Goal: Feedback & Contribution: Submit feedback/report problem

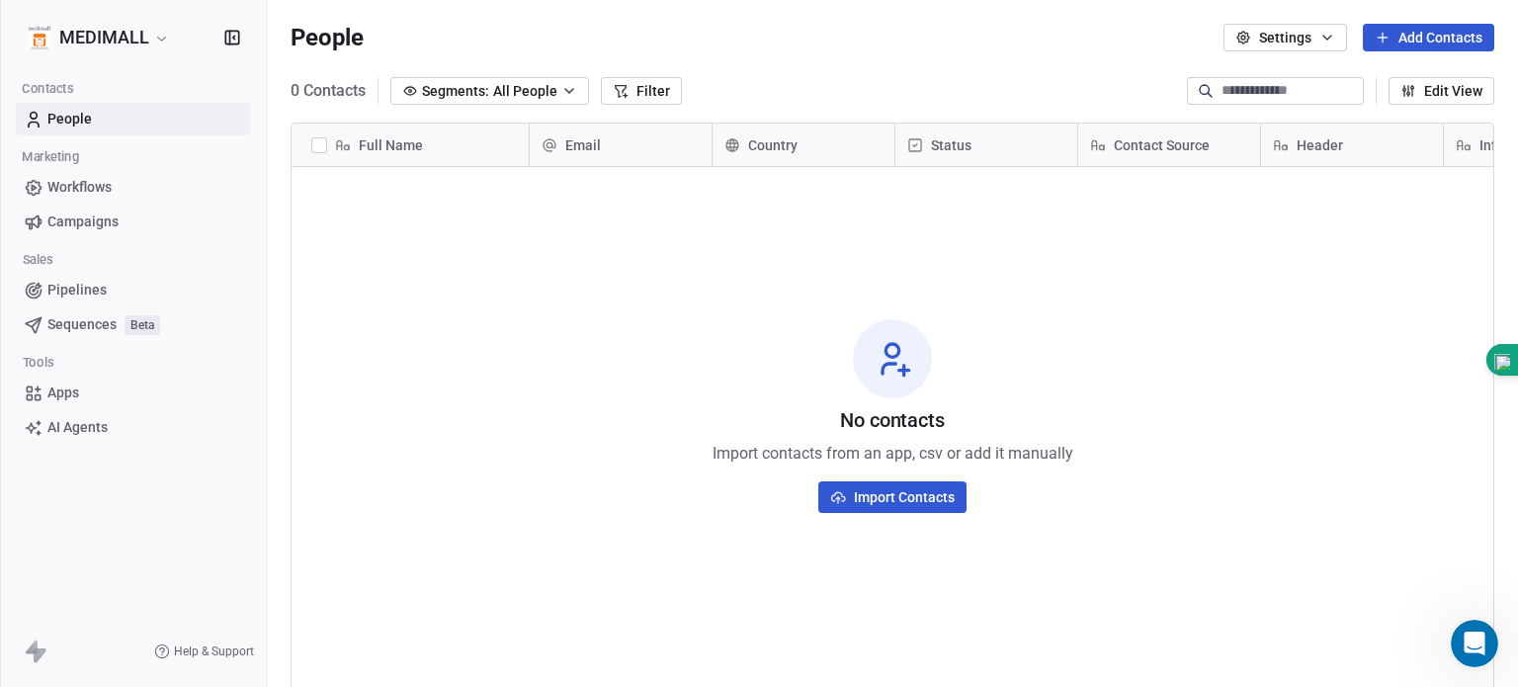
scroll to position [589, 1235]
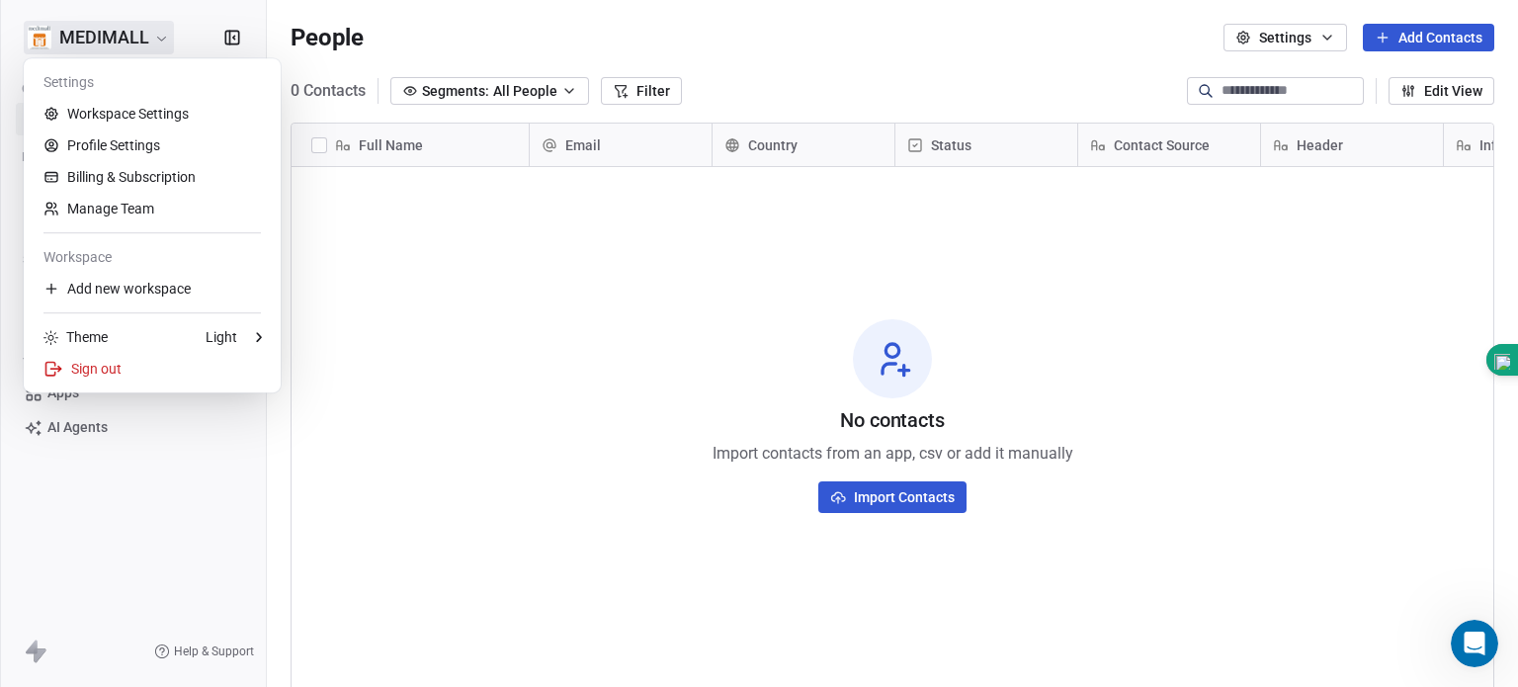
click at [100, 38] on html "MEDIMALL Contacts People Marketing Workflows Campaigns Sales Pipelines Sequence…" at bounding box center [759, 343] width 1518 height 687
click at [95, 287] on div "Add new workspace" at bounding box center [152, 289] width 241 height 32
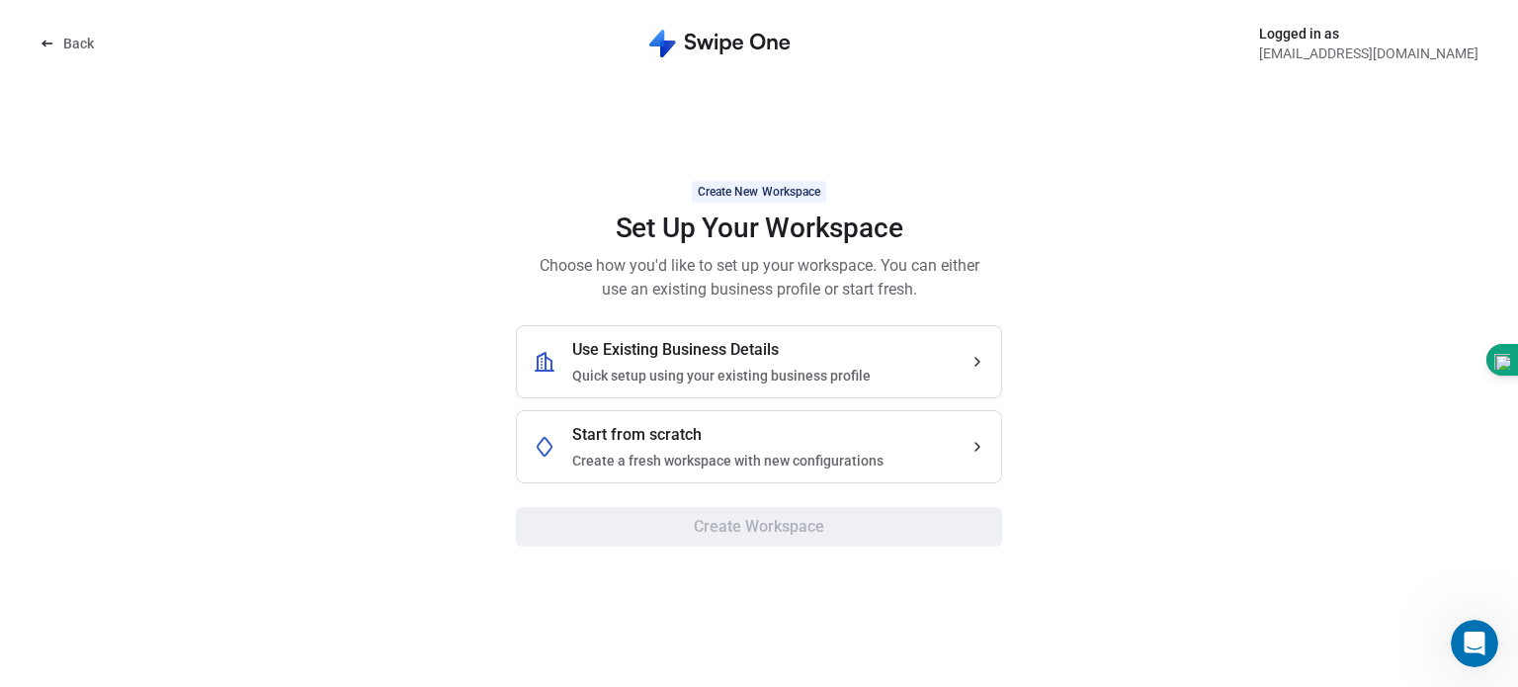
click at [404, 311] on div "Create New Workspace Set Up Your Workspace Choose how you'd like to set up your…" at bounding box center [759, 363] width 1439 height 600
click at [42, 45] on icon at bounding box center [48, 44] width 16 height 16
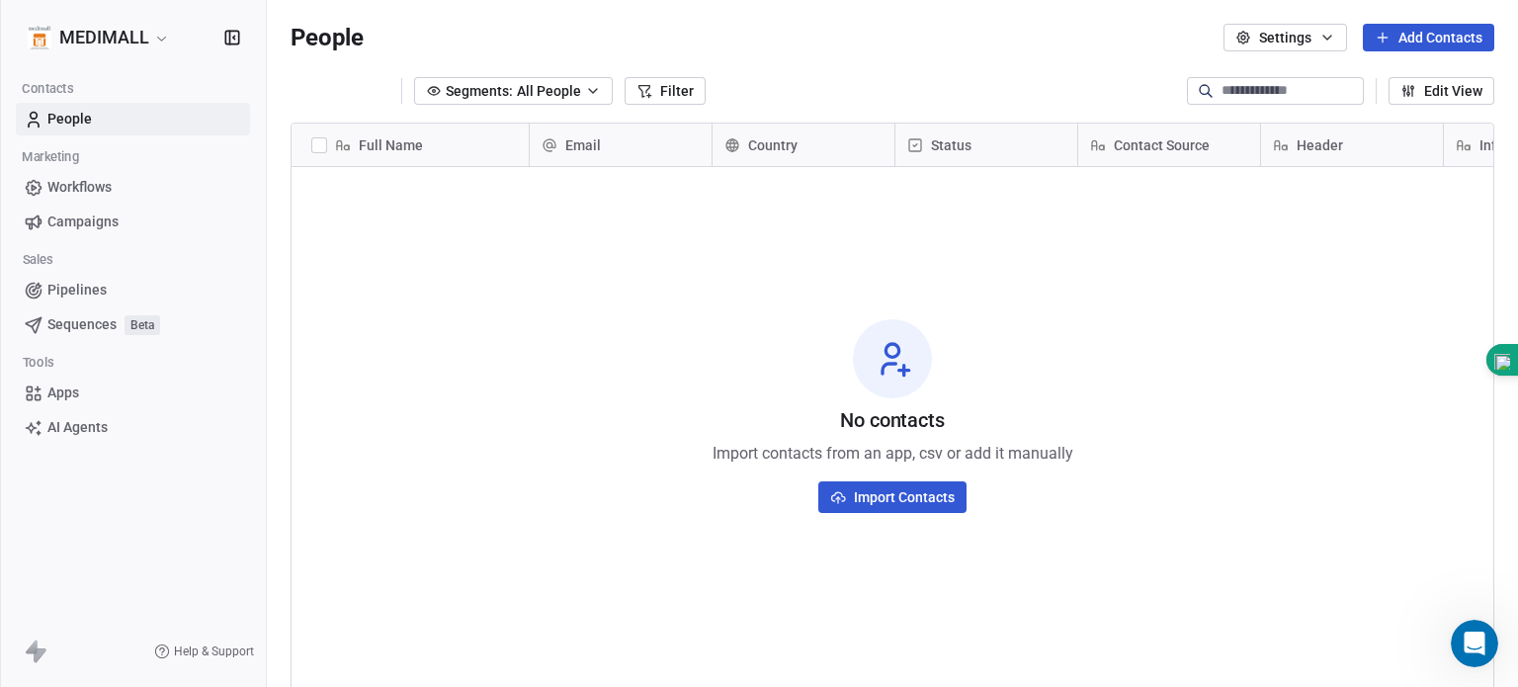
scroll to position [589, 1235]
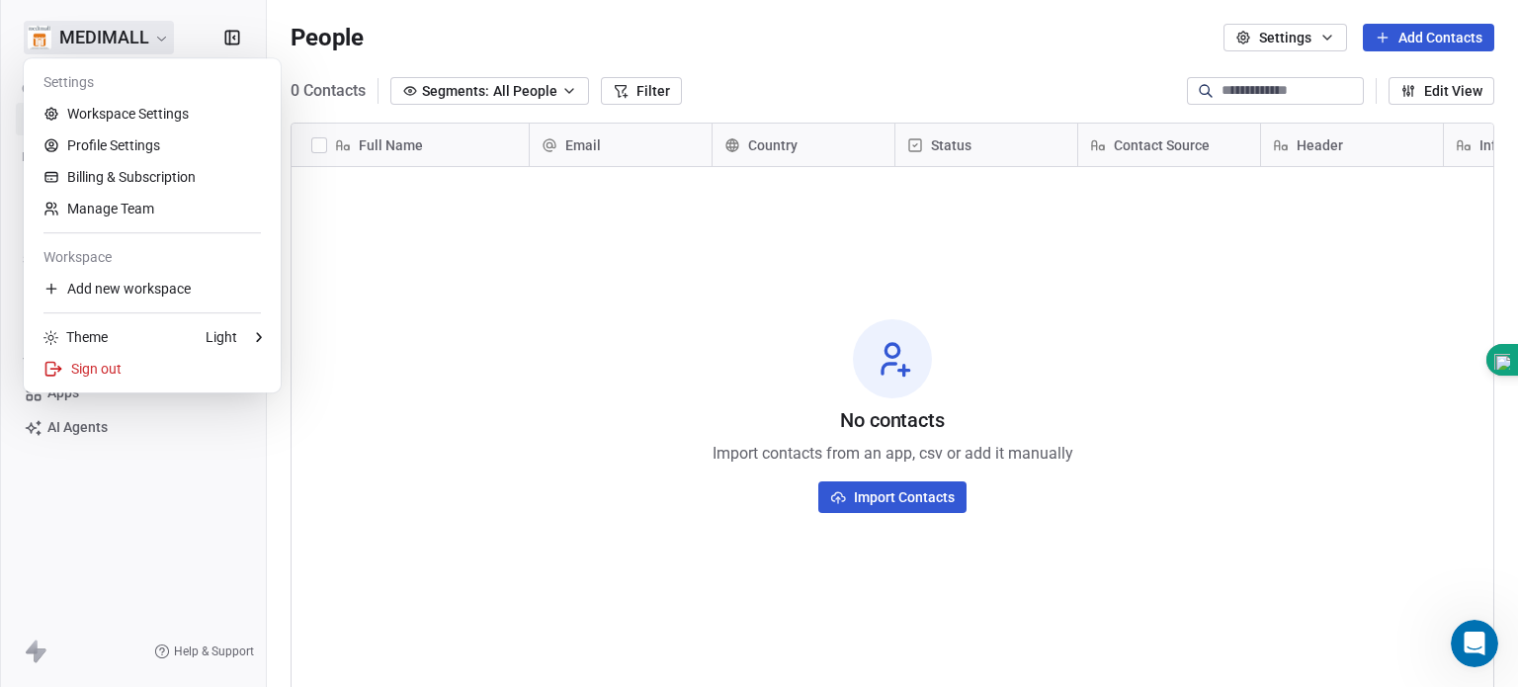
click at [78, 33] on html "MEDIMALL Contacts People Marketing Workflows Campaigns Sales Pipelines Sequence…" at bounding box center [759, 343] width 1518 height 687
click at [121, 145] on link "Profile Settings" at bounding box center [152, 145] width 241 height 32
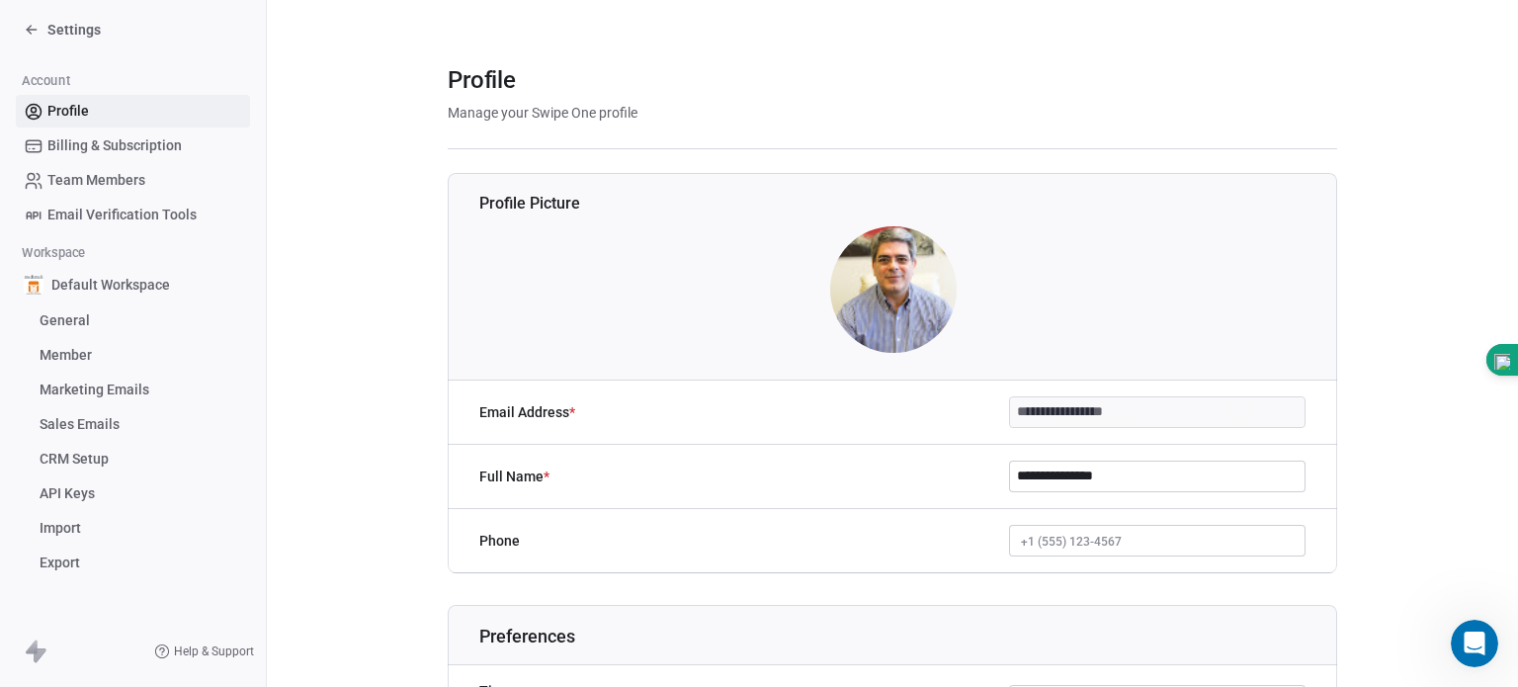
click at [868, 287] on img at bounding box center [893, 289] width 126 height 126
click at [891, 278] on img at bounding box center [893, 289] width 126 height 126
click at [859, 303] on img at bounding box center [893, 289] width 126 height 126
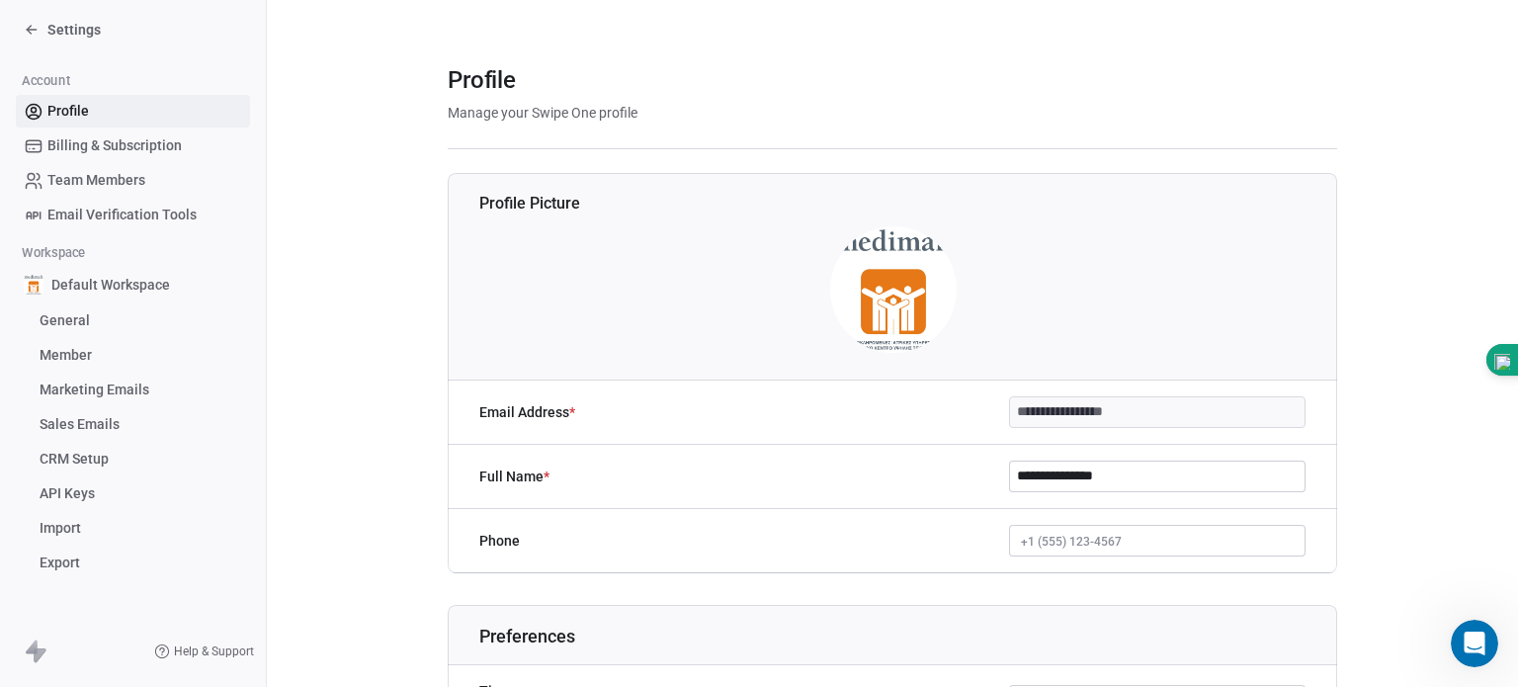
click at [1052, 410] on input "**********" at bounding box center [1157, 412] width 294 height 30
click at [1152, 417] on input "**********" at bounding box center [1157, 412] width 294 height 30
click at [1017, 403] on input "**********" at bounding box center [1157, 412] width 294 height 30
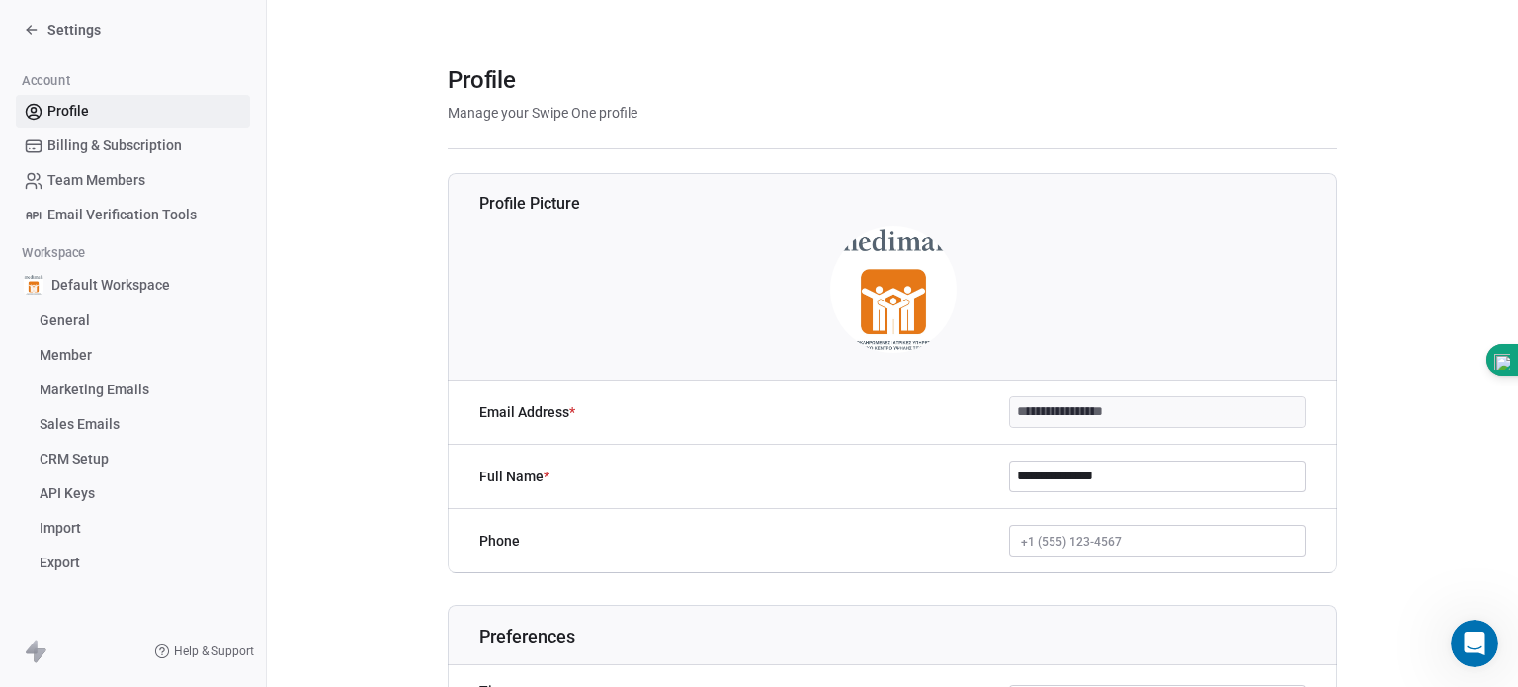
click at [1017, 403] on input "**********" at bounding box center [1157, 412] width 294 height 30
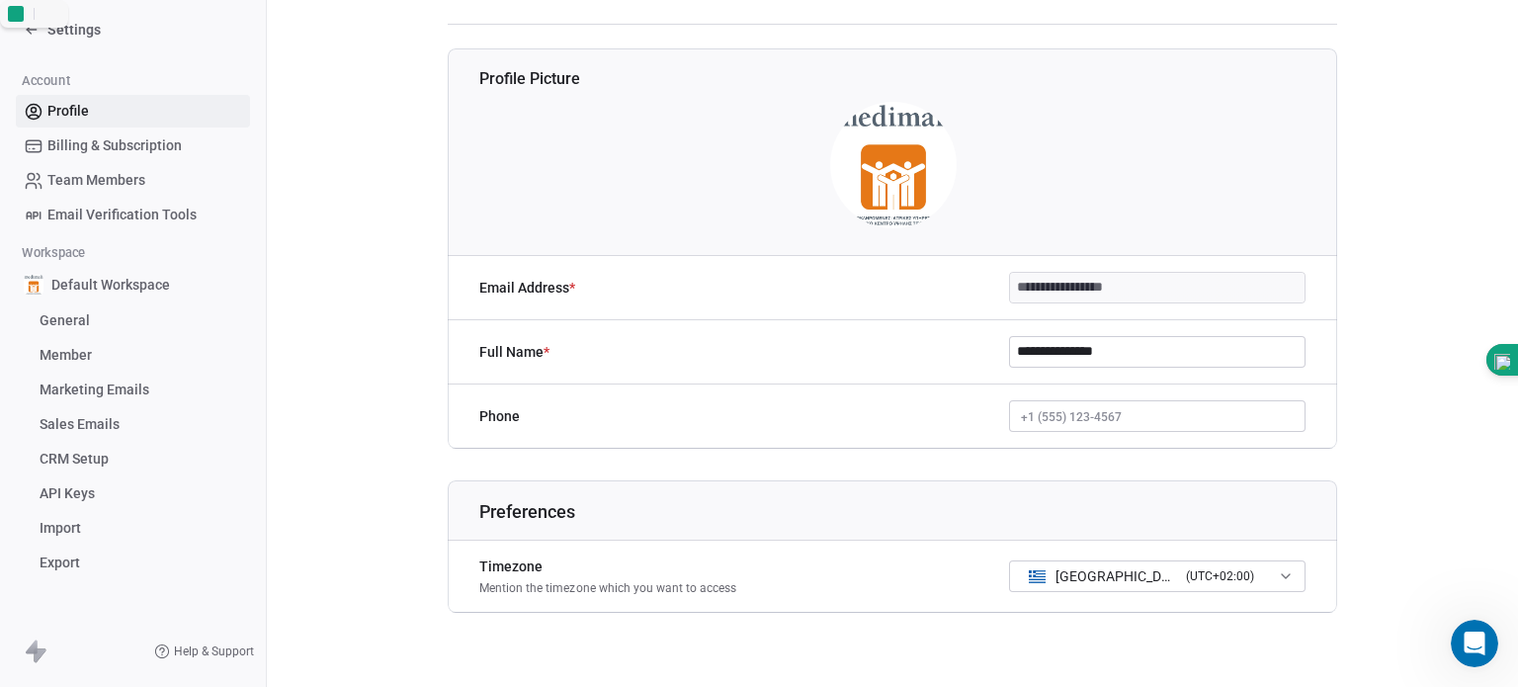
scroll to position [143, 0]
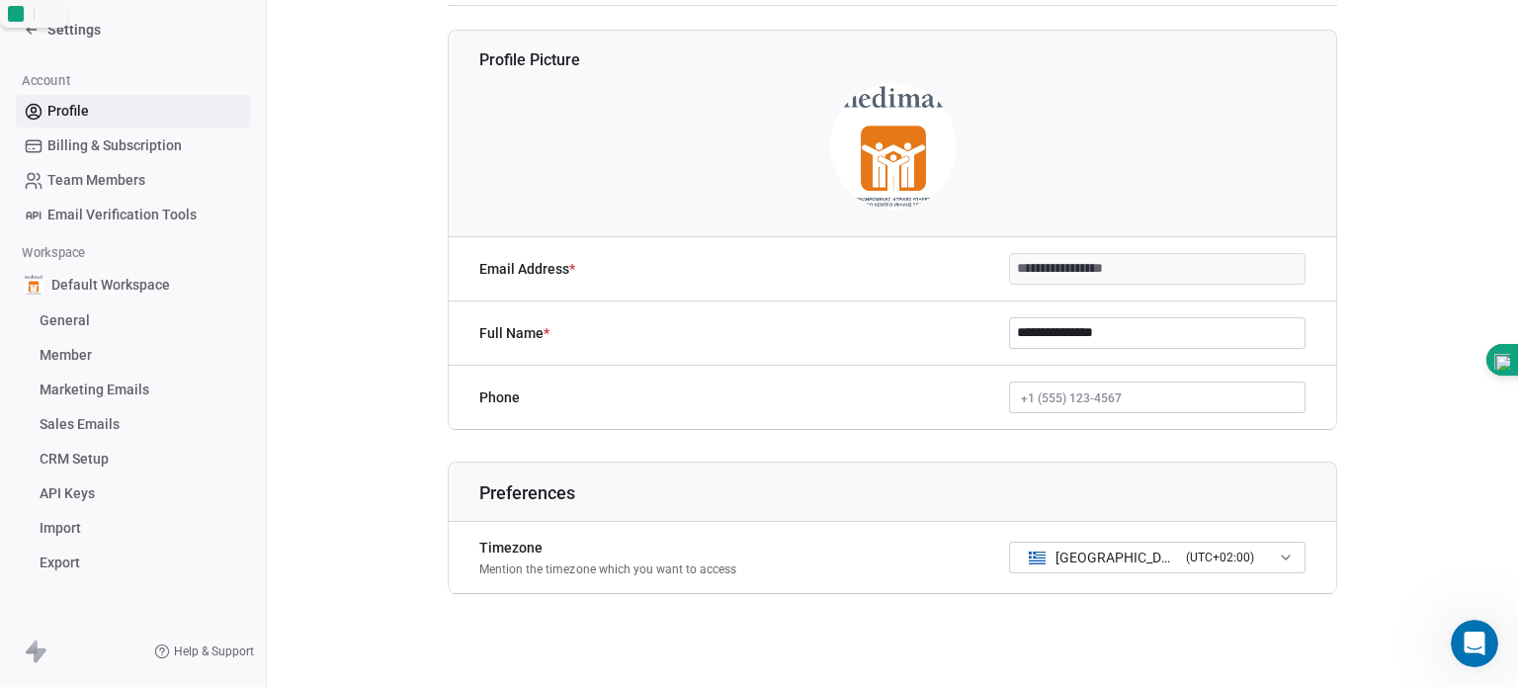
click at [1140, 400] on button "+1 (555) 123-4567" at bounding box center [1157, 397] width 296 height 32
type input "**********"
click at [874, 408] on html "**********" at bounding box center [759, 343] width 1518 height 687
click at [155, 103] on link "Profile" at bounding box center [133, 111] width 234 height 33
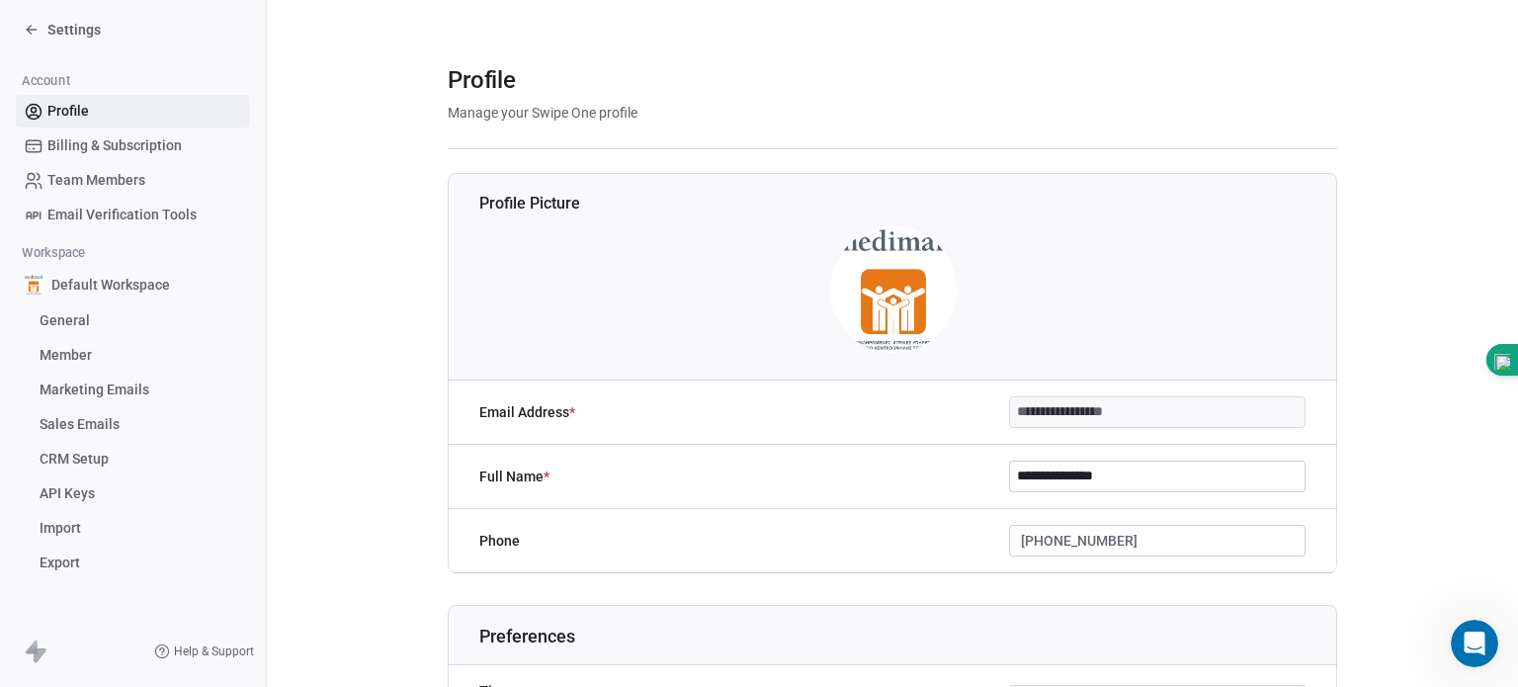
click at [154, 144] on span "Billing & Subscription" at bounding box center [114, 145] width 134 height 21
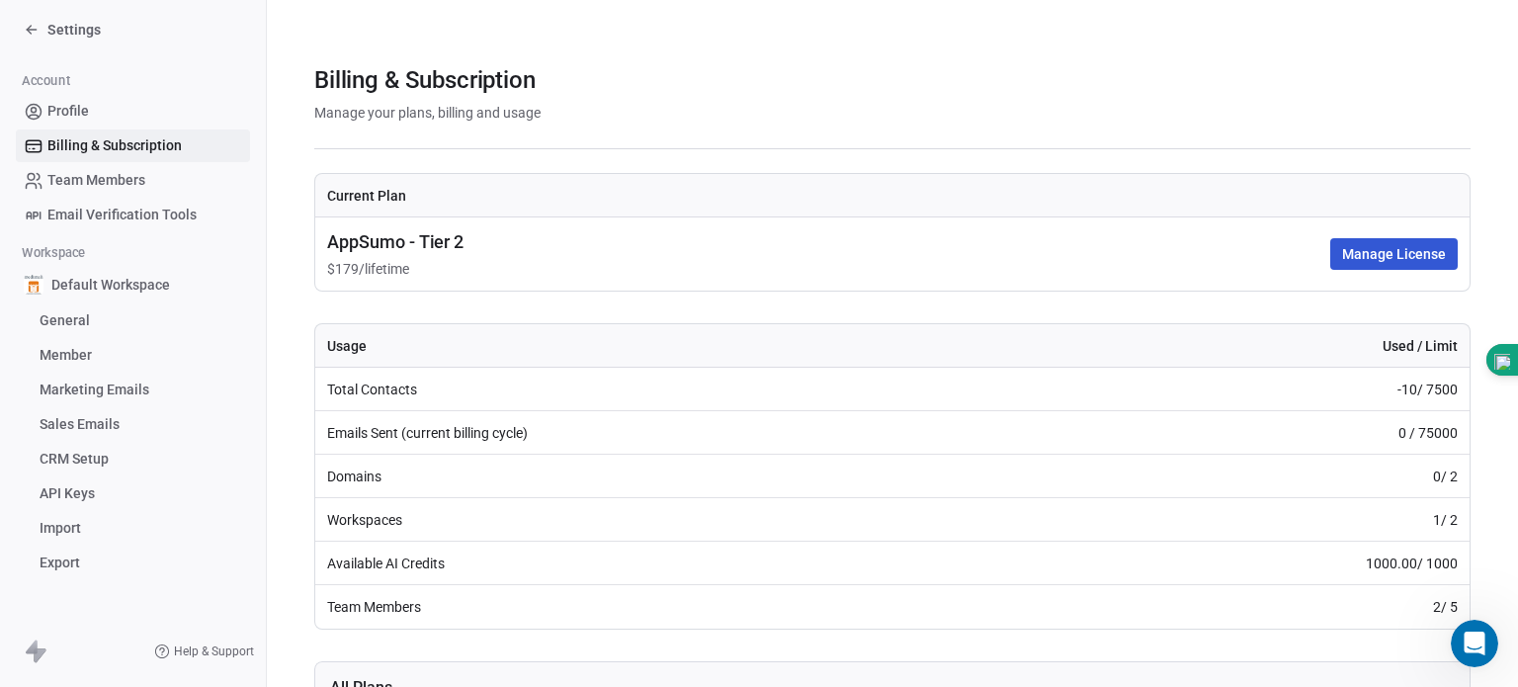
click at [442, 427] on td "Emails Sent (current billing cycle)" at bounding box center [696, 432] width 762 height 43
click at [426, 476] on td "Domains" at bounding box center [696, 476] width 762 height 43
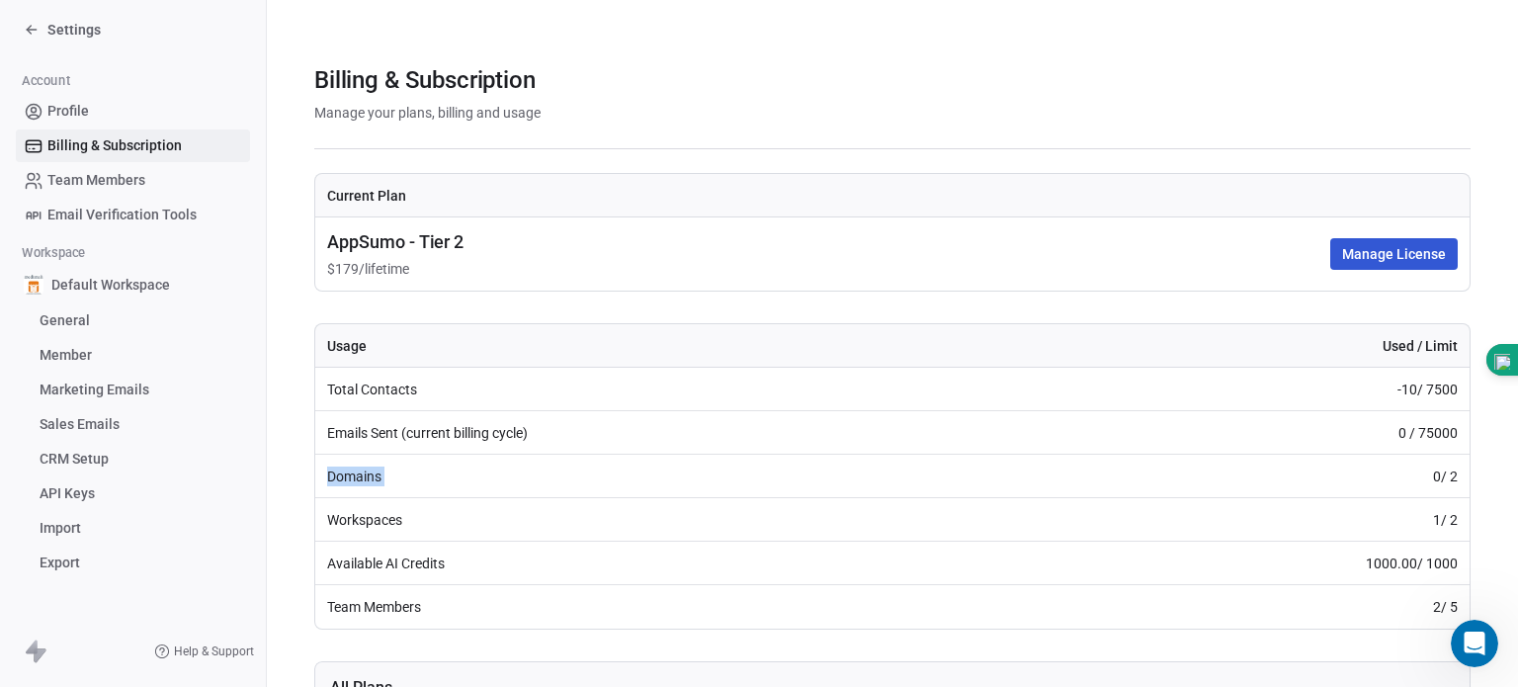
click at [426, 476] on td "Domains" at bounding box center [696, 476] width 762 height 43
click at [383, 462] on td "Domains" at bounding box center [696, 476] width 762 height 43
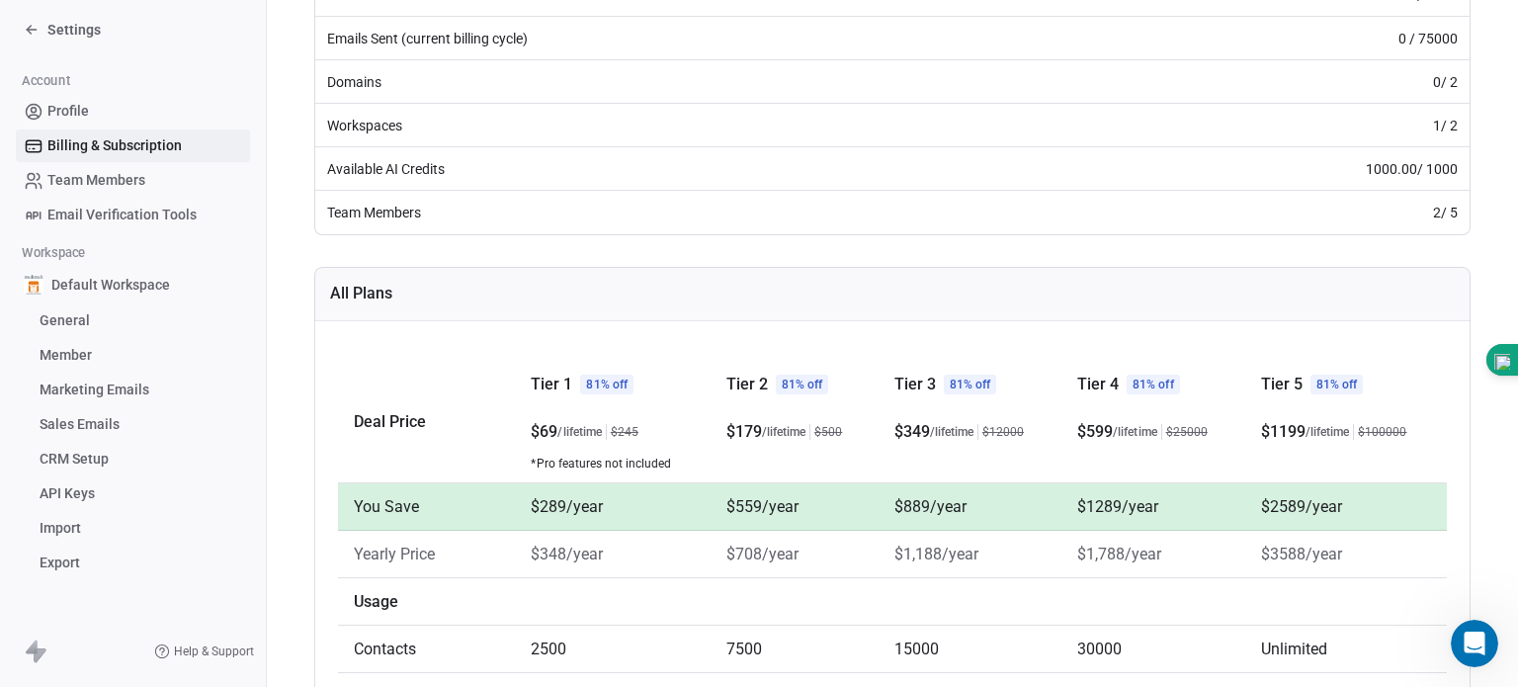
scroll to position [719, 0]
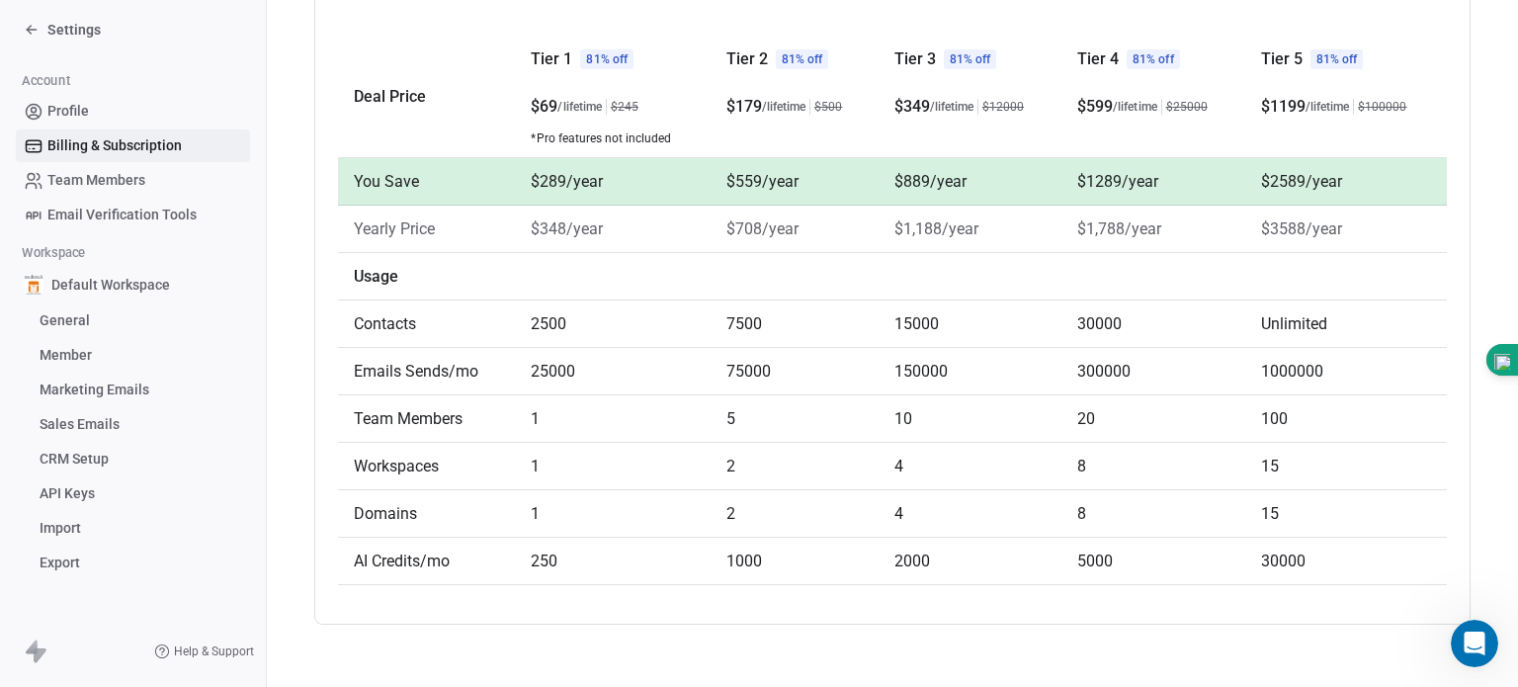
click at [99, 176] on span "Team Members" at bounding box center [96, 180] width 98 height 21
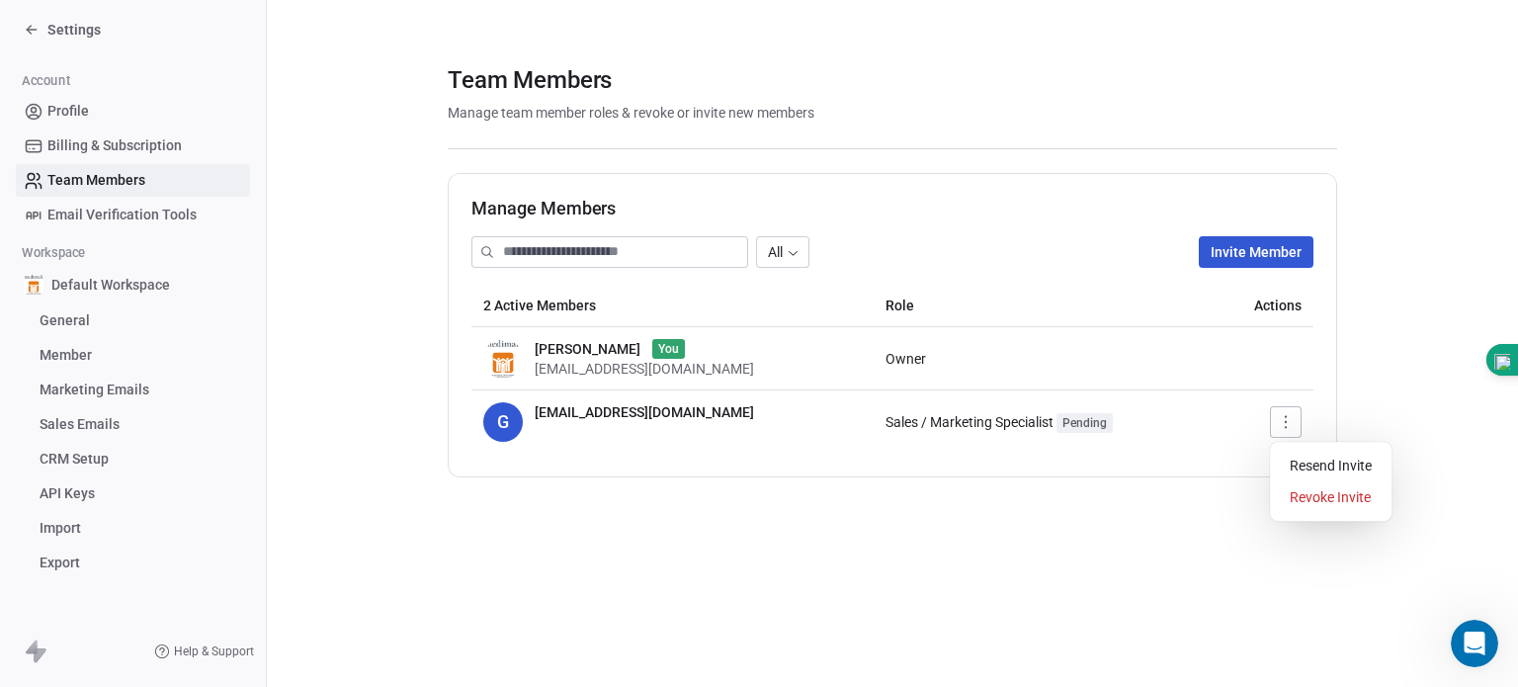
click at [1292, 424] on icon "button" at bounding box center [1286, 422] width 16 height 16
click at [1292, 506] on div "Revoke Invite" at bounding box center [1331, 497] width 106 height 32
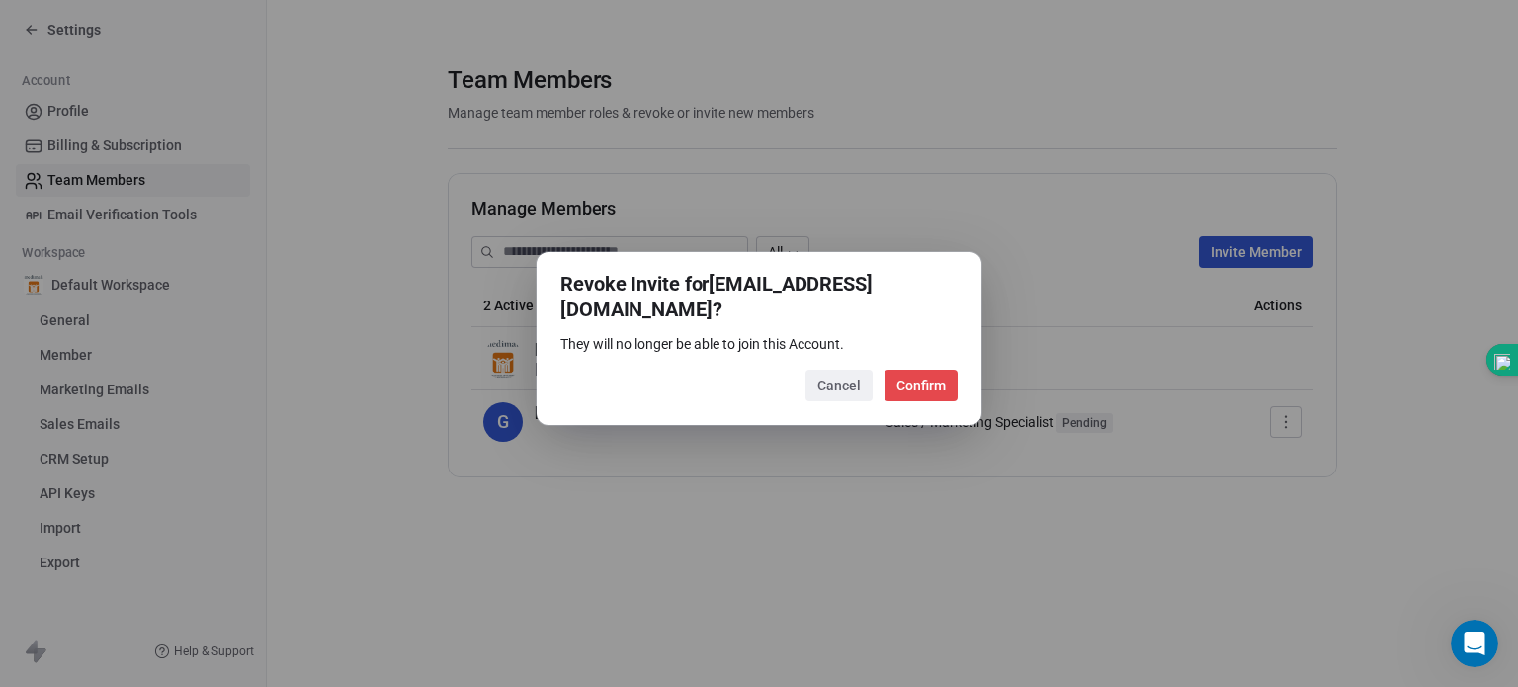
click at [923, 376] on button "Confirm" at bounding box center [920, 386] width 73 height 32
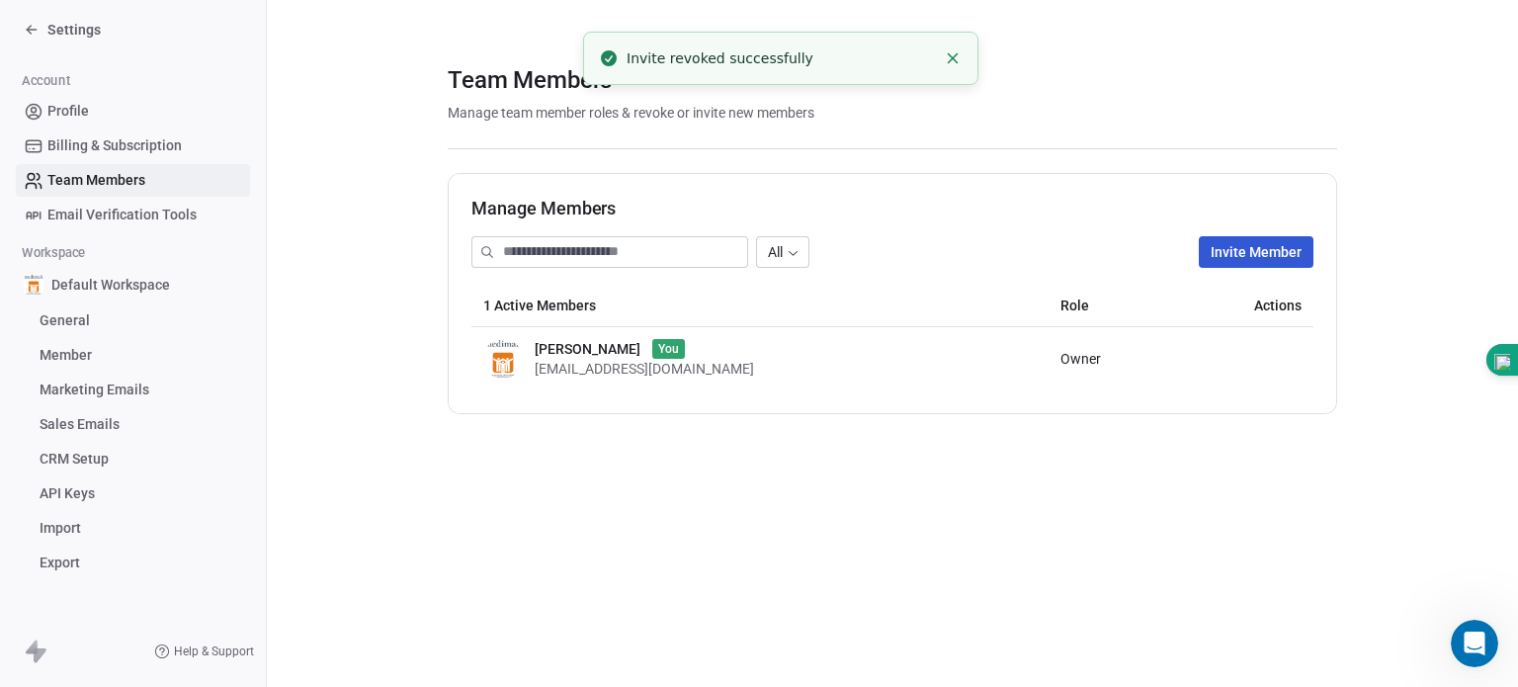
click at [180, 212] on span "Email Verification Tools" at bounding box center [121, 215] width 149 height 21
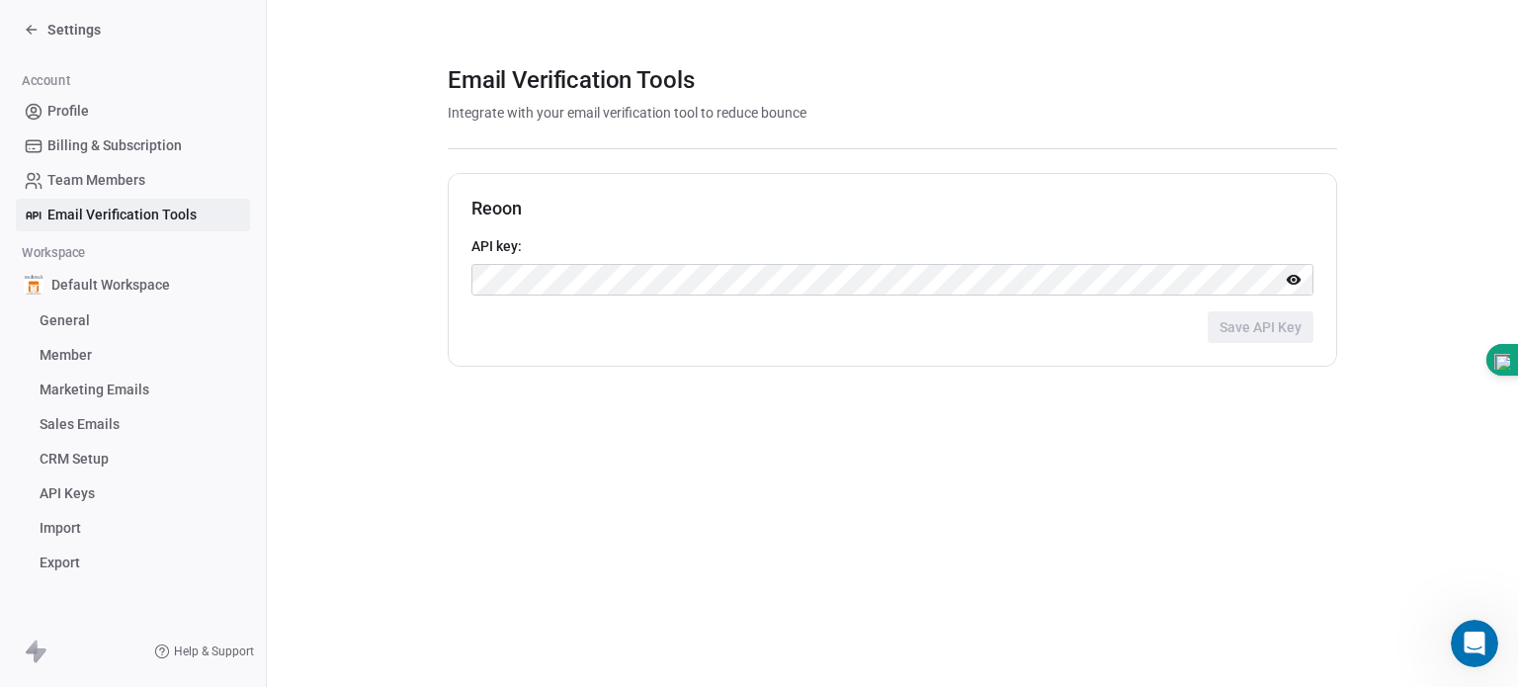
click at [113, 292] on span "Default Workspace" at bounding box center [110, 285] width 119 height 20
click at [113, 287] on span "Default Workspace" at bounding box center [110, 285] width 119 height 20
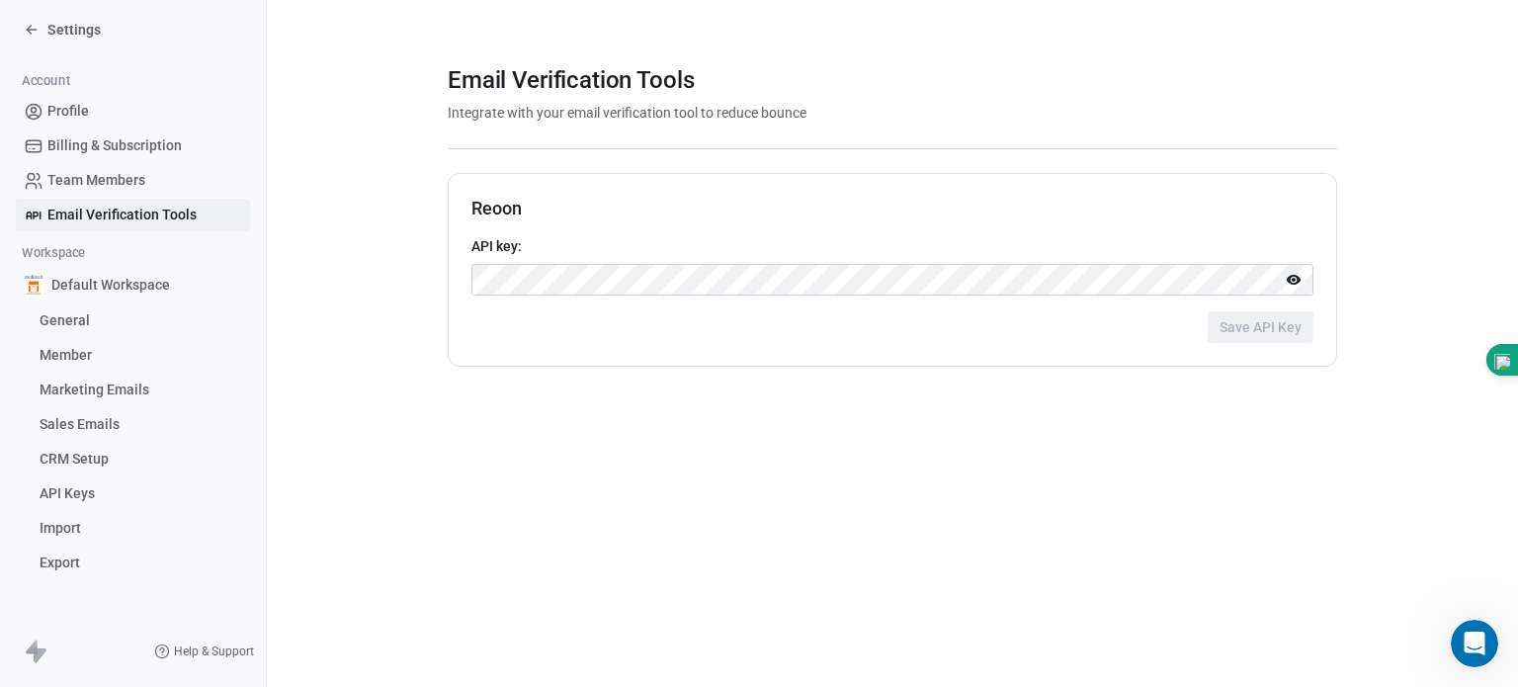
click at [113, 287] on span "Default Workspace" at bounding box center [110, 285] width 119 height 20
click at [77, 321] on span "General" at bounding box center [65, 320] width 50 height 21
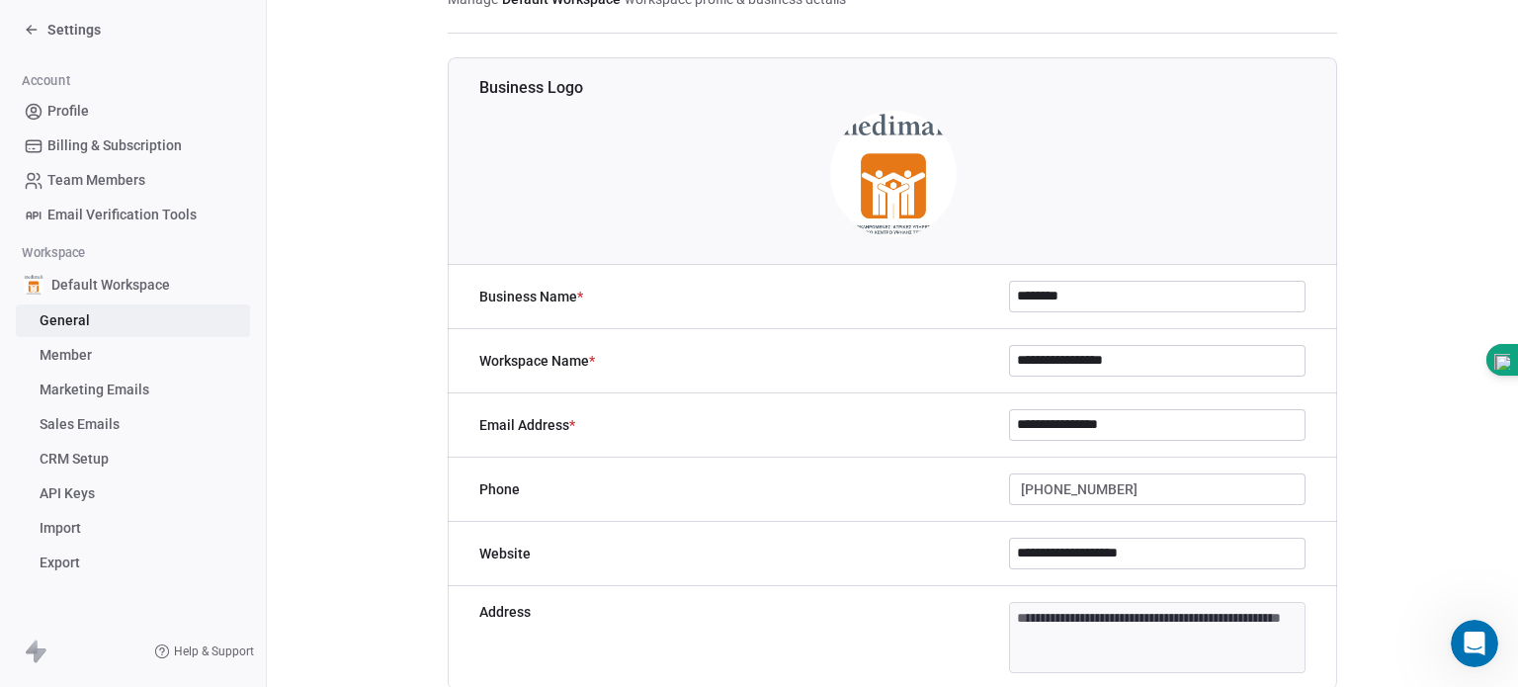
scroll to position [142, 0]
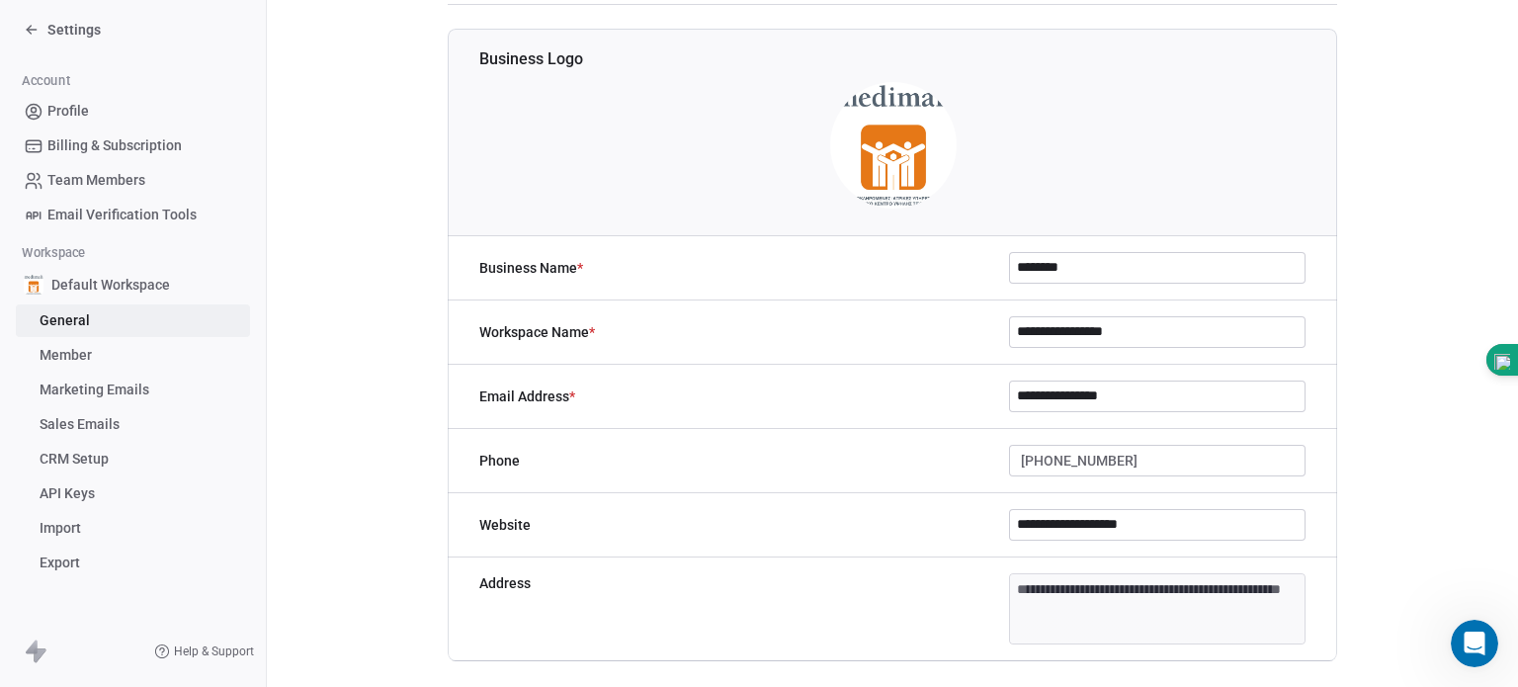
click at [1174, 324] on input "**********" at bounding box center [1157, 332] width 294 height 30
type input "*"
click at [1174, 324] on input "********" at bounding box center [1157, 332] width 294 height 30
type input "********"
click at [877, 358] on div "Workspace Name * ********" at bounding box center [892, 332] width 889 height 64
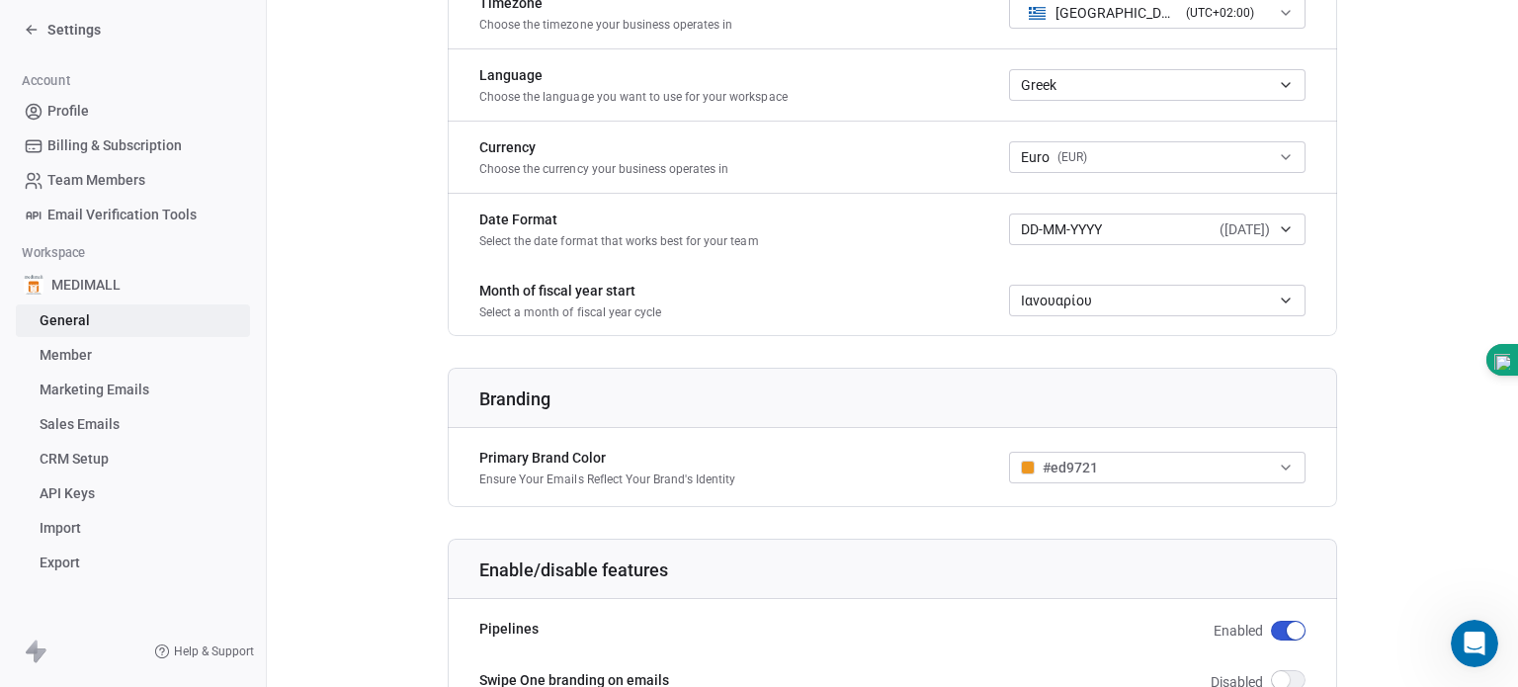
scroll to position [921, 0]
click at [1278, 291] on icon "button" at bounding box center [1286, 298] width 16 height 16
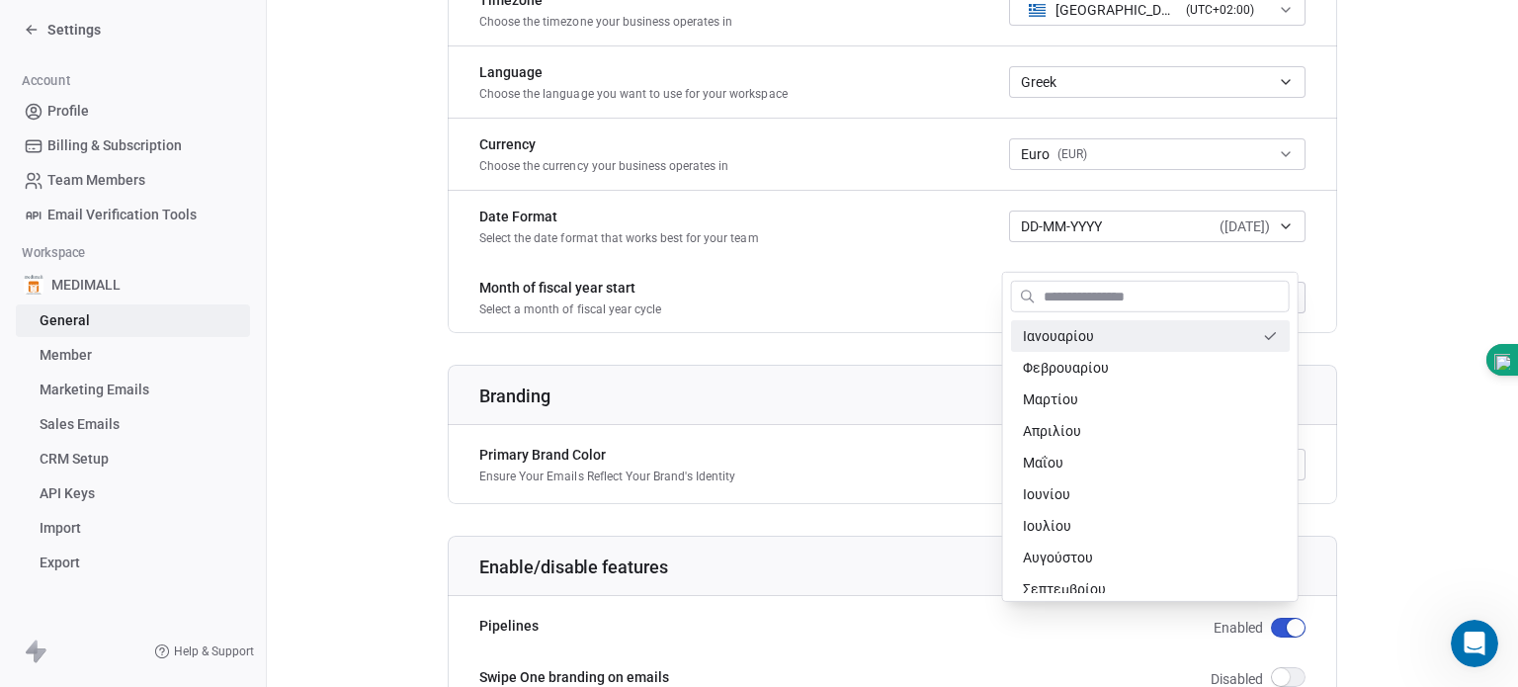
click at [1277, 291] on input "text" at bounding box center [1164, 296] width 249 height 29
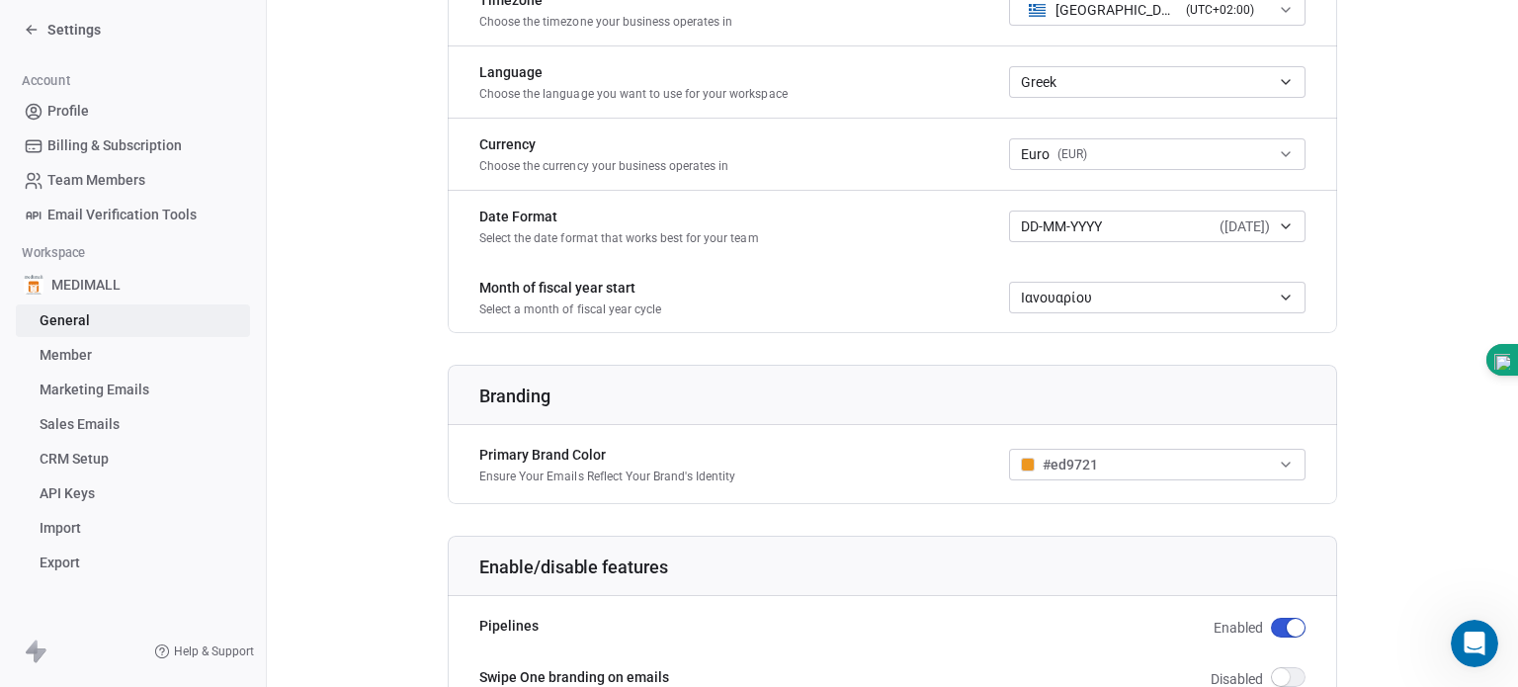
click at [810, 319] on html "**********" at bounding box center [759, 343] width 1518 height 687
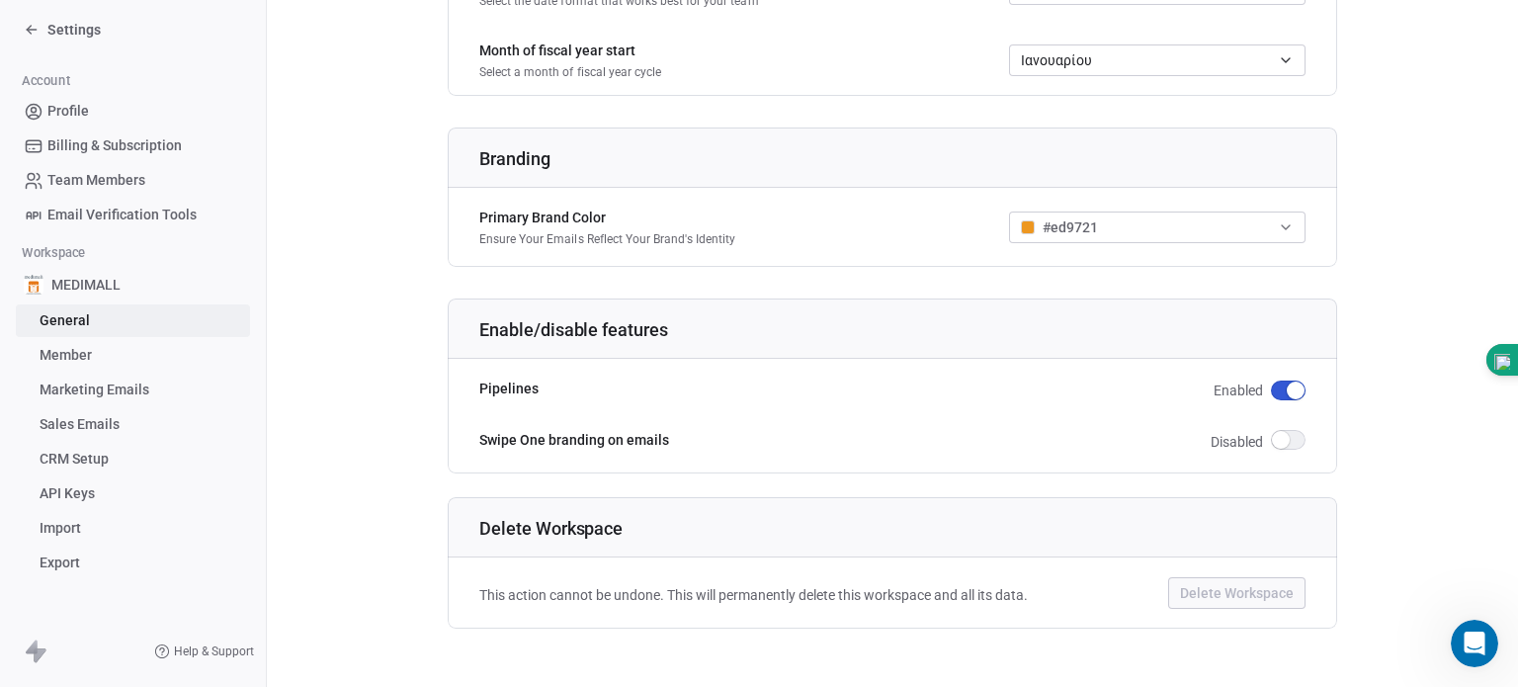
scroll to position [1160, 0]
click at [95, 351] on link "Member" at bounding box center [133, 355] width 234 height 33
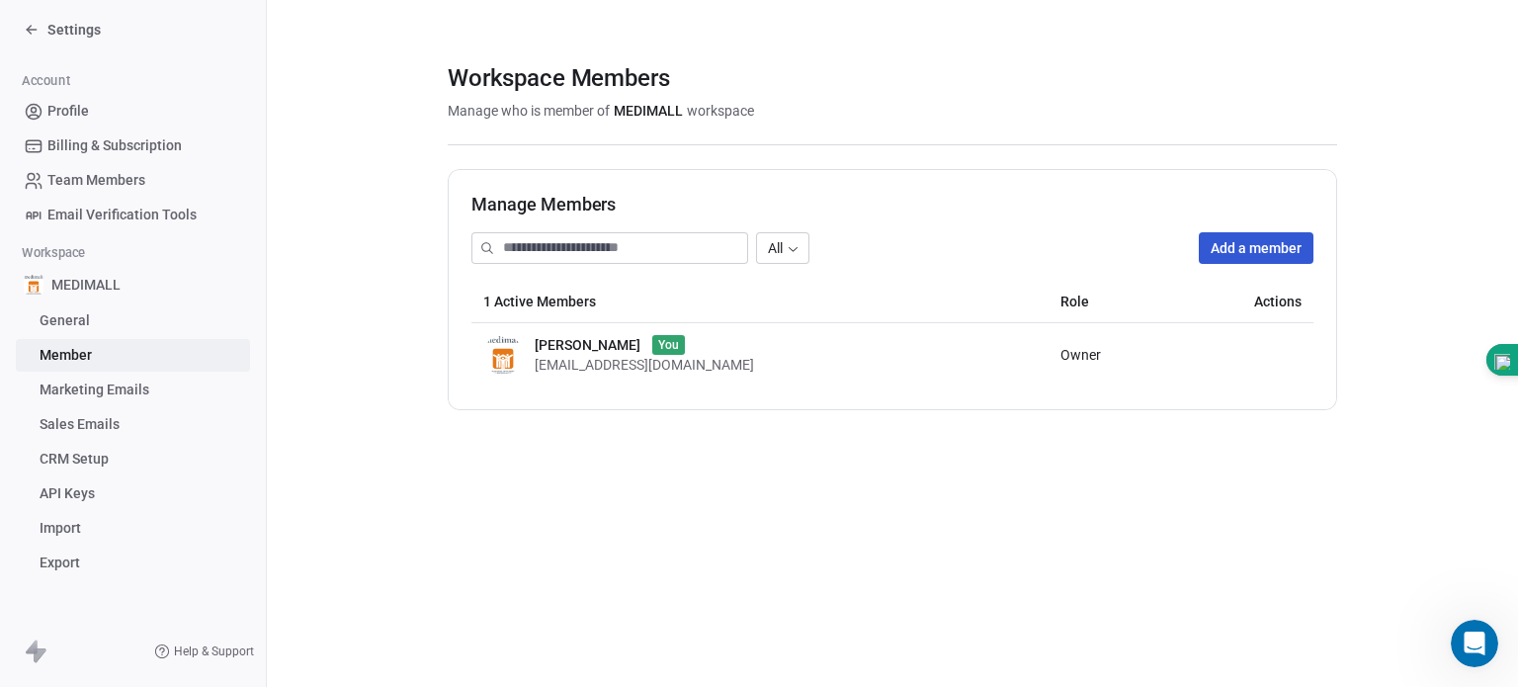
click at [91, 387] on span "Marketing Emails" at bounding box center [95, 389] width 110 height 21
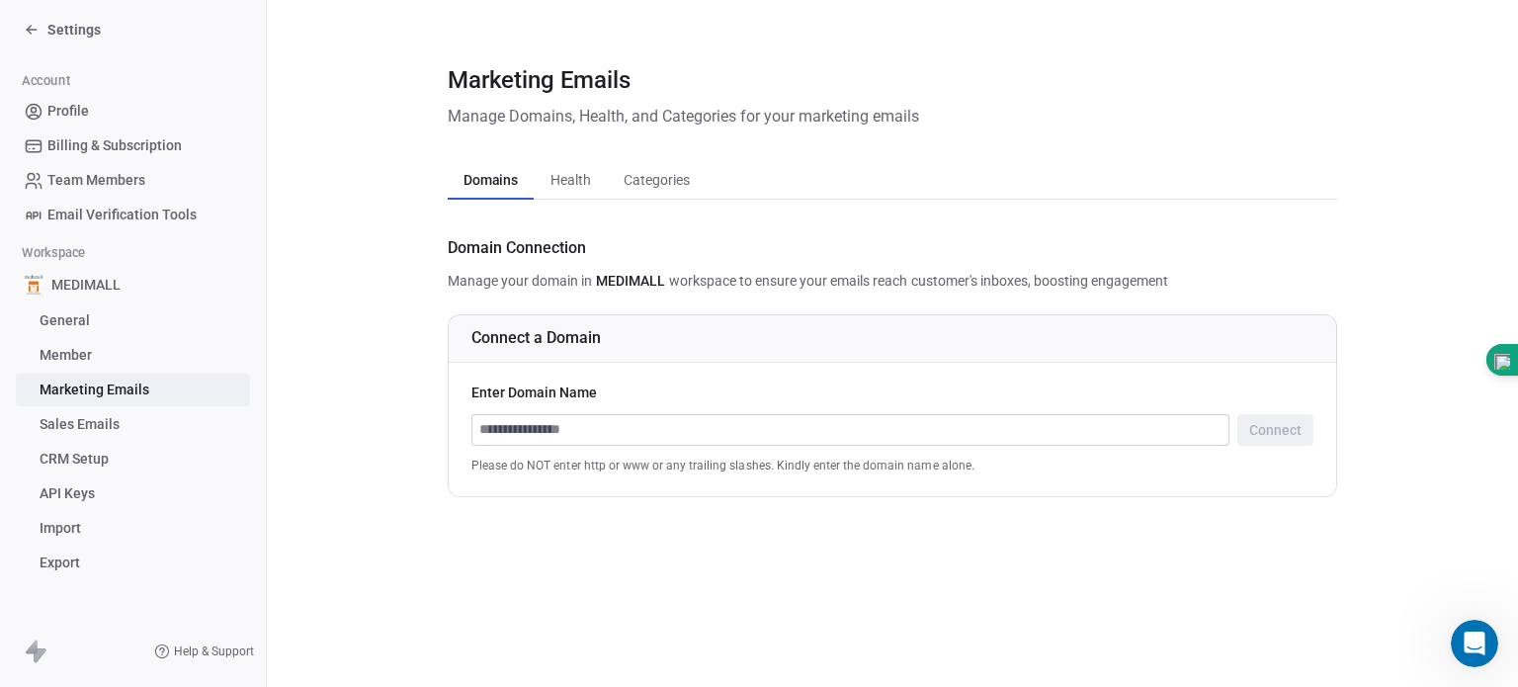
click at [491, 428] on input at bounding box center [850, 430] width 756 height 30
type input "**********"
click at [1283, 429] on button "Connect" at bounding box center [1275, 430] width 76 height 32
click at [92, 420] on span "Sales Emails" at bounding box center [80, 424] width 80 height 21
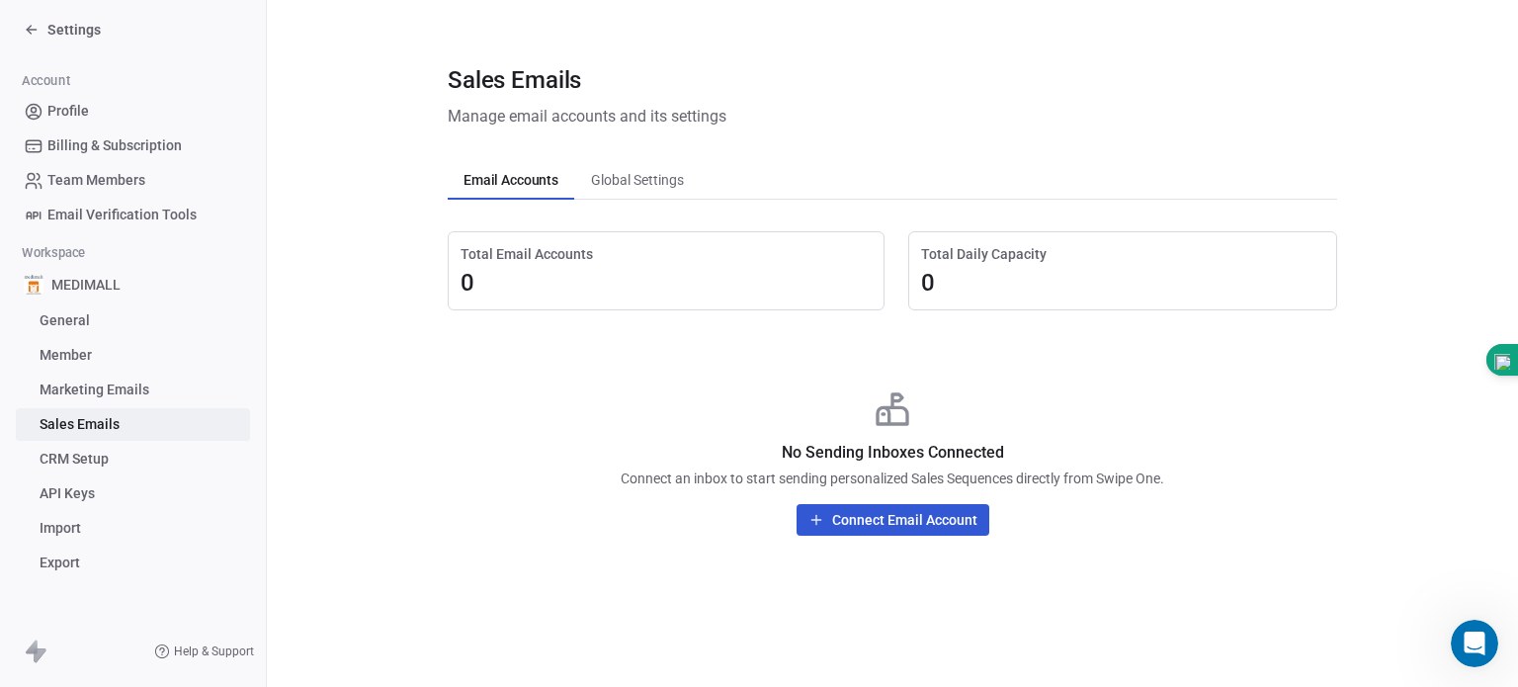
click at [87, 454] on span "CRM Setup" at bounding box center [74, 459] width 69 height 21
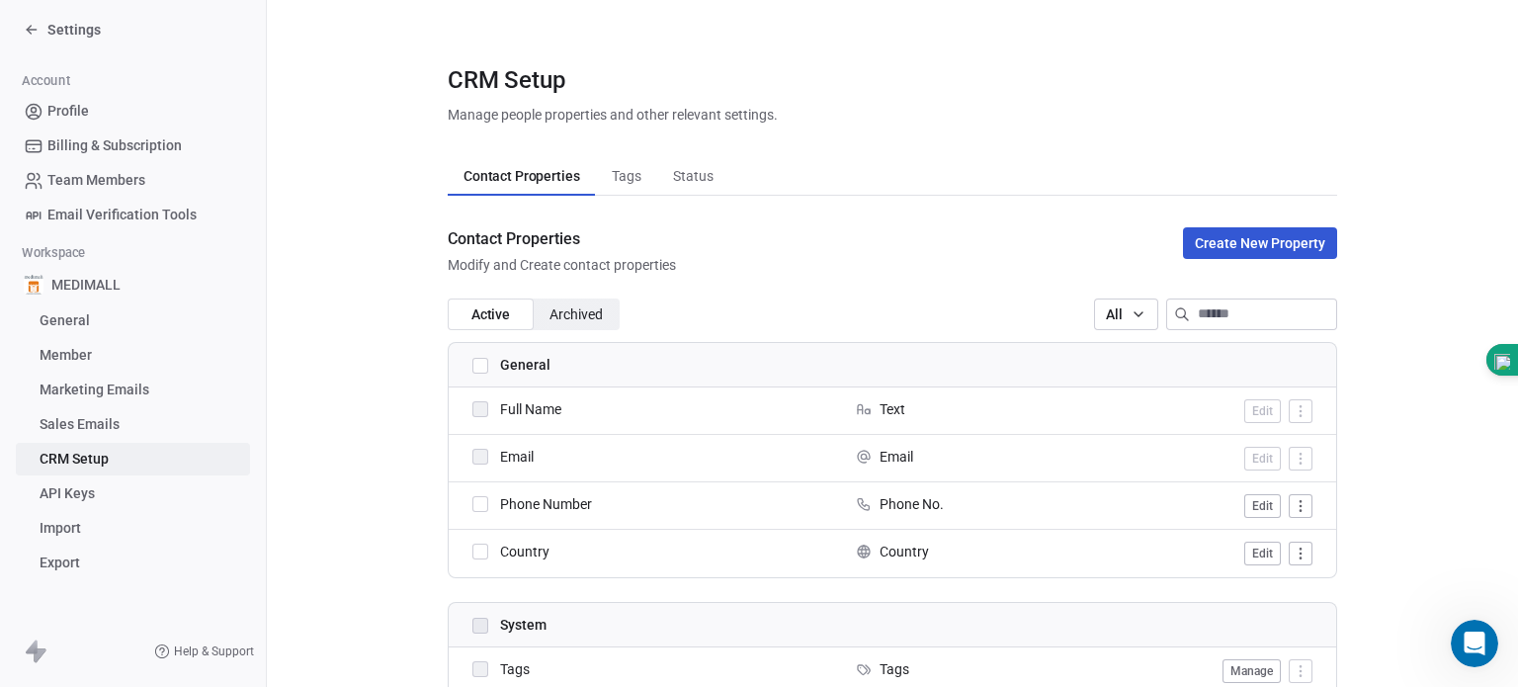
click at [127, 494] on link "API Keys" at bounding box center [133, 493] width 234 height 33
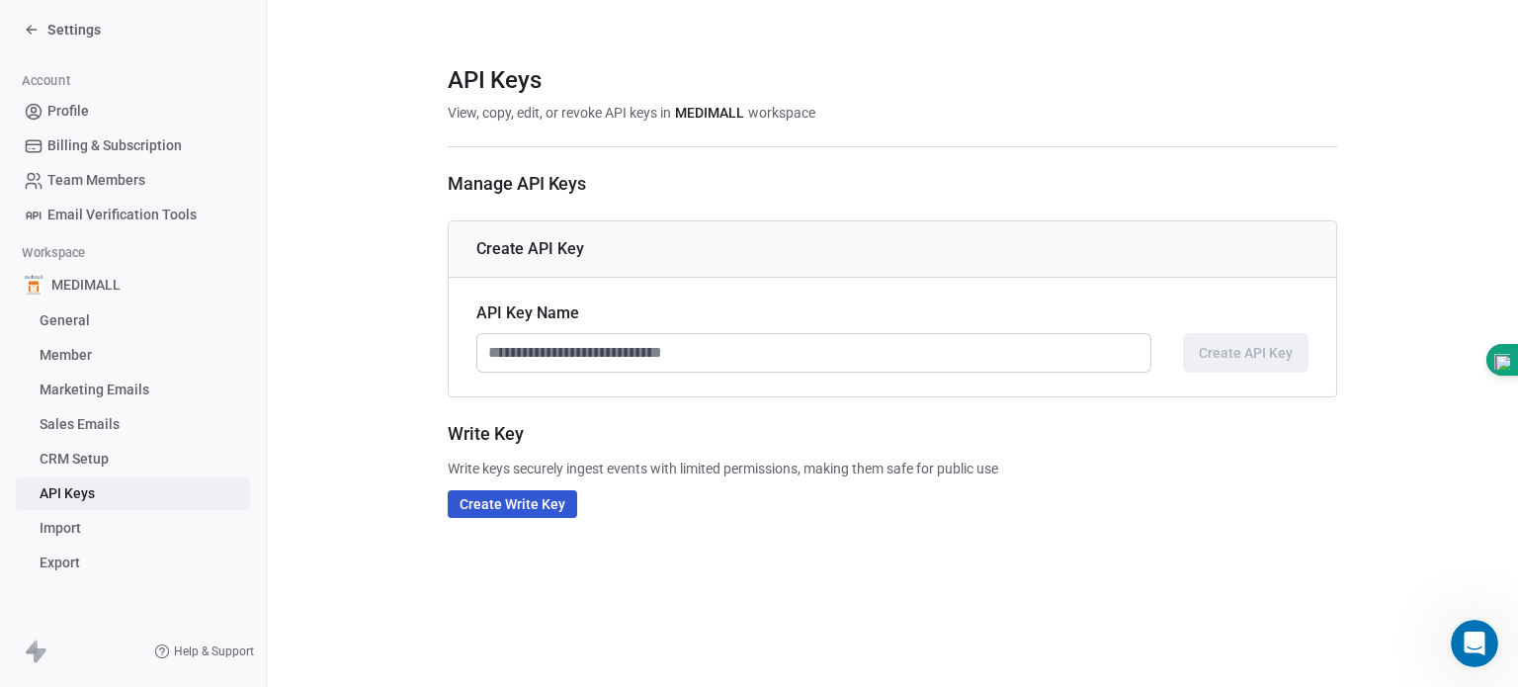
click at [535, 261] on div "Create API Key" at bounding box center [892, 249] width 887 height 56
click at [84, 522] on link "Import" at bounding box center [133, 528] width 234 height 33
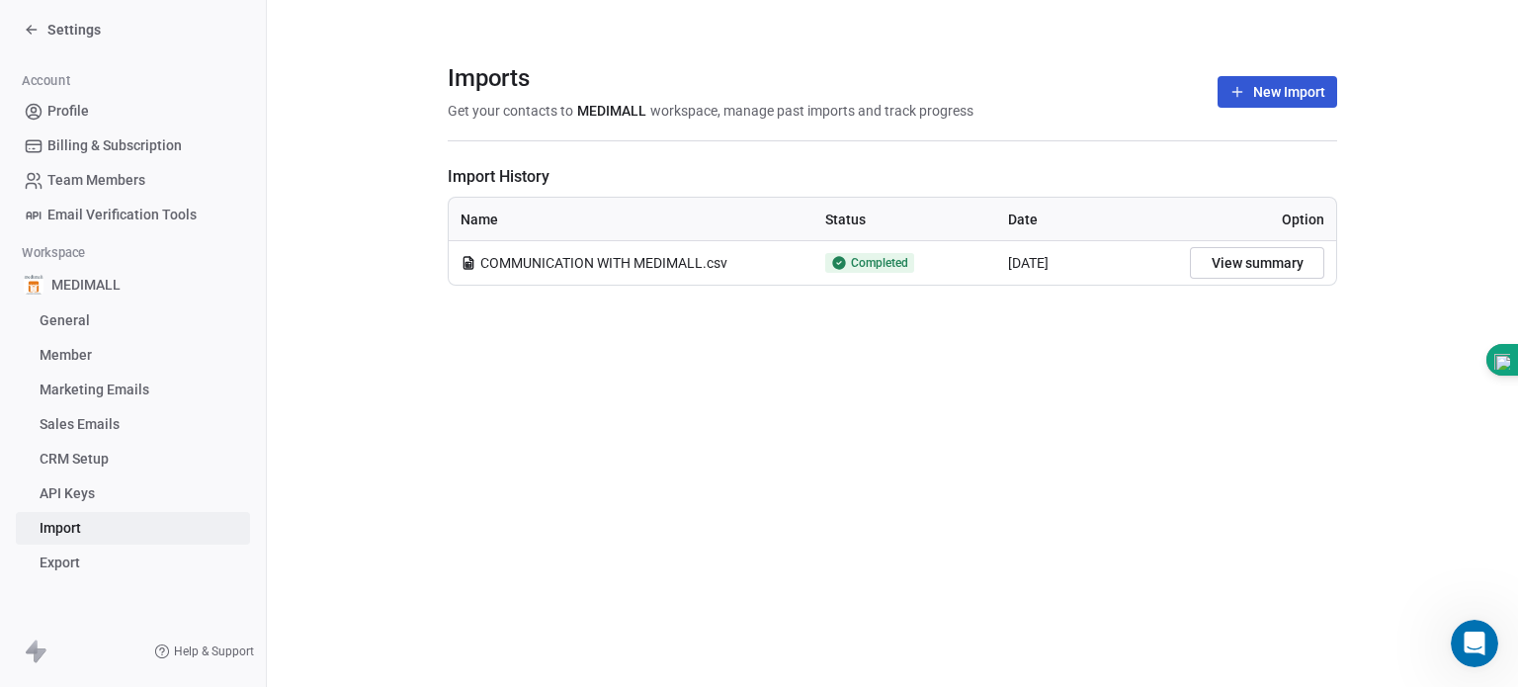
click at [477, 262] on div "COMMUNICATION WITH MEDIMALL.csv" at bounding box center [593, 263] width 267 height 20
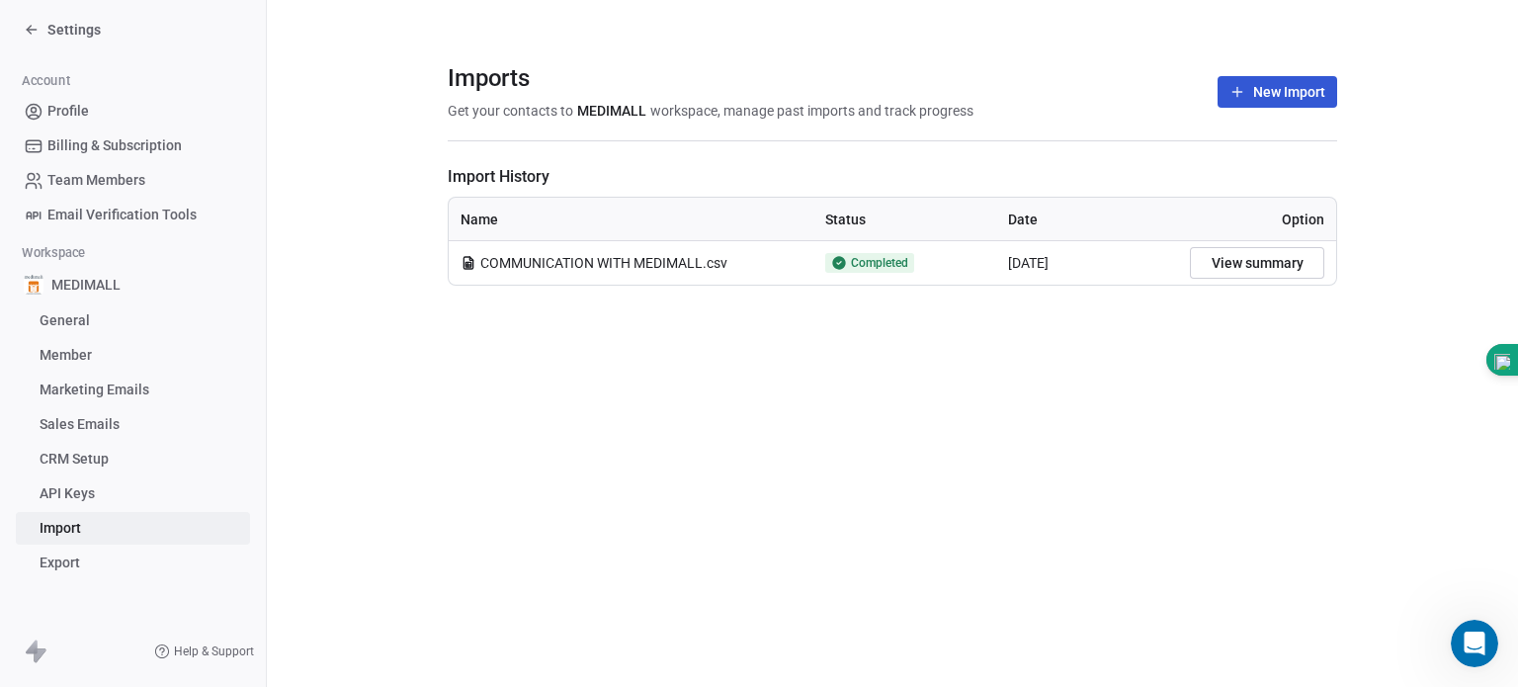
click at [125, 216] on span "Email Verification Tools" at bounding box center [121, 215] width 149 height 21
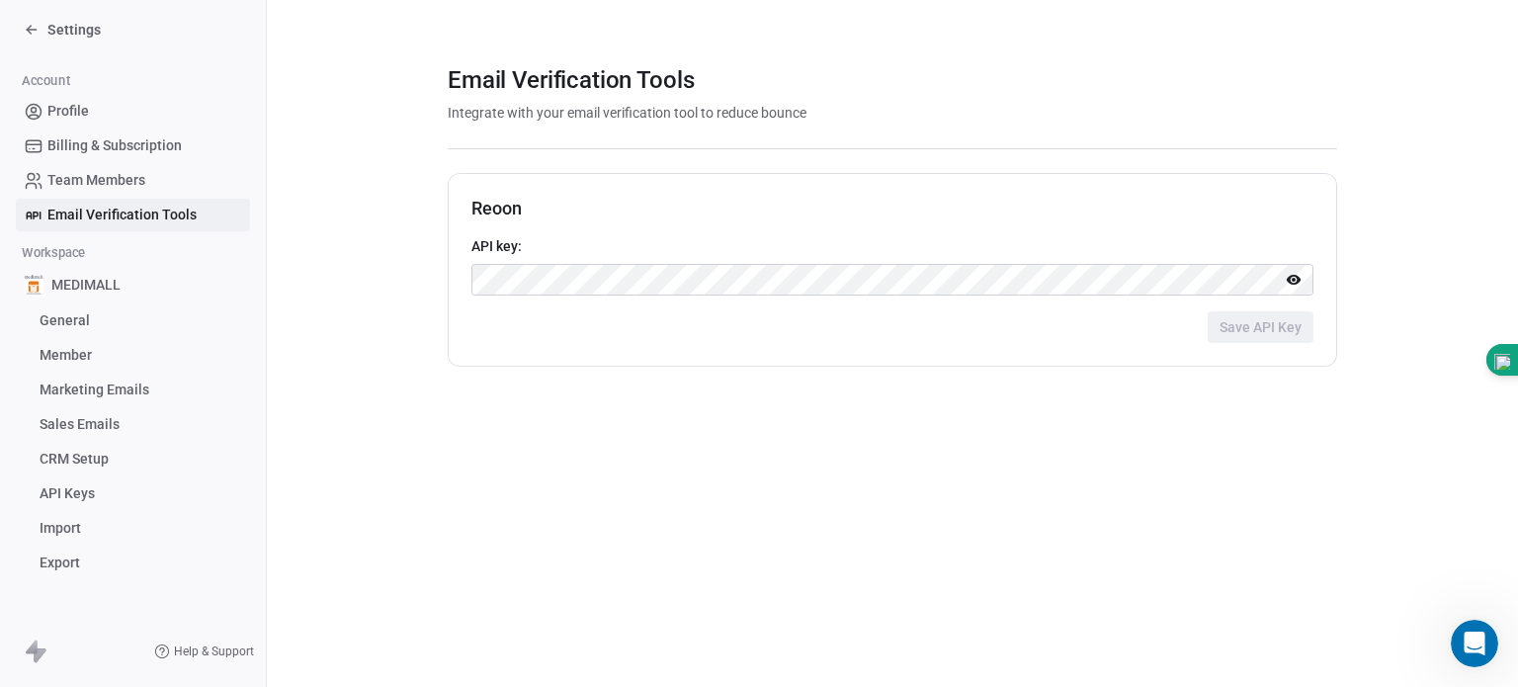
click at [70, 526] on span "Import" at bounding box center [61, 528] width 42 height 21
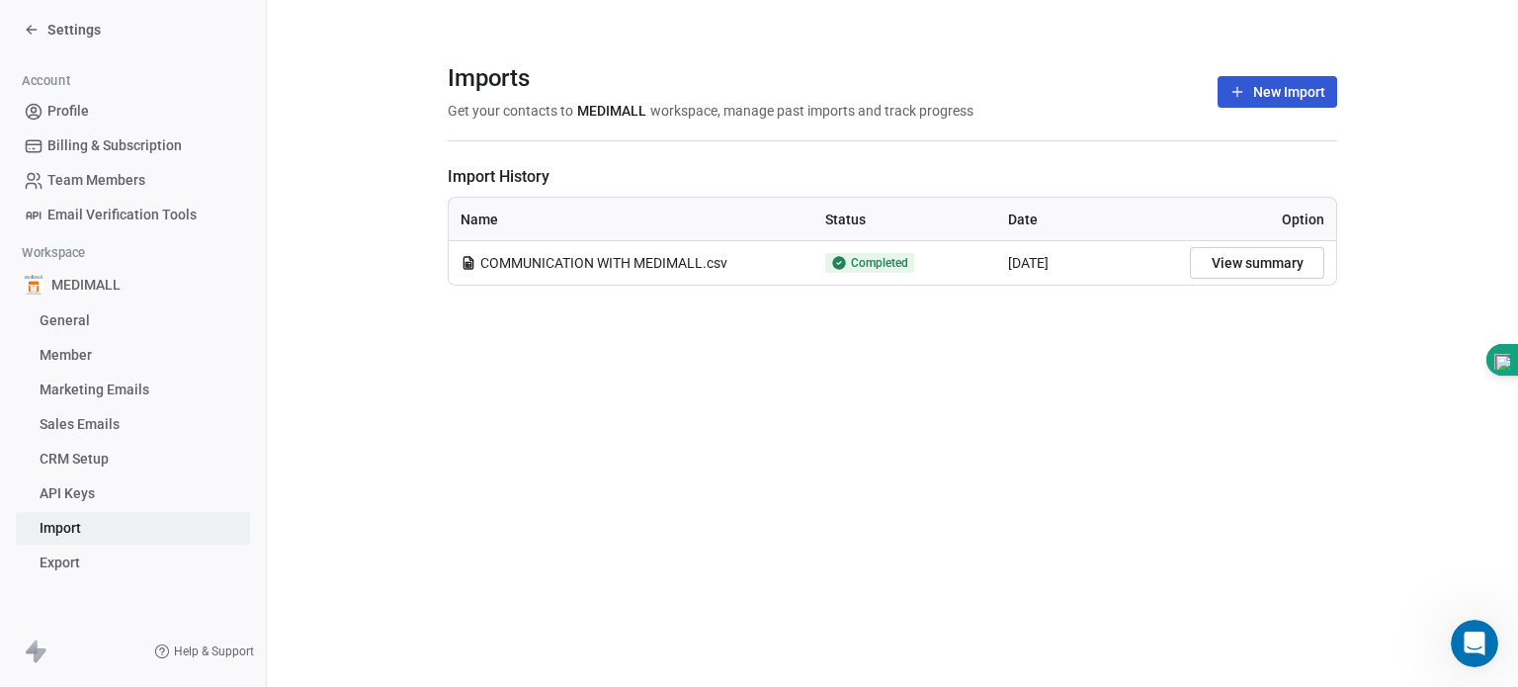
click at [33, 32] on icon at bounding box center [32, 30] width 16 height 16
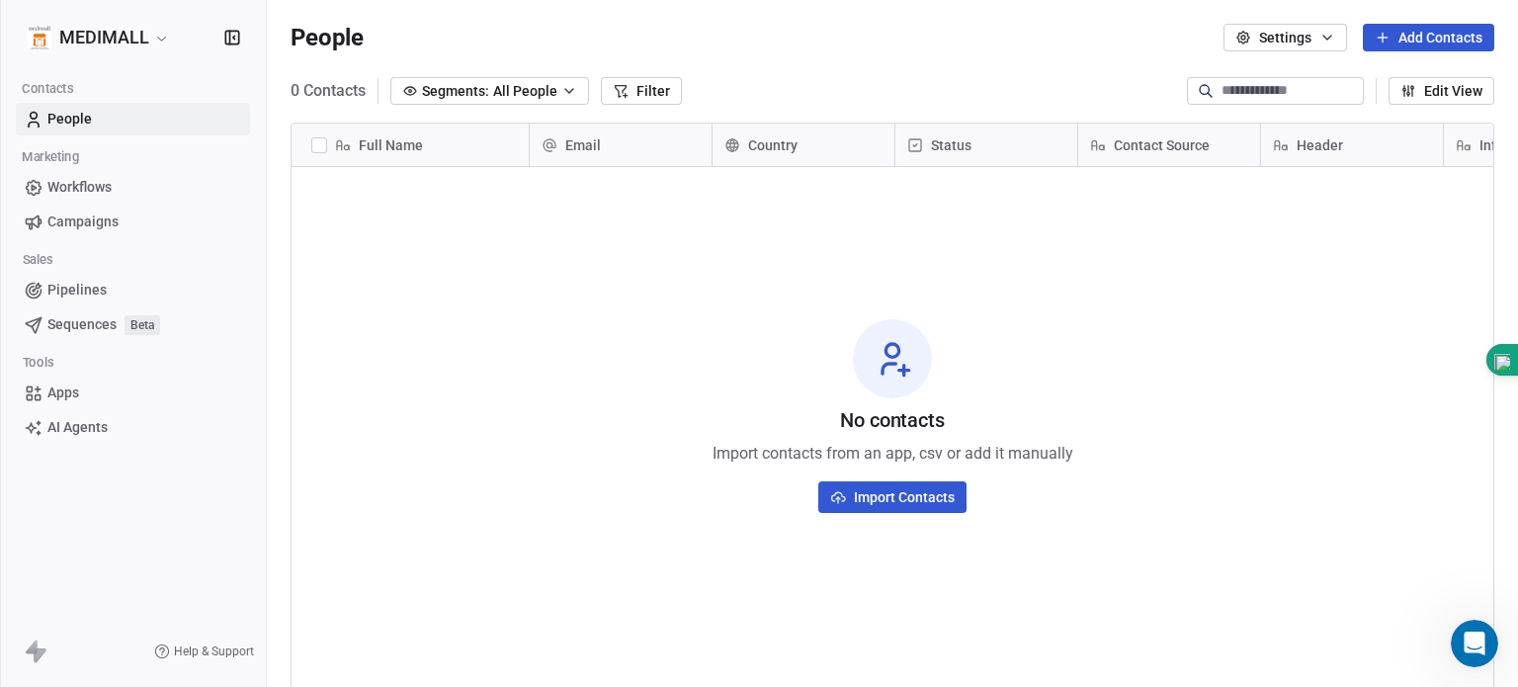
scroll to position [589, 1235]
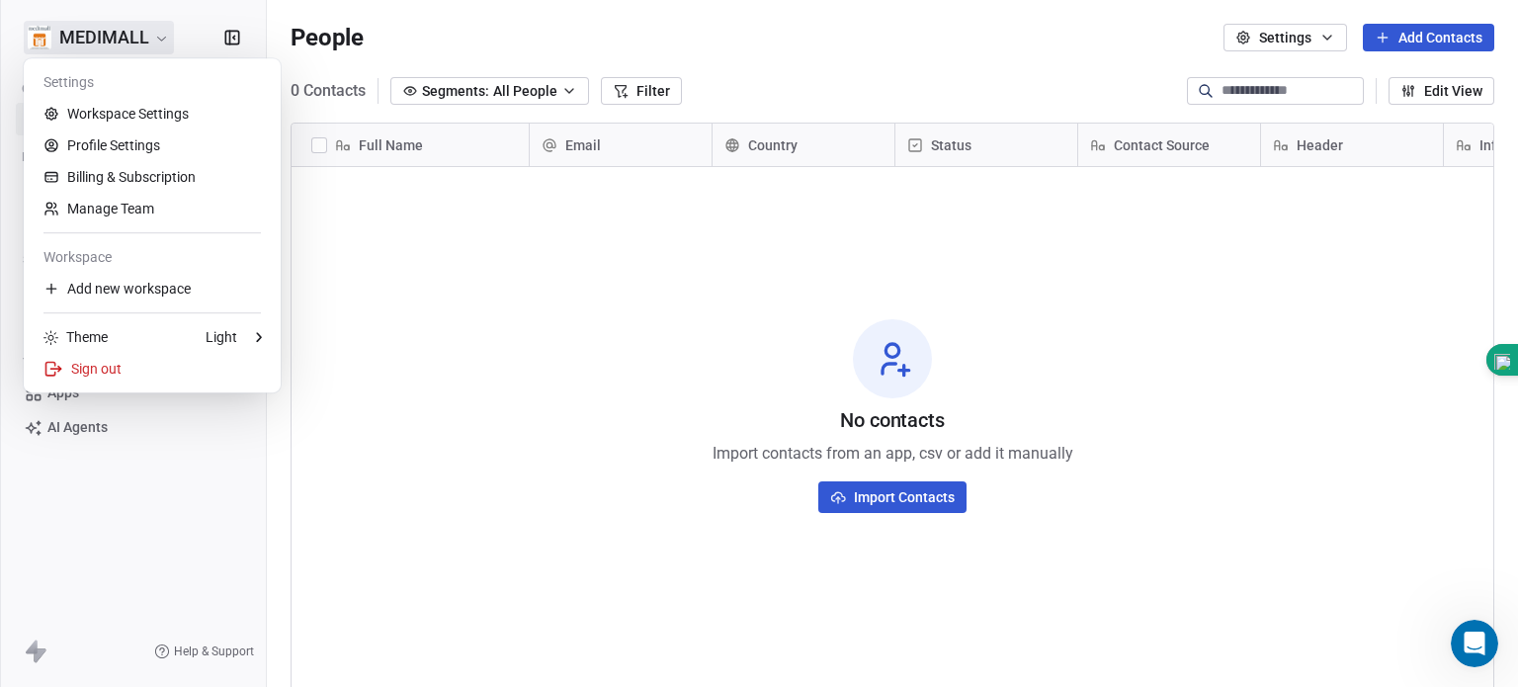
click at [163, 39] on html "MEDIMALL Contacts People Marketing Workflows Campaigns Sales Pipelines Sequence…" at bounding box center [759, 343] width 1518 height 687
click at [125, 116] on link "Workspace Settings" at bounding box center [152, 114] width 241 height 32
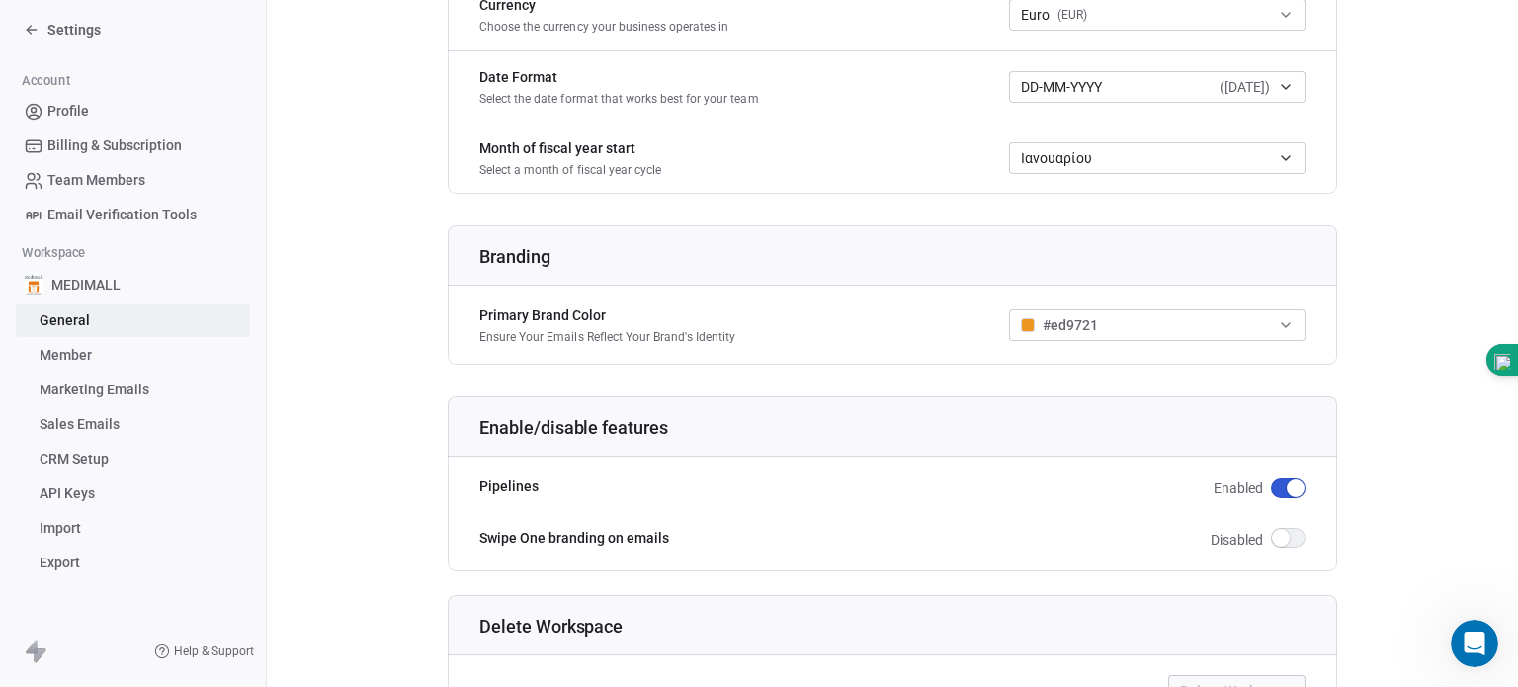
scroll to position [1059, 0]
click at [138, 355] on link "Member" at bounding box center [133, 355] width 234 height 33
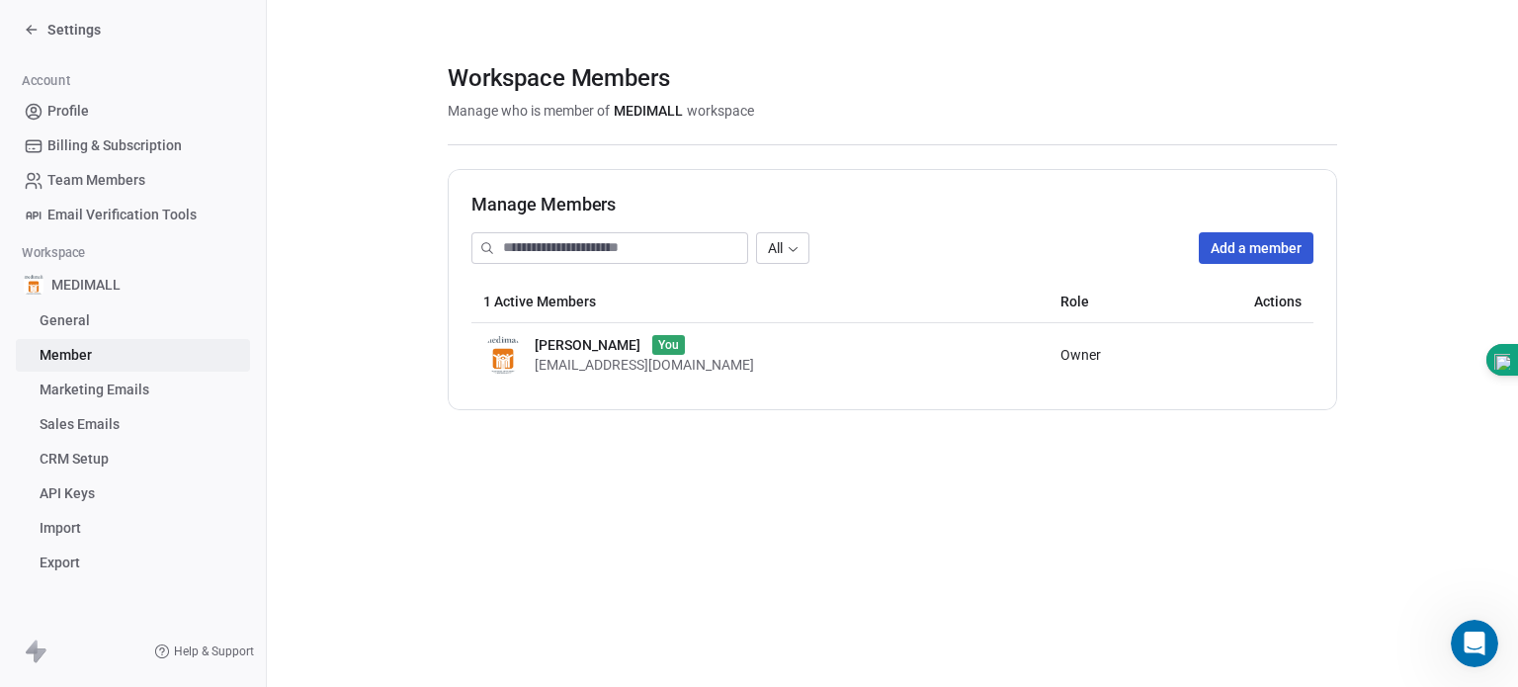
click at [539, 244] on input at bounding box center [625, 248] width 244 height 30
click at [348, 313] on section "Workspace Members Manage who is member of MEDIMALL workspace Manage Members All…" at bounding box center [892, 236] width 1251 height 473
click at [126, 397] on span "Marketing Emails" at bounding box center [95, 389] width 110 height 21
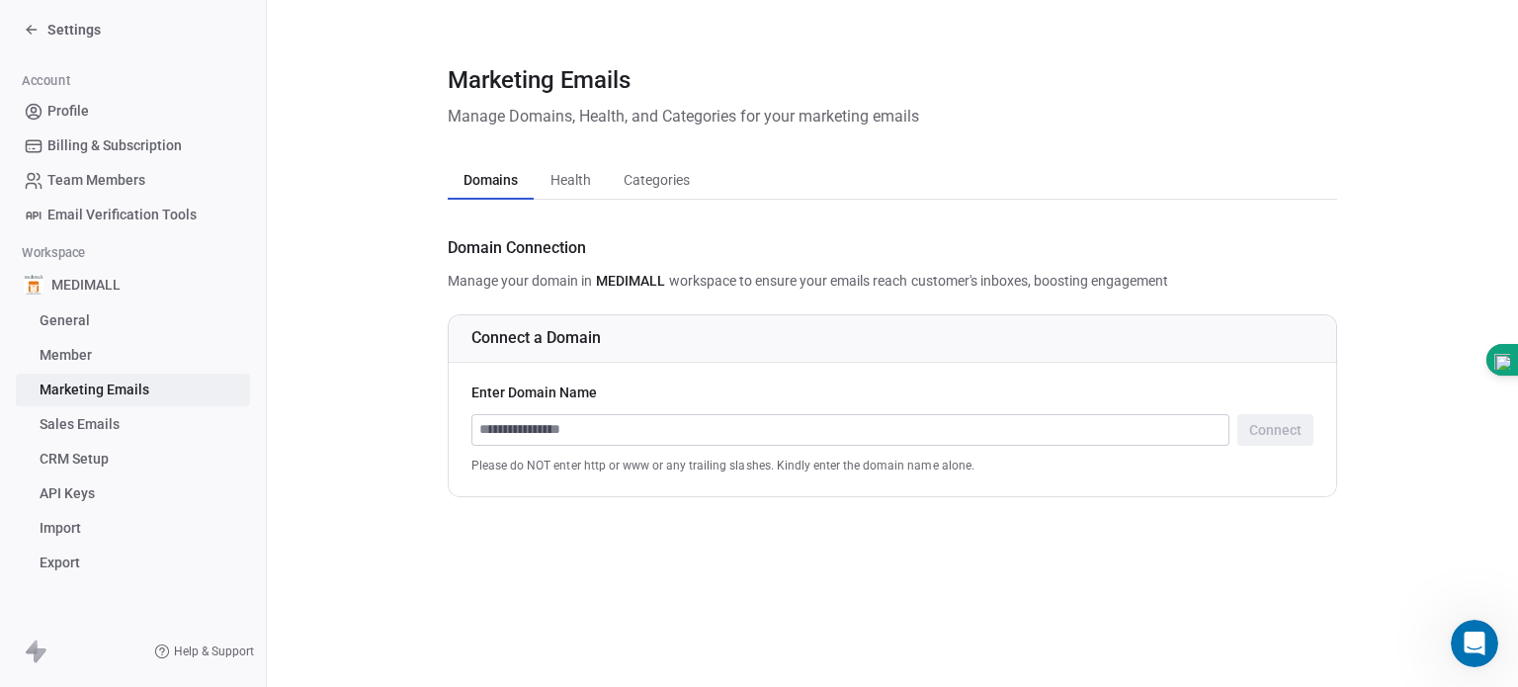
click at [658, 430] on input at bounding box center [850, 430] width 756 height 30
drag, startPoint x: 224, startPoint y: 639, endPoint x: 221, endPoint y: 649, distance: 10.3
click at [221, 649] on div "Help & Support" at bounding box center [133, 651] width 266 height 71
click at [221, 649] on span "Help & Support" at bounding box center [214, 651] width 80 height 16
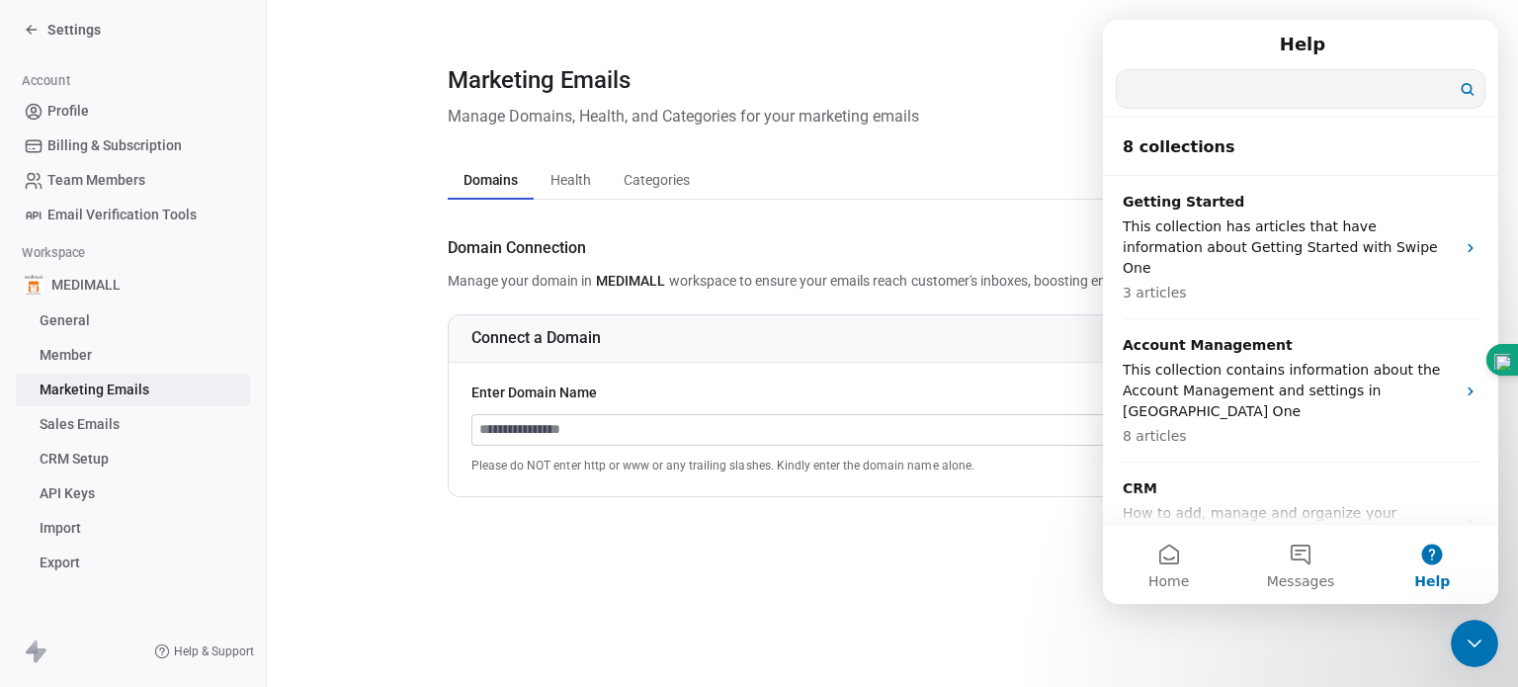
click at [1255, 91] on input "Search for help" at bounding box center [1301, 89] width 368 height 38
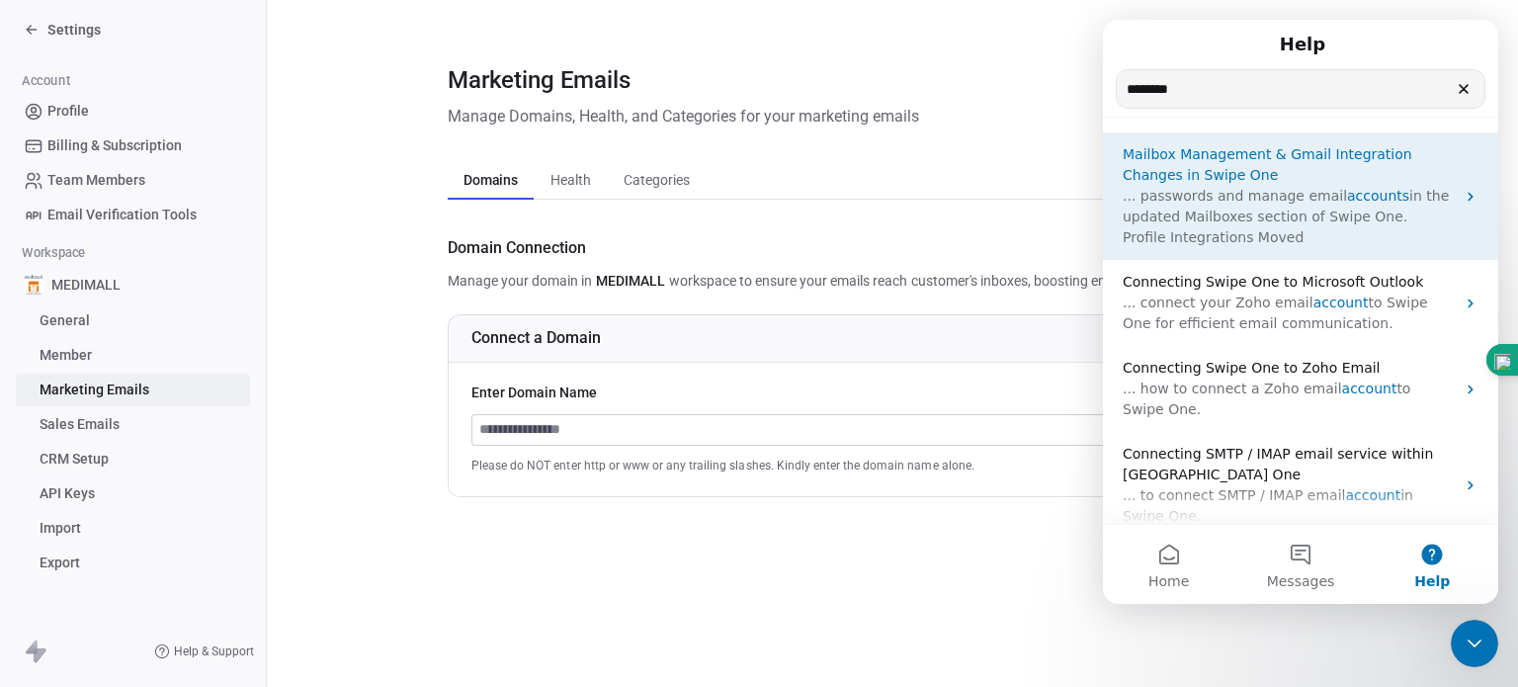
type input "********"
click at [1347, 192] on span "accounts" at bounding box center [1378, 196] width 62 height 16
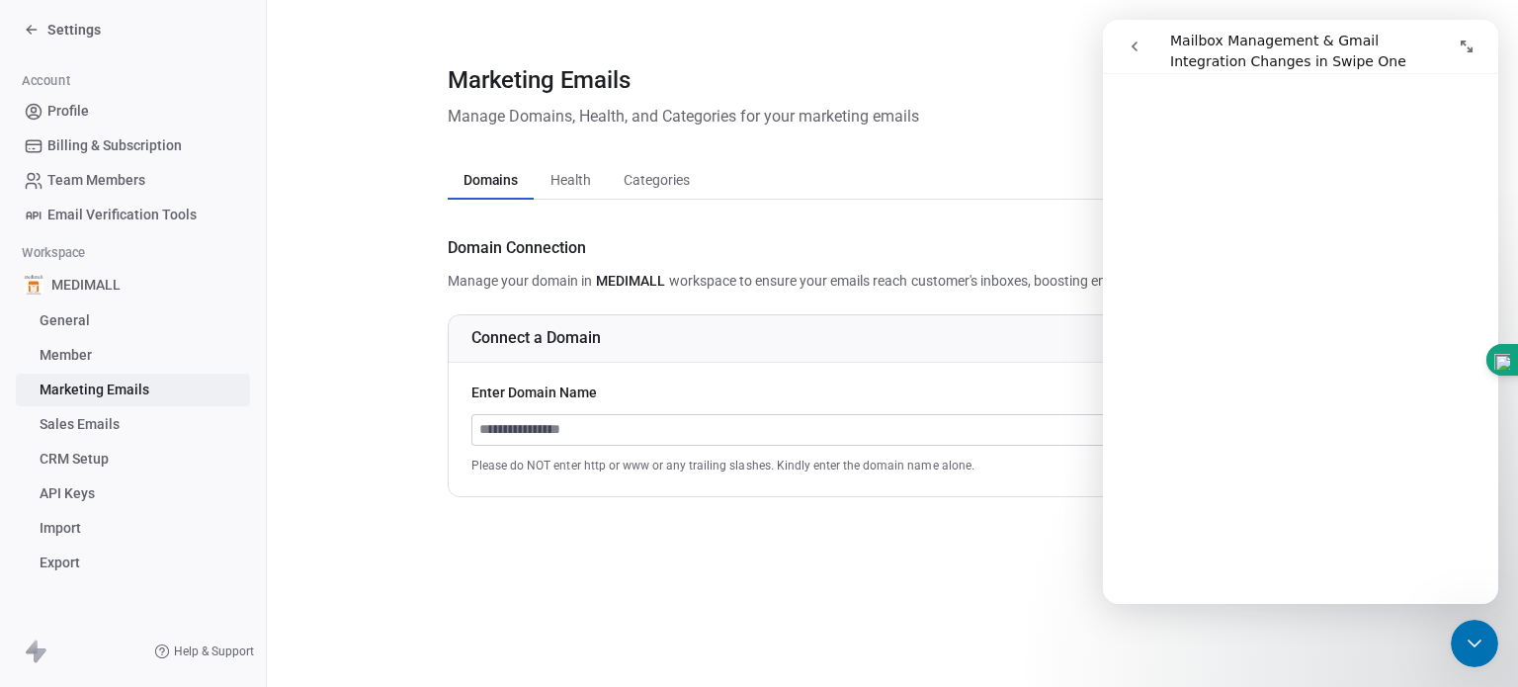
scroll to position [990, 0]
click at [699, 429] on input at bounding box center [850, 430] width 756 height 30
click at [1029, 153] on div "Marketing Emails Manage Domains, Health, and Categories for your marketing emai…" at bounding box center [892, 280] width 889 height 434
click at [1140, 37] on button "go back" at bounding box center [1135, 47] width 38 height 38
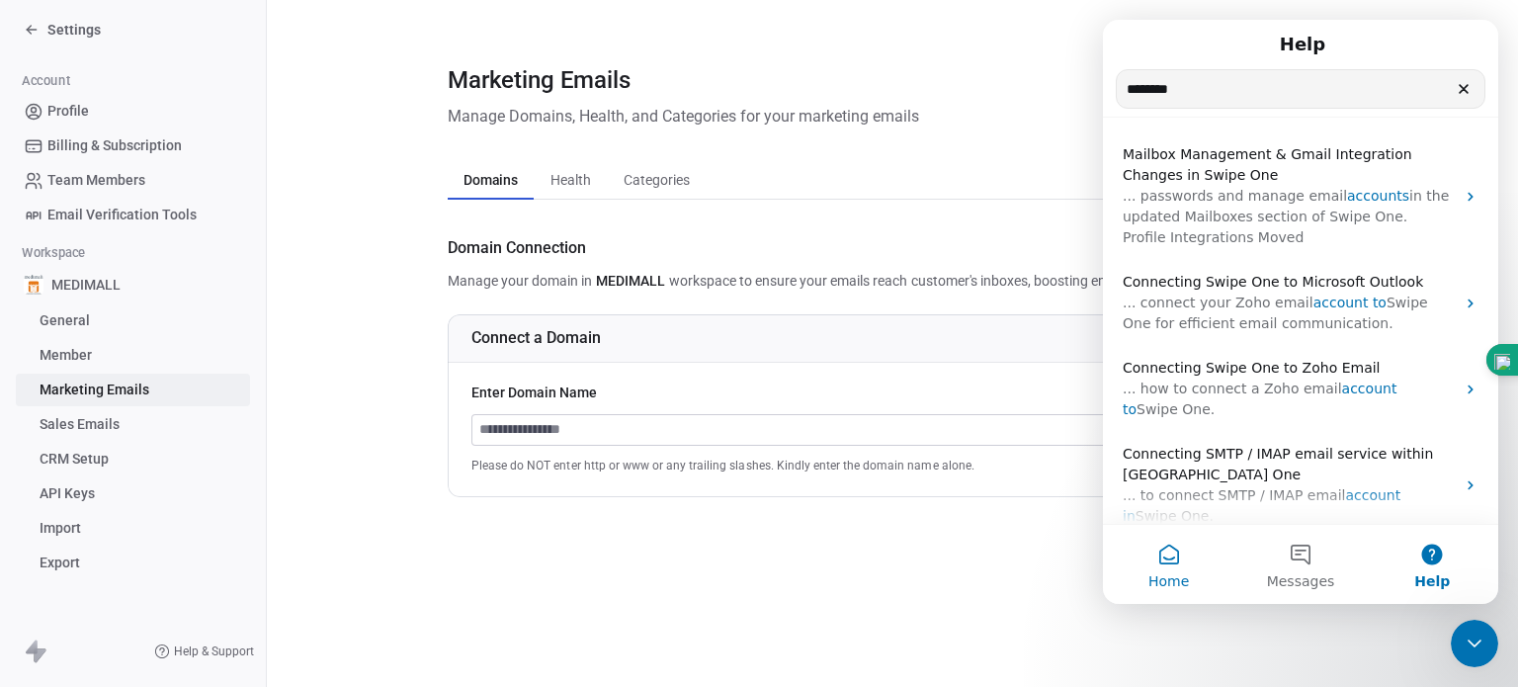
click at [1172, 574] on span "Home" at bounding box center [1168, 581] width 41 height 14
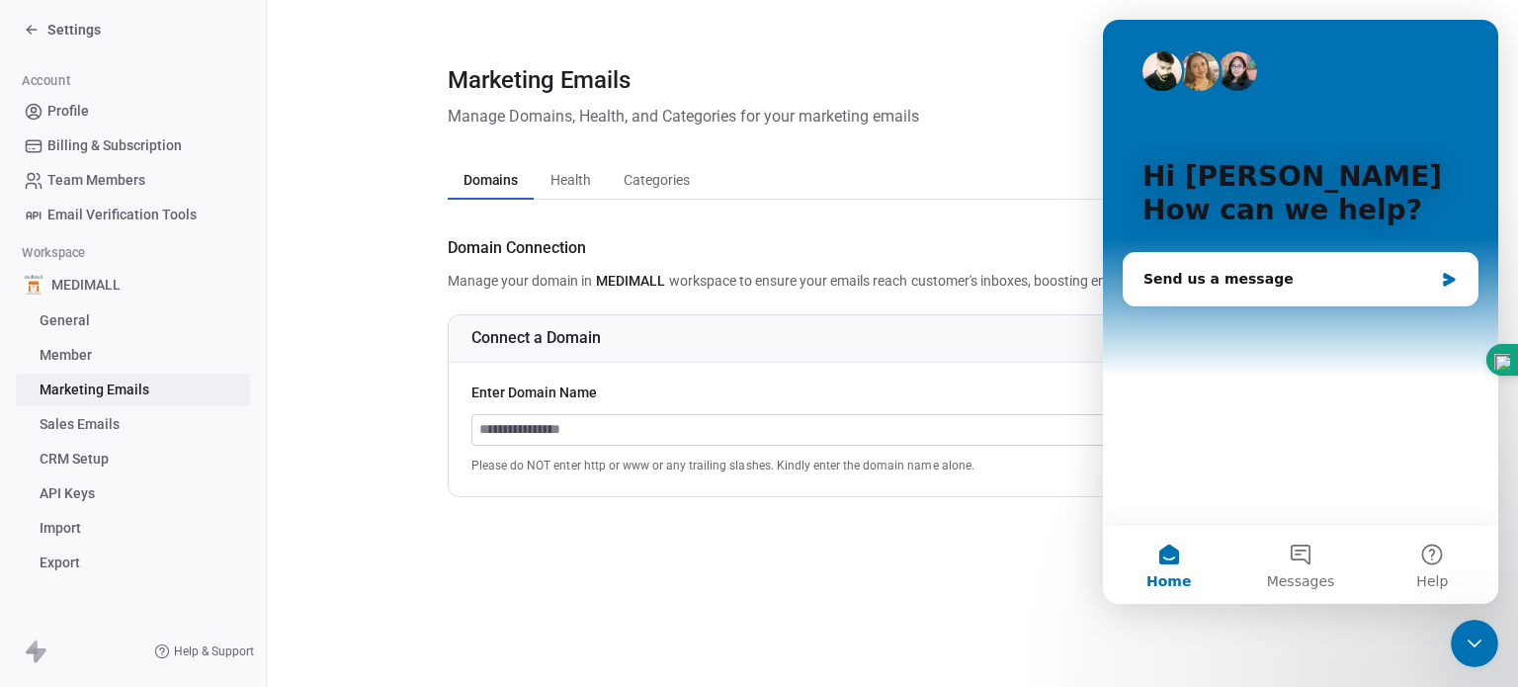
click at [1479, 634] on icon "Close Intercom Messenger" at bounding box center [1474, 643] width 24 height 24
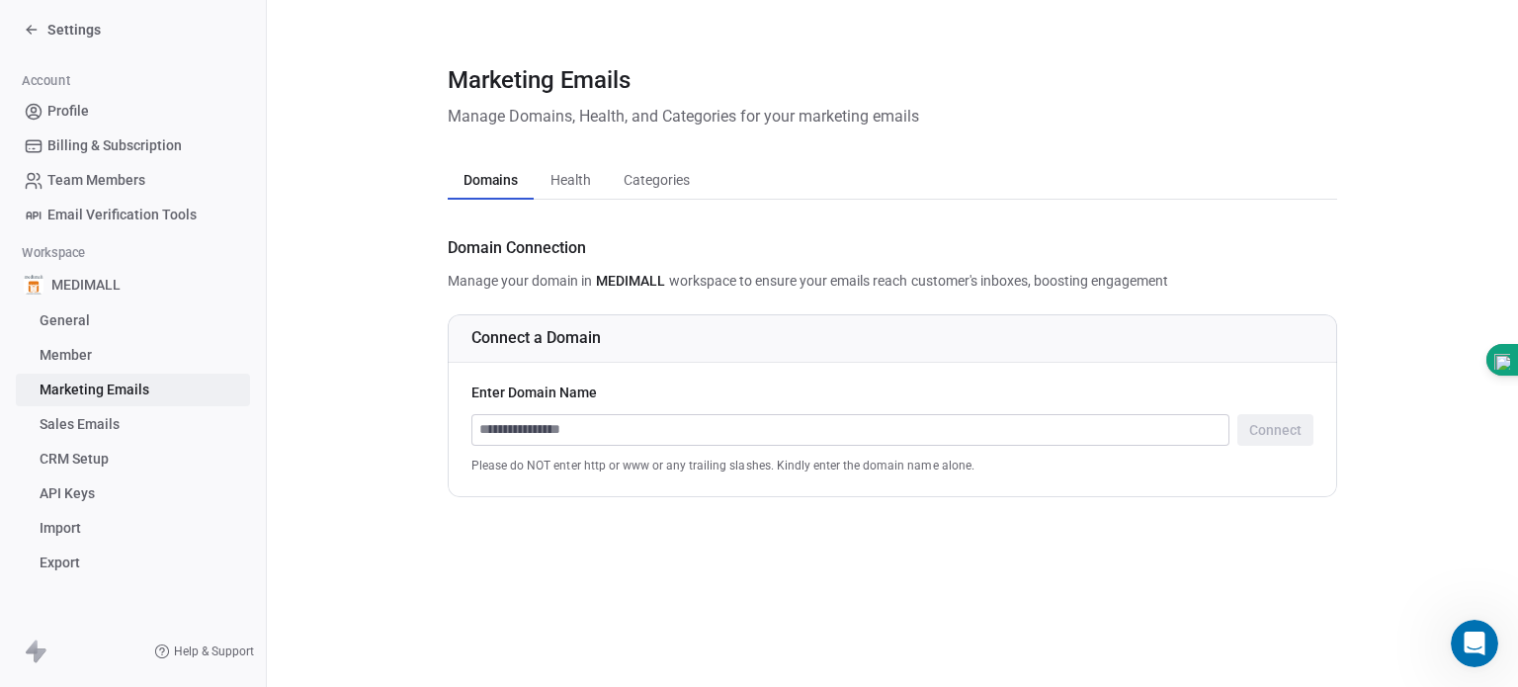
click at [24, 25] on icon at bounding box center [32, 30] width 16 height 16
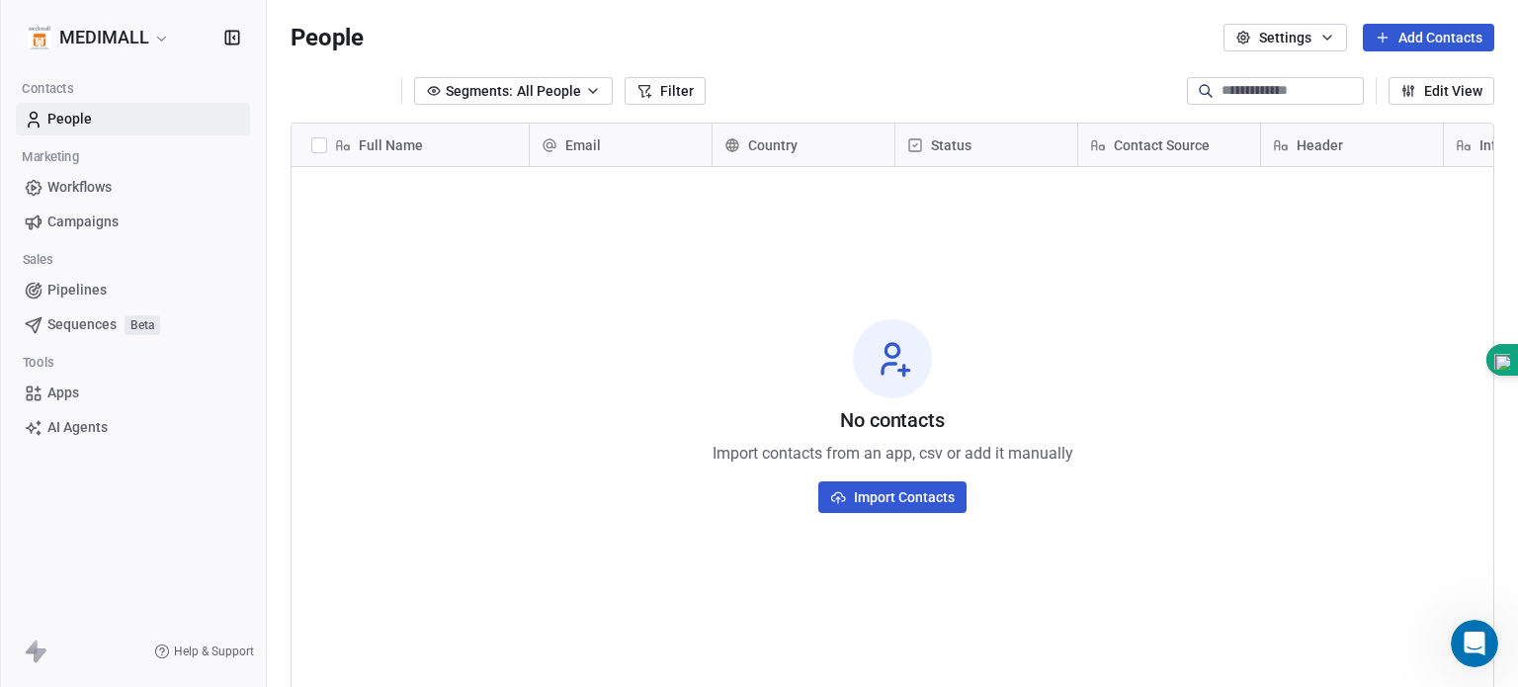
scroll to position [589, 1235]
click at [46, 402] on link "Apps" at bounding box center [133, 392] width 234 height 33
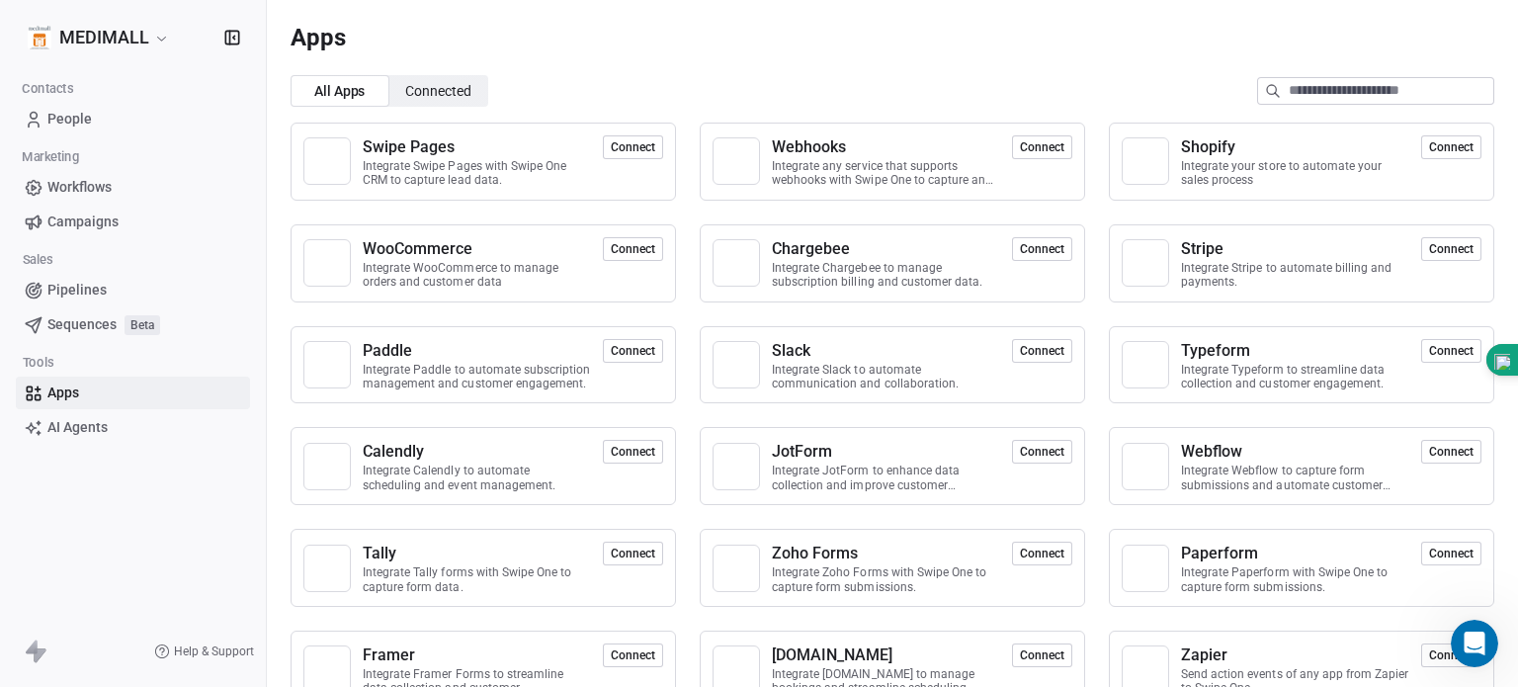
click at [53, 430] on span "AI Agents" at bounding box center [77, 427] width 60 height 21
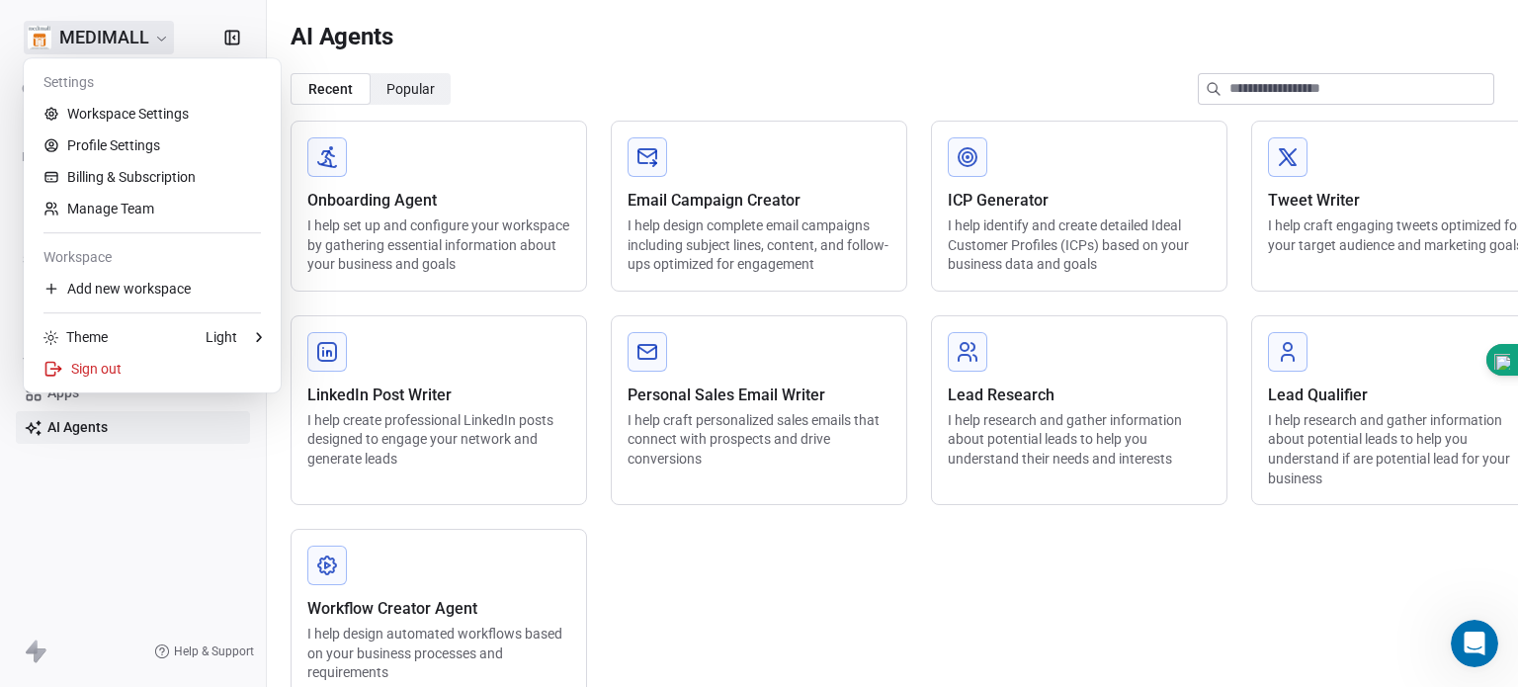
click at [79, 35] on html "MEDIMALL Contacts People Marketing Workflows Campaigns Sales Pipelines Sequence…" at bounding box center [759, 343] width 1518 height 687
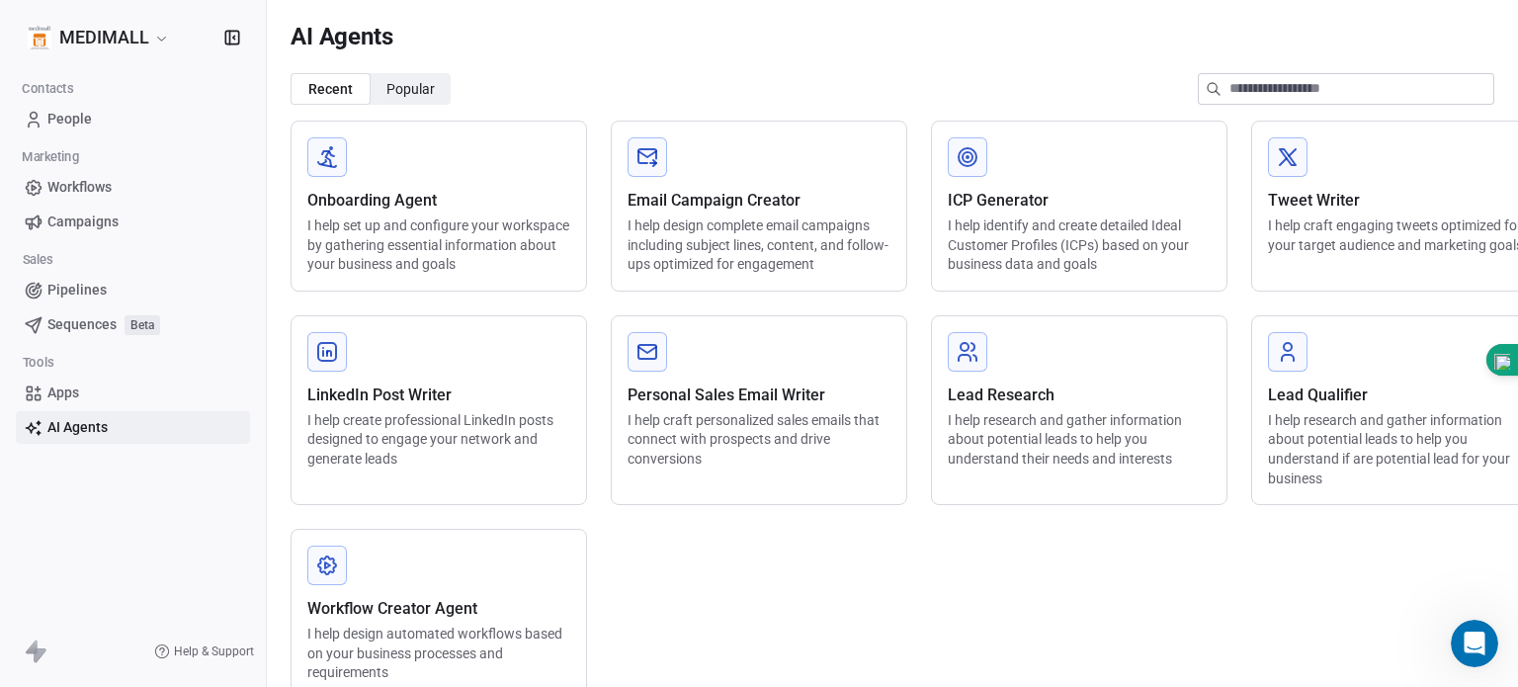
click at [37, 648] on html "MEDIMALL Contacts People Marketing Workflows Campaigns Sales Pipelines Sequence…" at bounding box center [759, 343] width 1518 height 687
click at [121, 45] on html "MEDIMALL Contacts People Marketing Workflows Campaigns Sales Pipelines Sequence…" at bounding box center [759, 343] width 1518 height 687
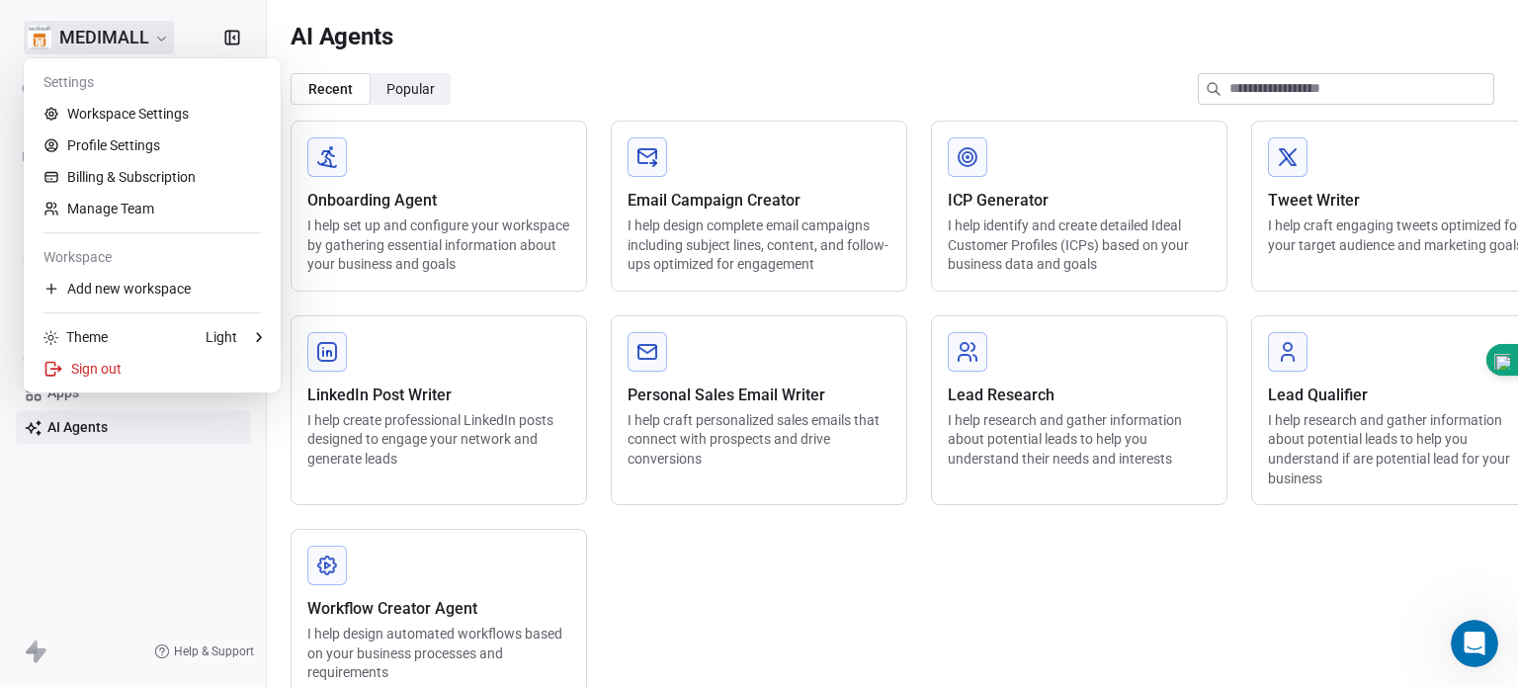
click at [80, 90] on div "Settings" at bounding box center [152, 82] width 241 height 32
click at [120, 335] on div "Theme Light" at bounding box center [140, 337] width 194 height 20
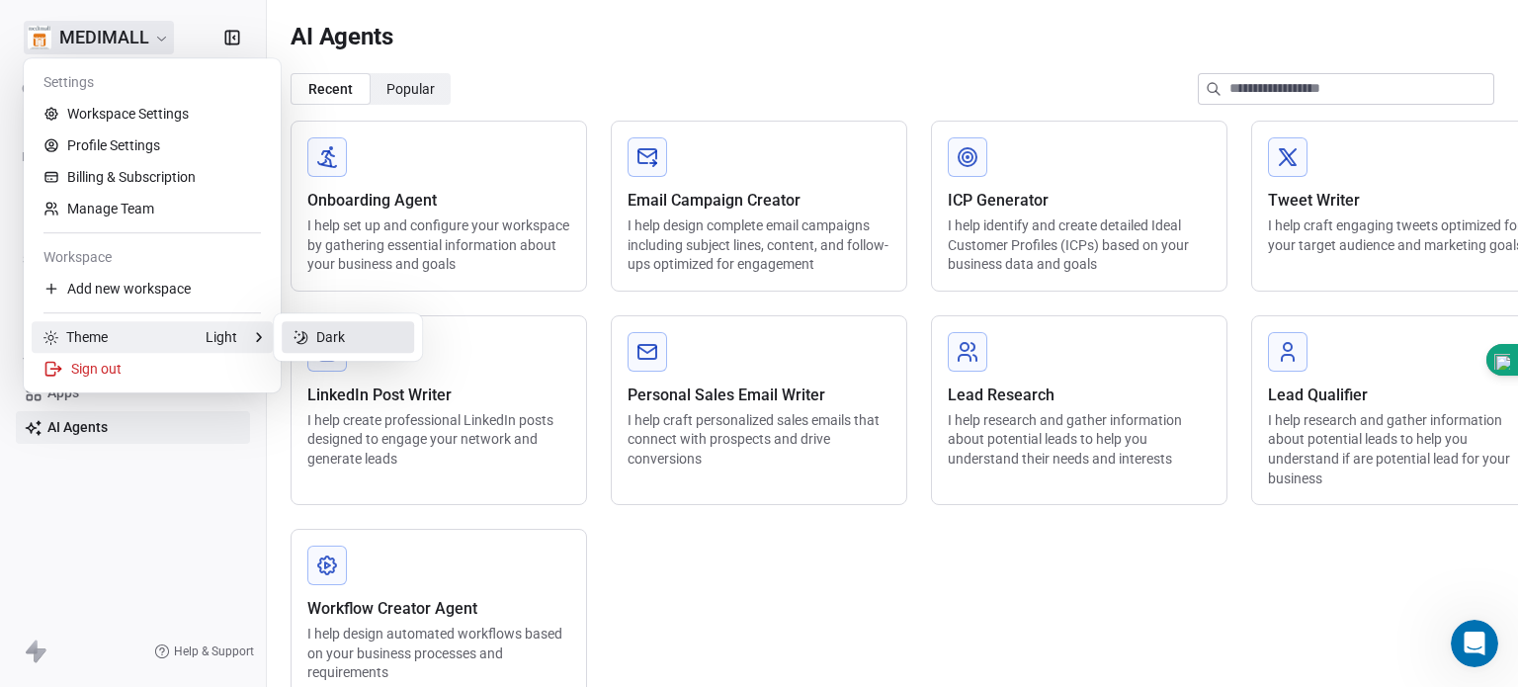
click at [346, 331] on div "Dark" at bounding box center [348, 337] width 132 height 32
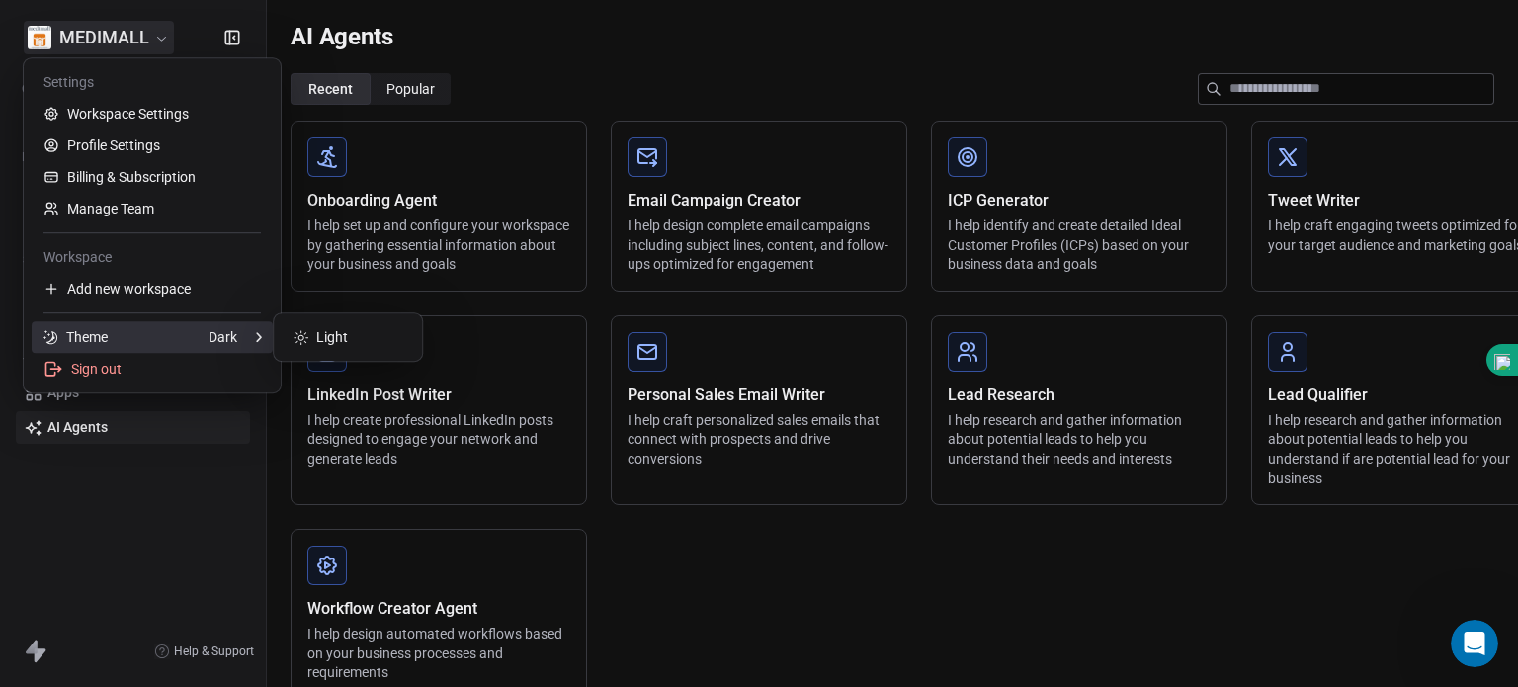
click at [144, 337] on div "Theme Dark" at bounding box center [140, 337] width 194 height 20
click at [232, 328] on div "Dark" at bounding box center [222, 337] width 29 height 20
click at [252, 329] on div "Theme Dark" at bounding box center [152, 337] width 241 height 32
click at [330, 338] on div "Light" at bounding box center [348, 337] width 132 height 32
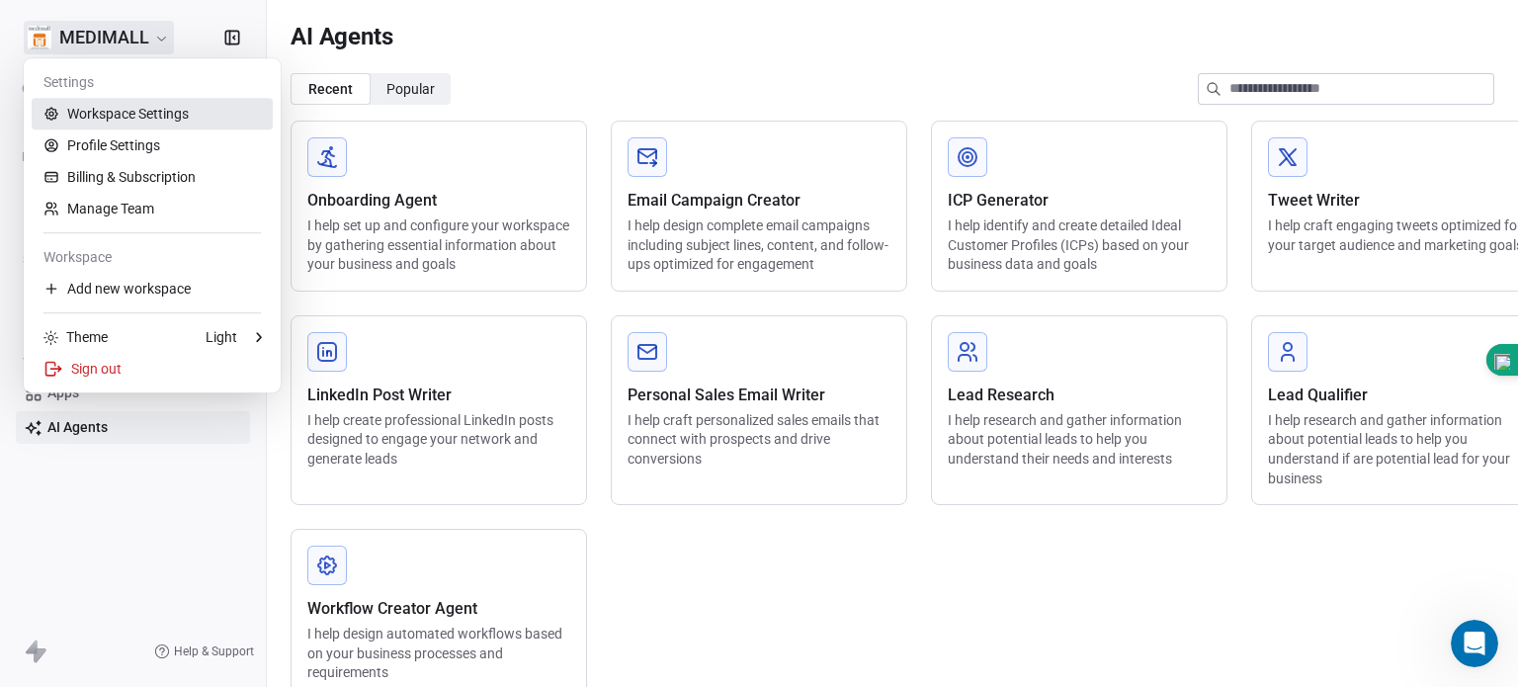
click at [99, 109] on link "Workspace Settings" at bounding box center [152, 114] width 241 height 32
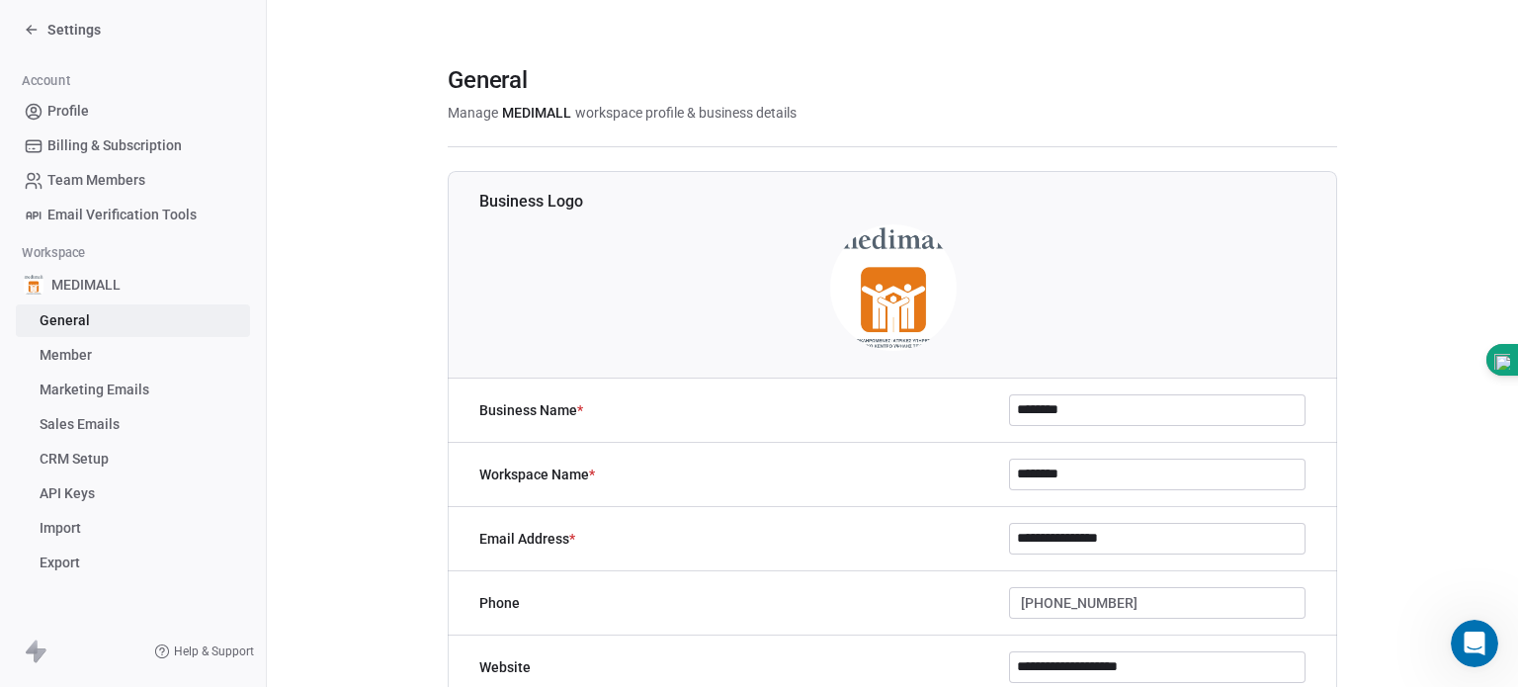
click at [78, 450] on span "CRM Setup" at bounding box center [74, 459] width 69 height 21
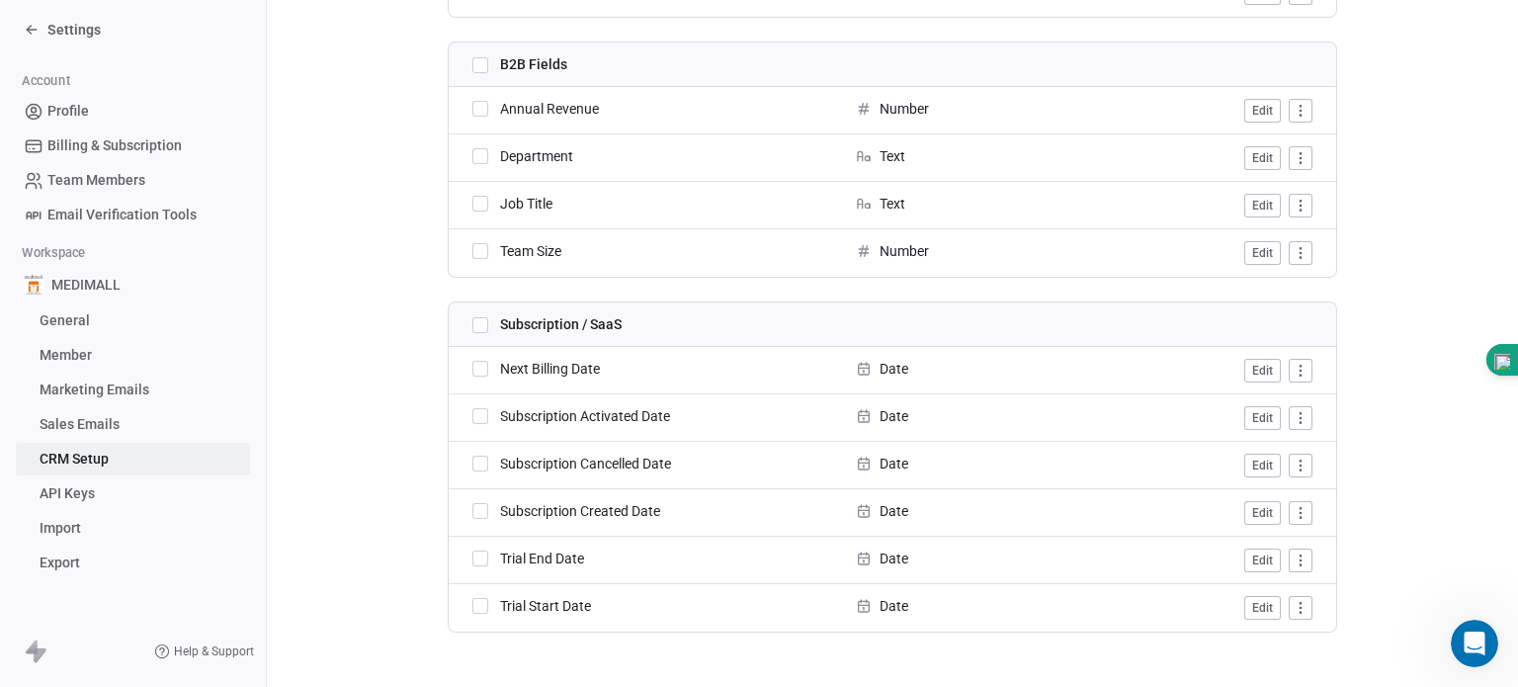
scroll to position [1348, 0]
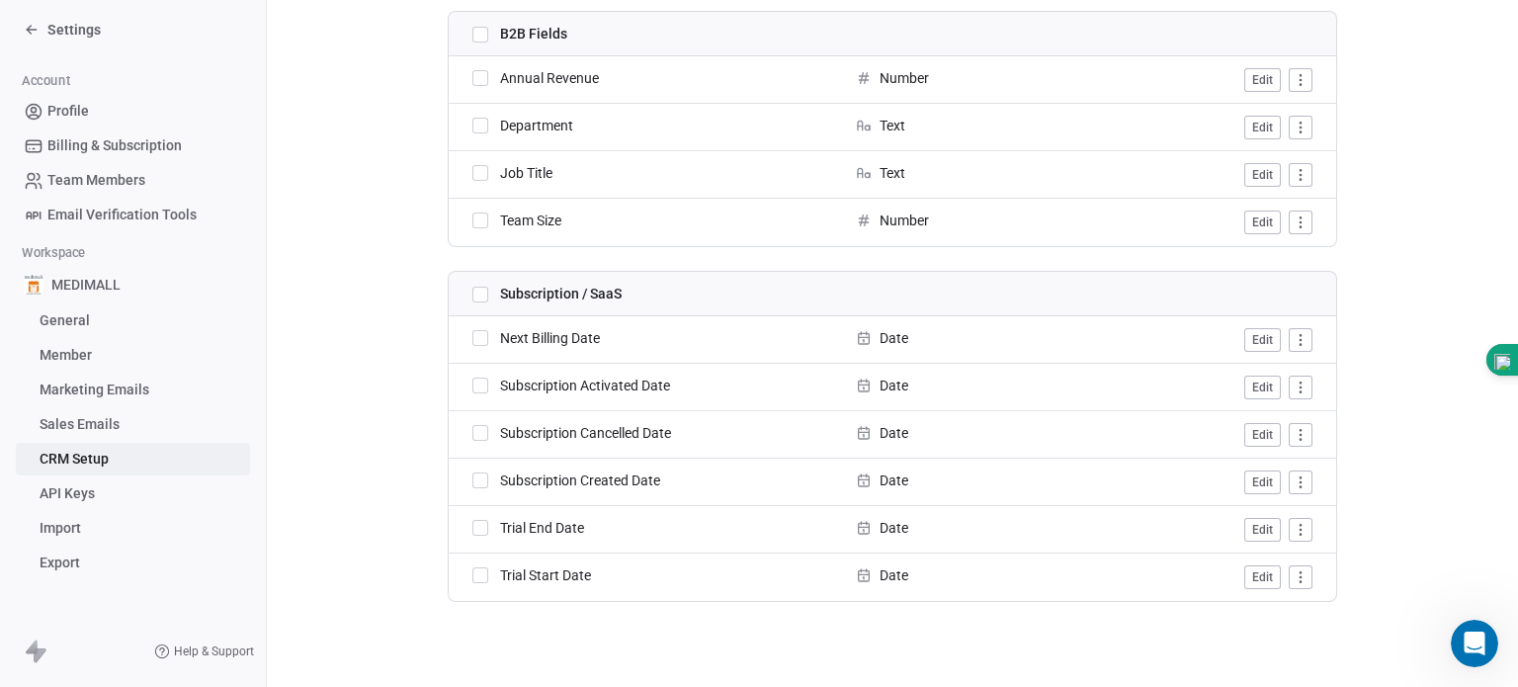
click at [70, 329] on span "General" at bounding box center [65, 320] width 50 height 21
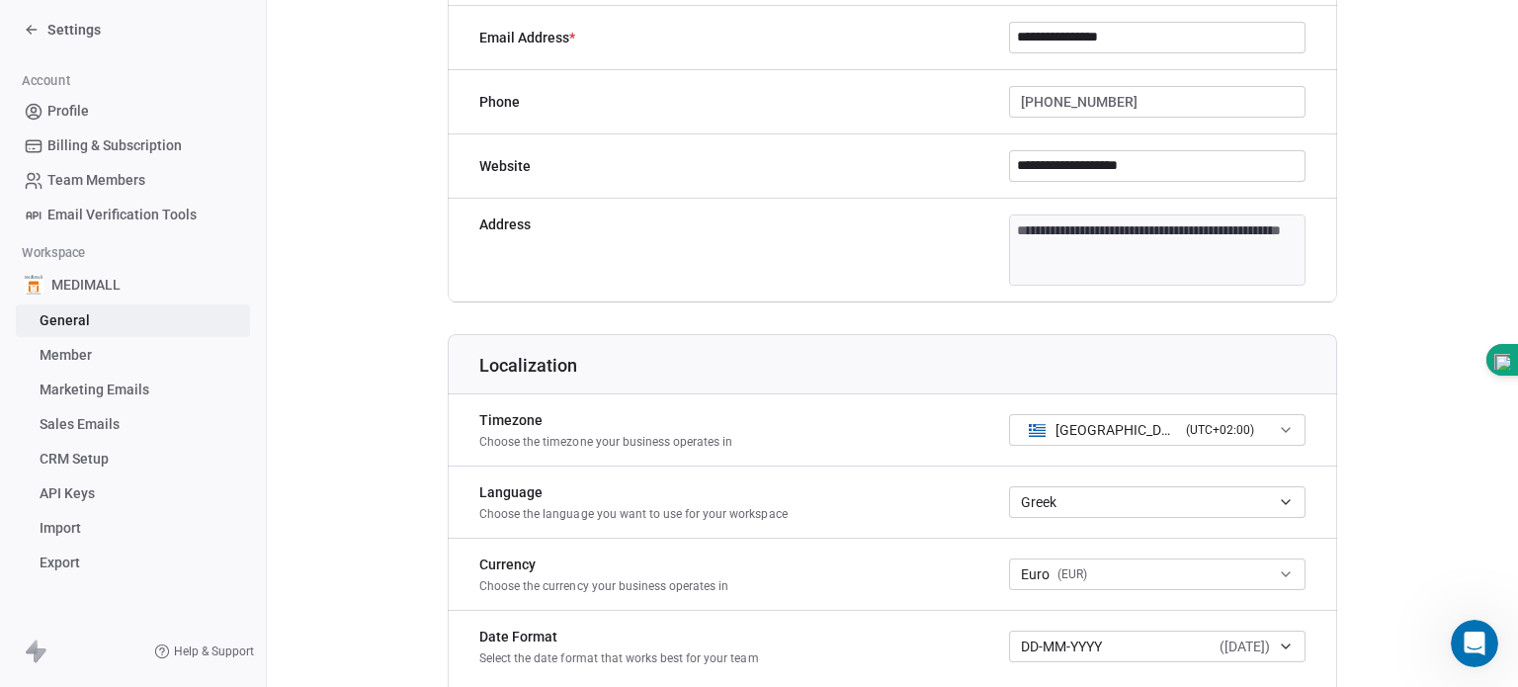
scroll to position [336, 0]
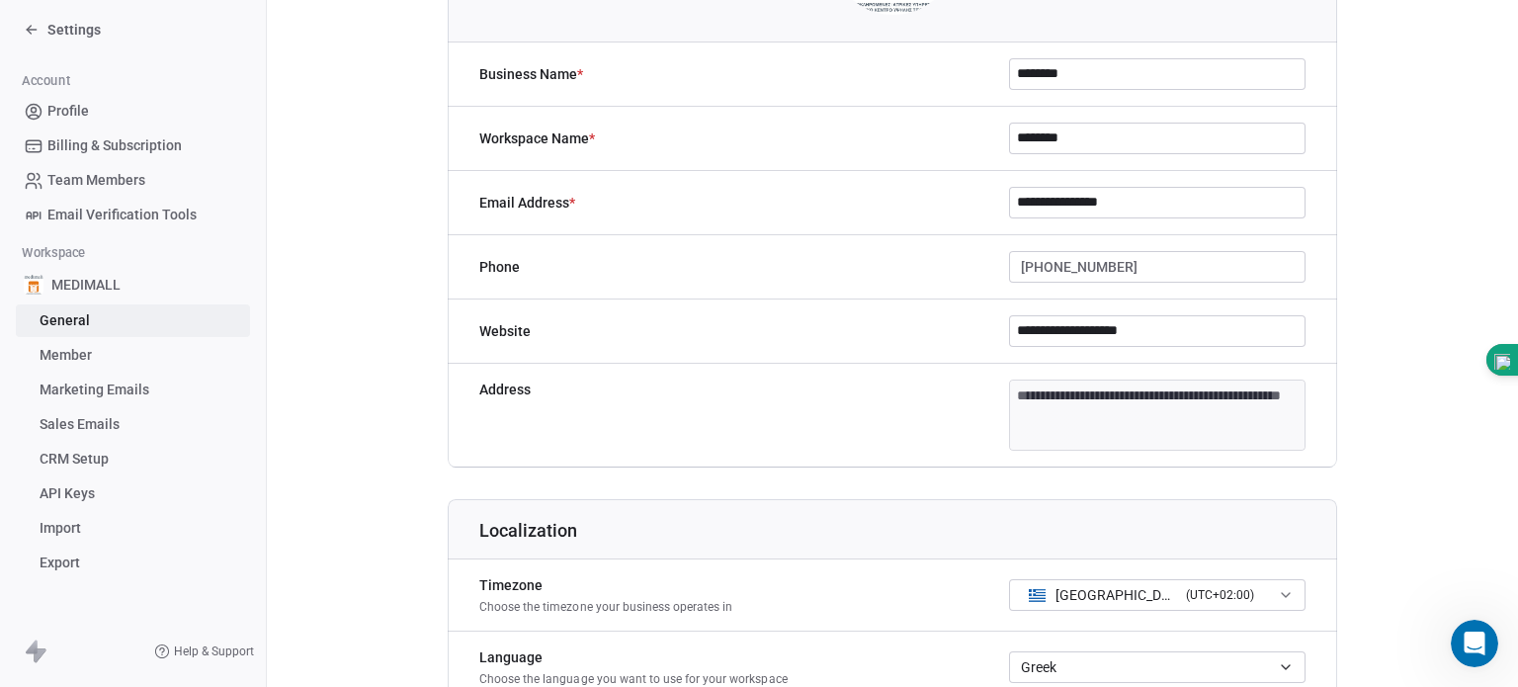
click at [102, 350] on link "Member" at bounding box center [133, 355] width 234 height 33
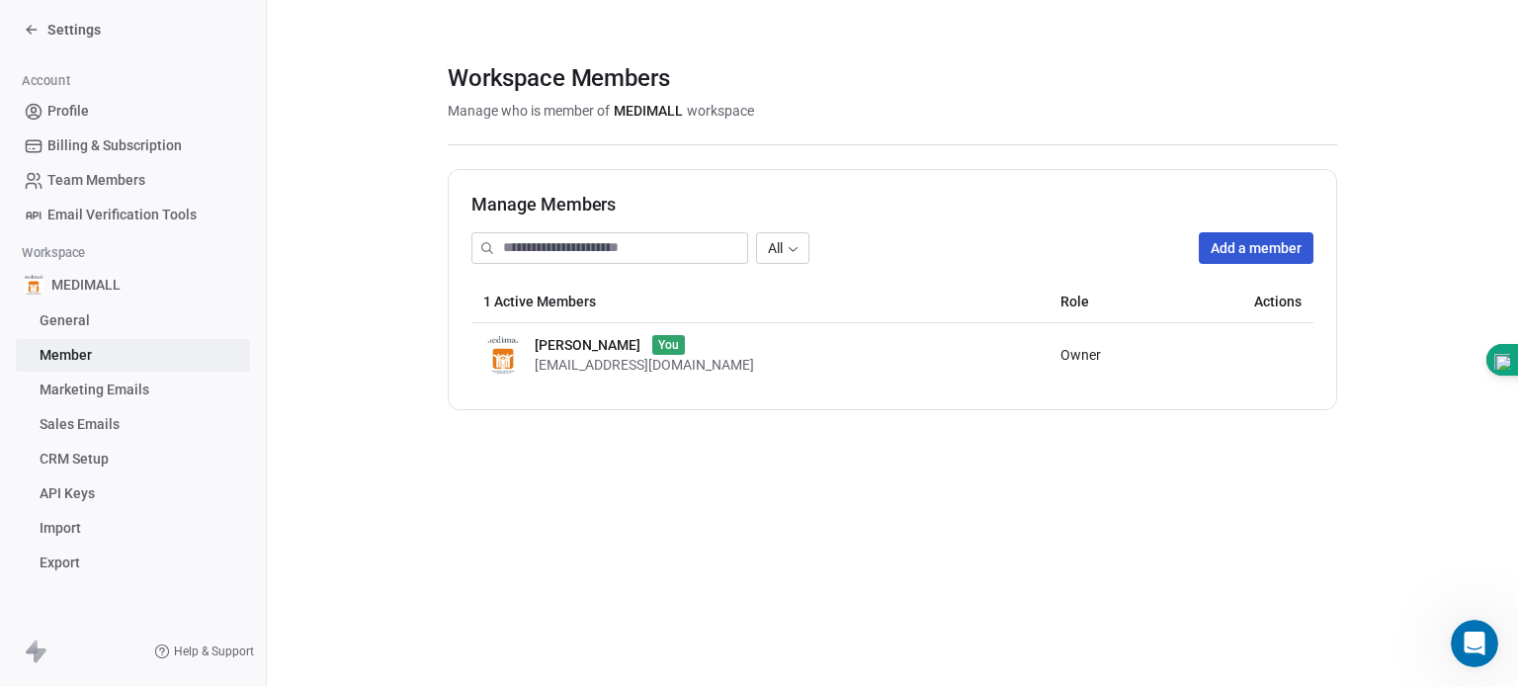
click at [70, 396] on span "Marketing Emails" at bounding box center [95, 389] width 110 height 21
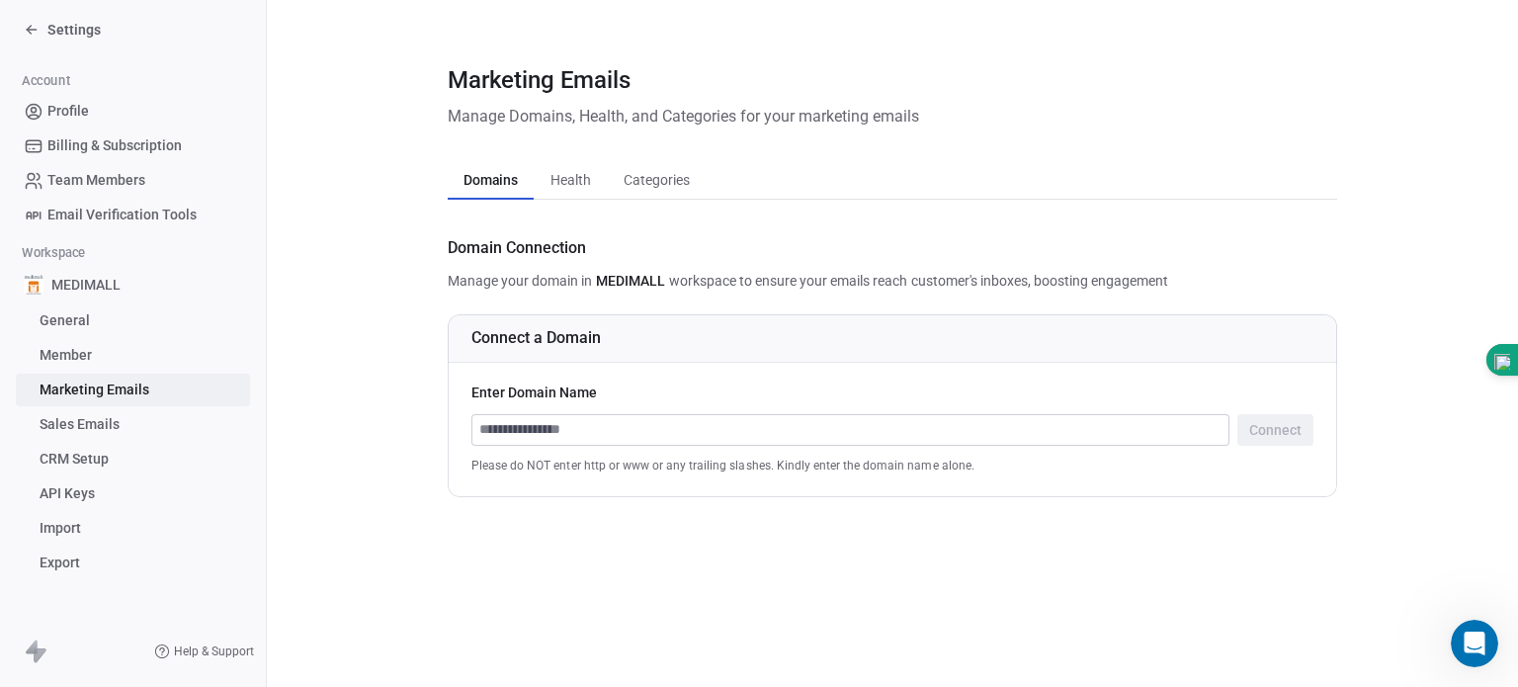
click at [641, 431] on input at bounding box center [850, 430] width 756 height 30
type input "**********"
click at [1267, 454] on div "**********" at bounding box center [892, 443] width 842 height 59
click at [1285, 427] on button "Connect" at bounding box center [1275, 430] width 76 height 32
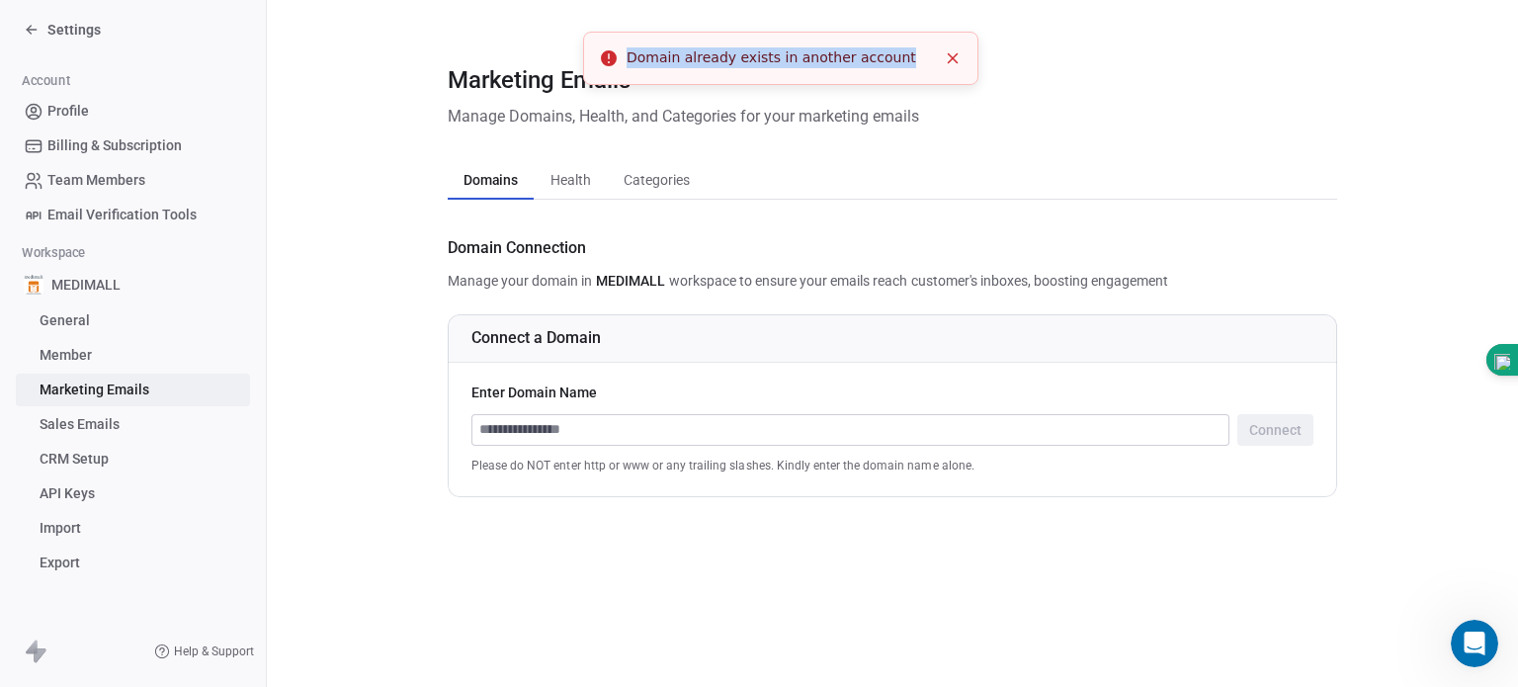
drag, startPoint x: 898, startPoint y: 59, endPoint x: 630, endPoint y: 61, distance: 267.8
click at [630, 61] on div "Domain already exists in another account" at bounding box center [780, 57] width 309 height 21
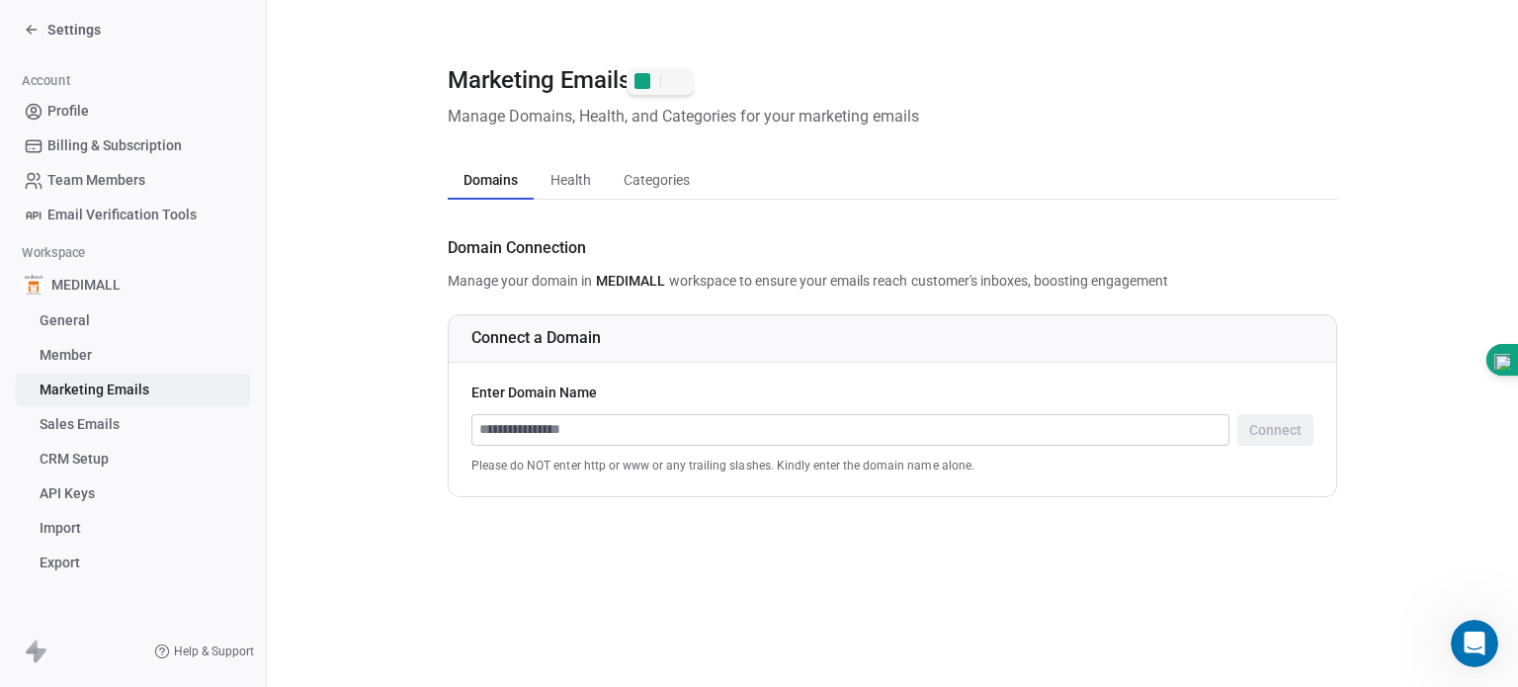
click at [630, 431] on input at bounding box center [850, 430] width 756 height 30
type input "**********"
click at [1292, 429] on button "Connect" at bounding box center [1275, 430] width 76 height 32
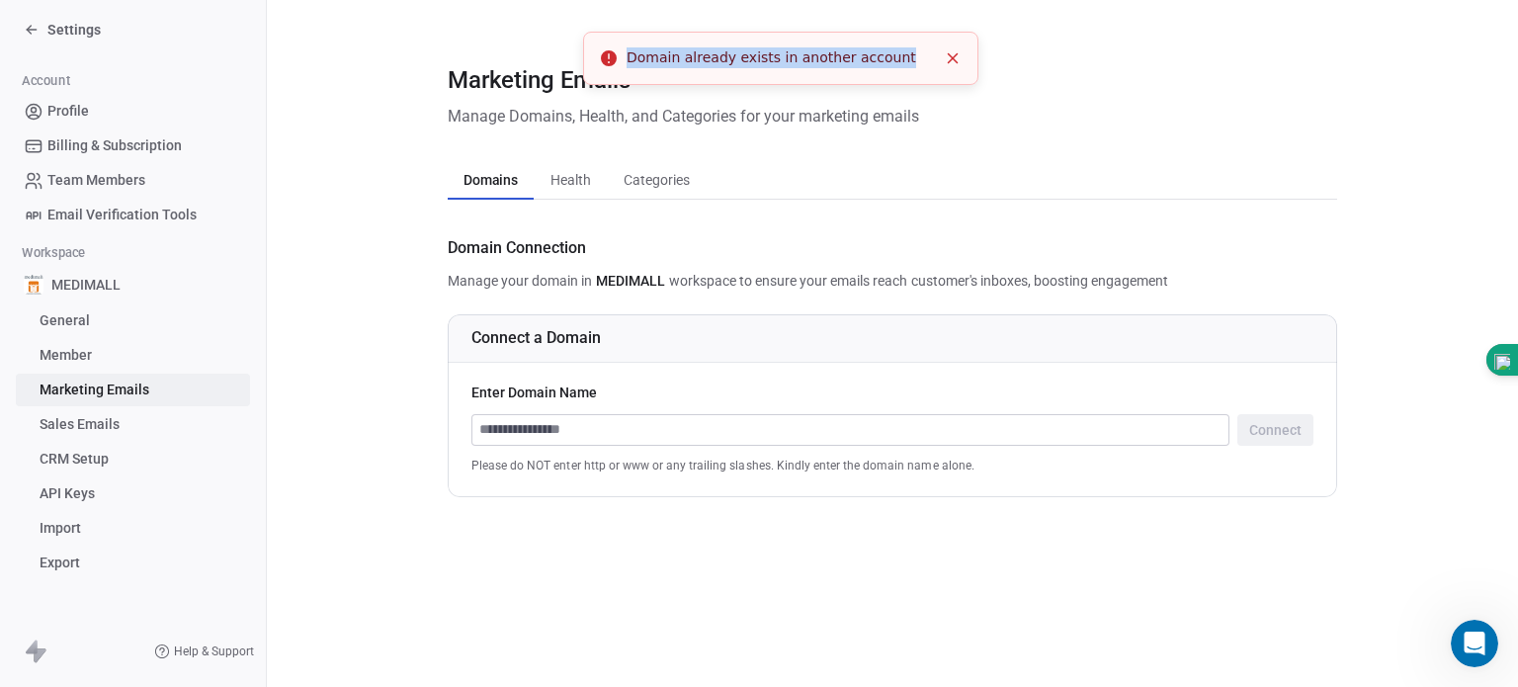
drag, startPoint x: 629, startPoint y: 51, endPoint x: 895, endPoint y: 62, distance: 266.0
click at [895, 62] on div "Domain already exists in another account" at bounding box center [780, 57] width 309 height 21
copy div "Domain already exists in another account"
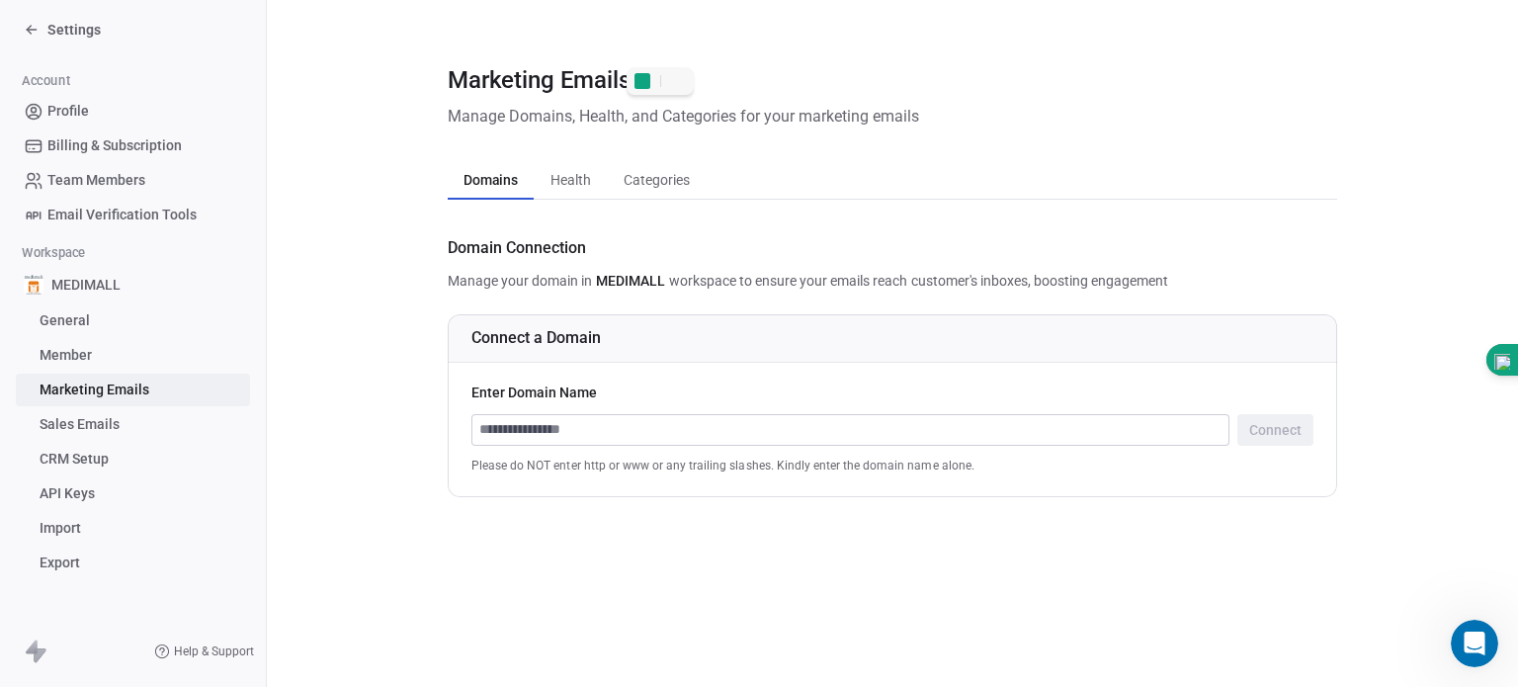
click at [1462, 630] on div "Open Intercom Messenger" at bounding box center [1474, 643] width 65 height 65
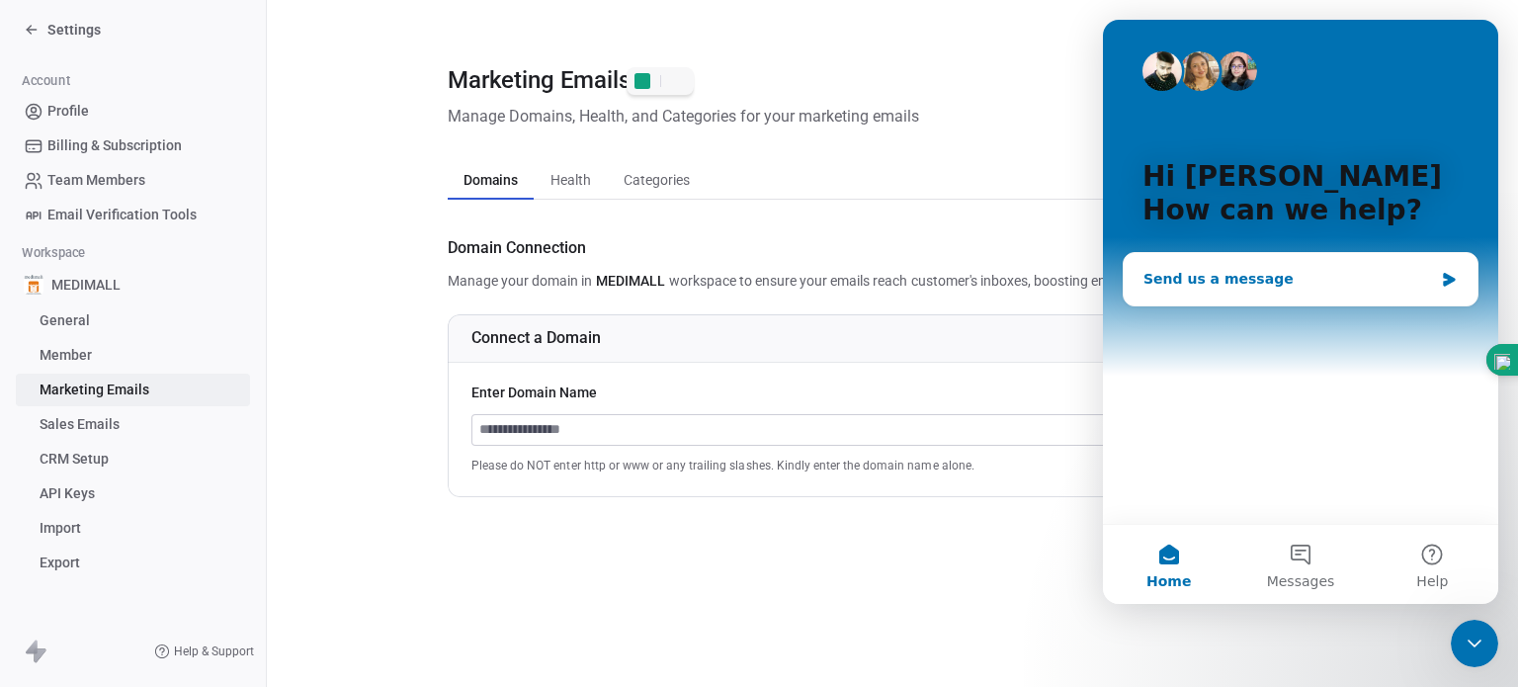
click at [1216, 280] on div "Send us a message" at bounding box center [1288, 279] width 290 height 21
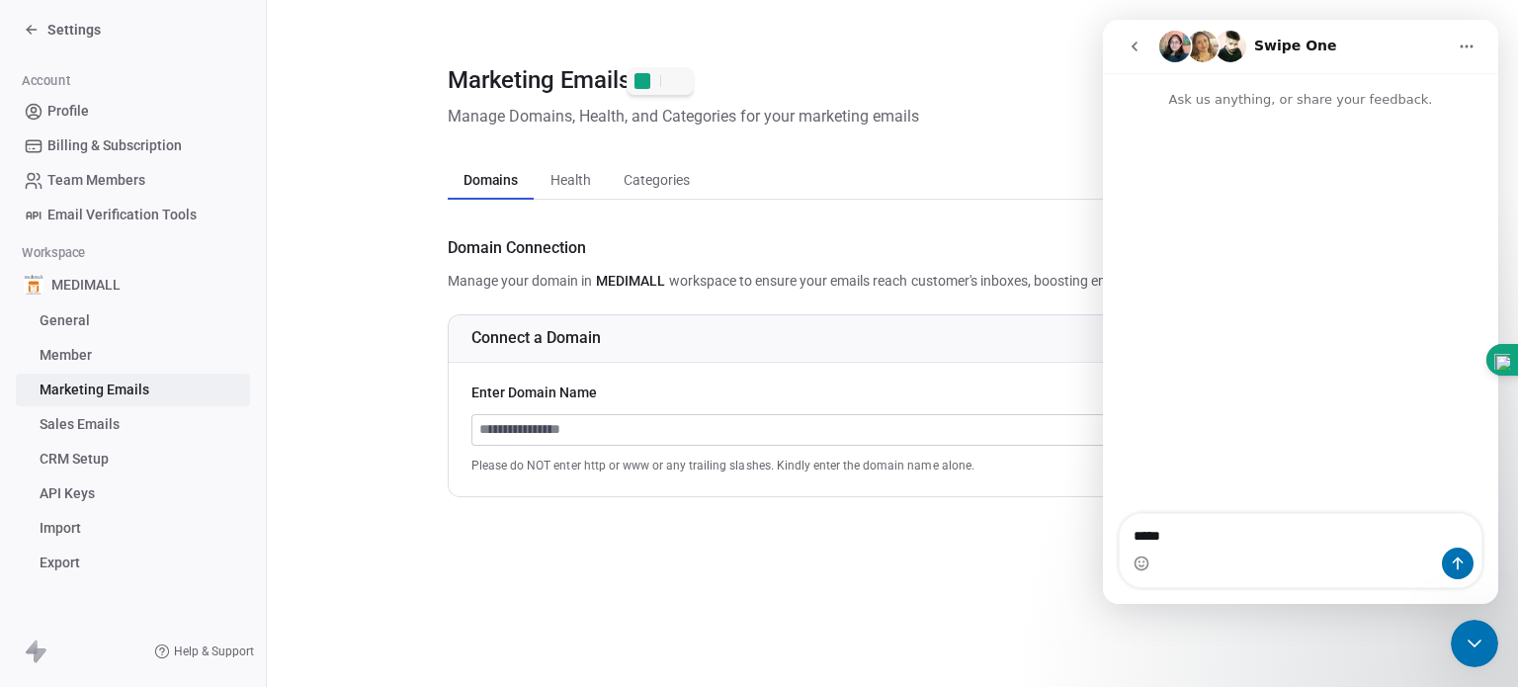
type textarea "******"
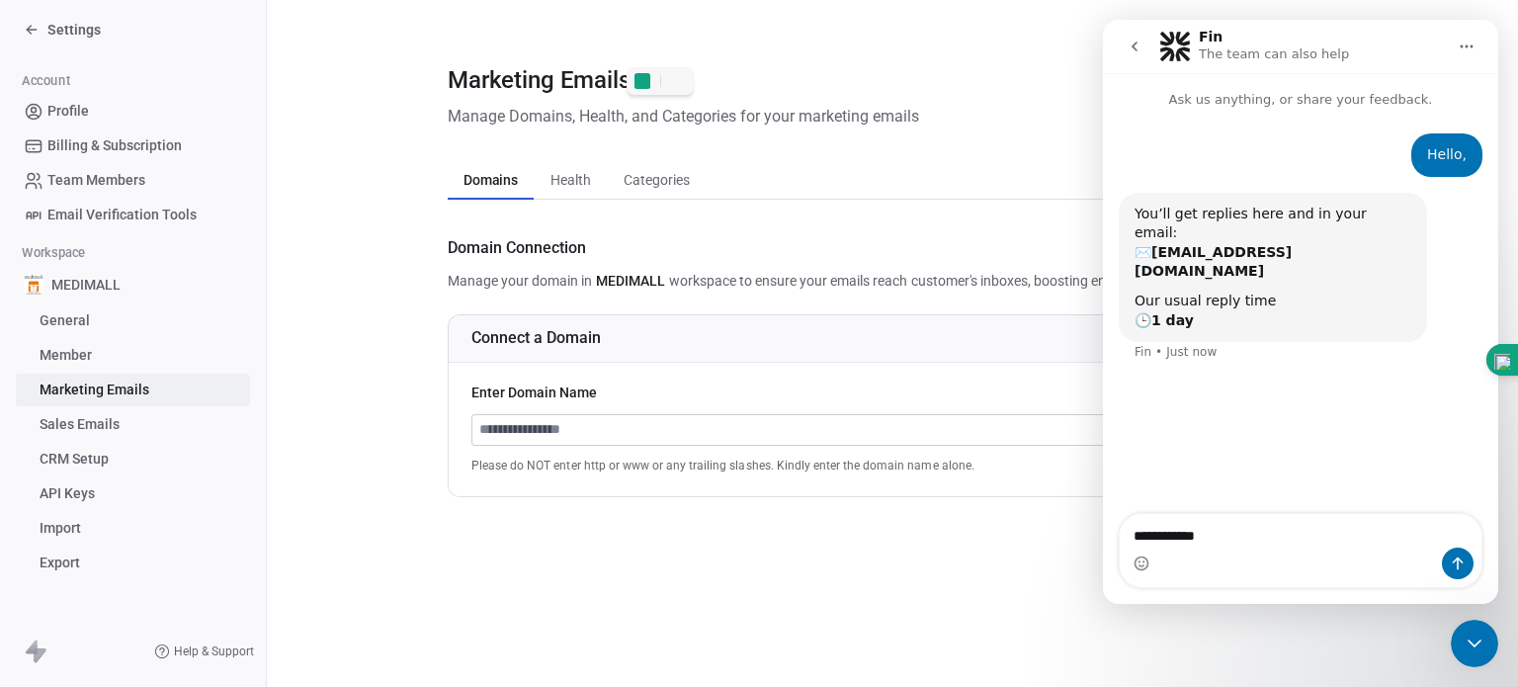
click at [1130, 534] on textarea "**********" at bounding box center [1301, 531] width 362 height 34
click at [106, 325] on link "General" at bounding box center [133, 320] width 234 height 33
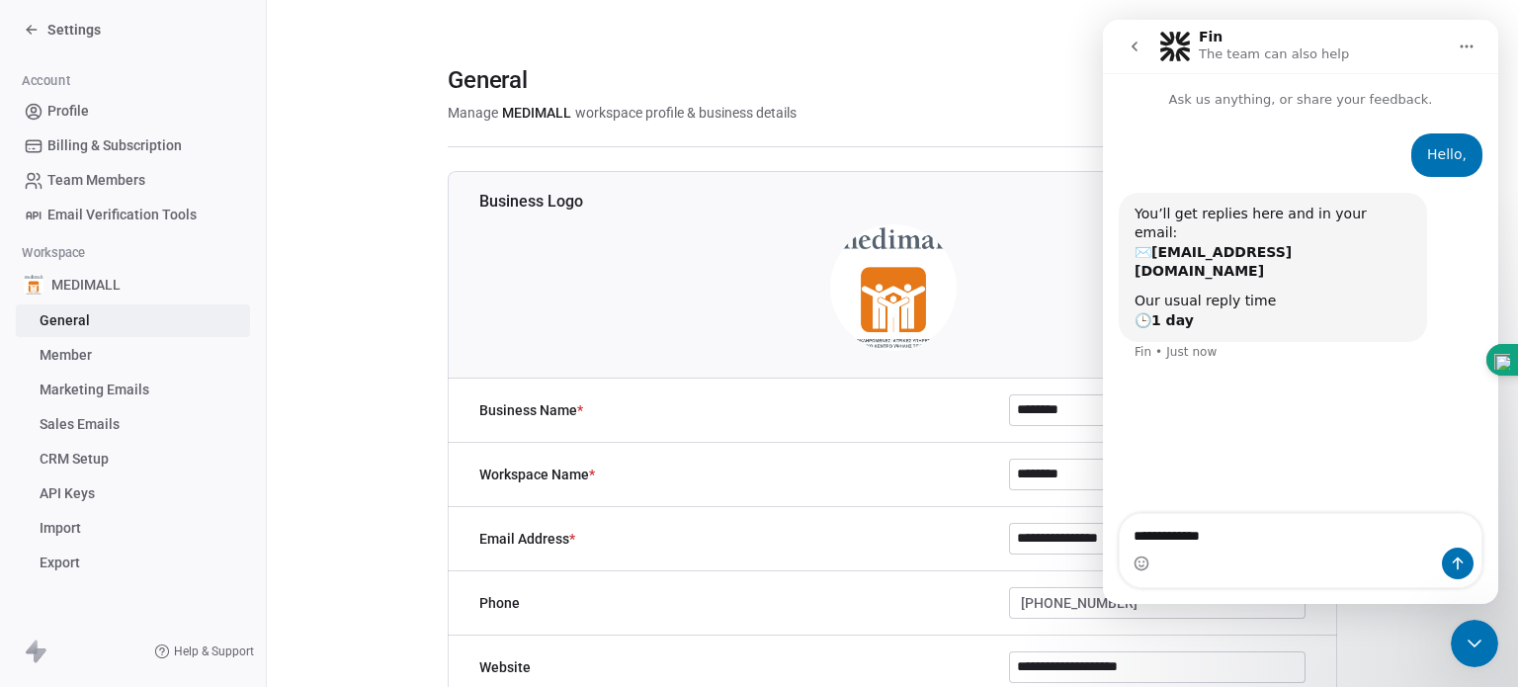
scroll to position [329, 0]
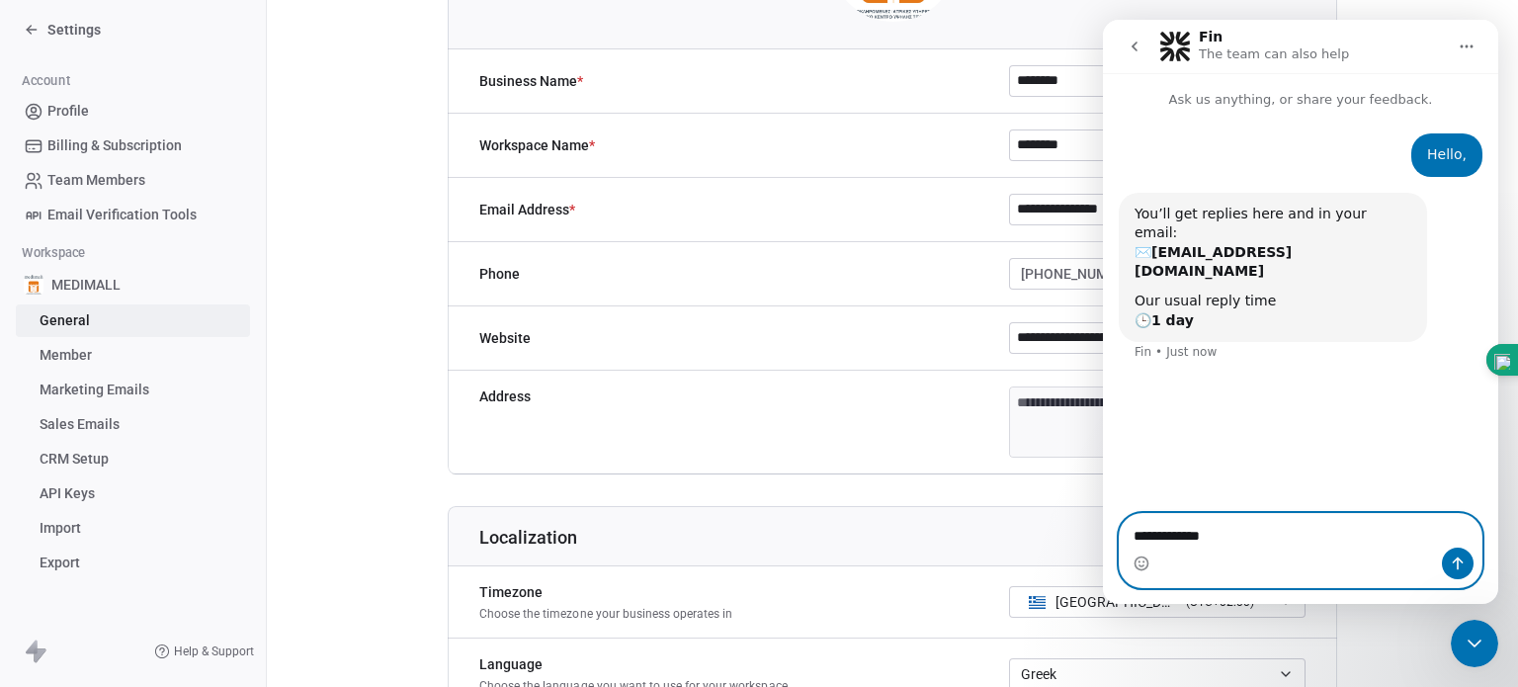
click at [1291, 533] on textarea "**********" at bounding box center [1301, 531] width 362 height 34
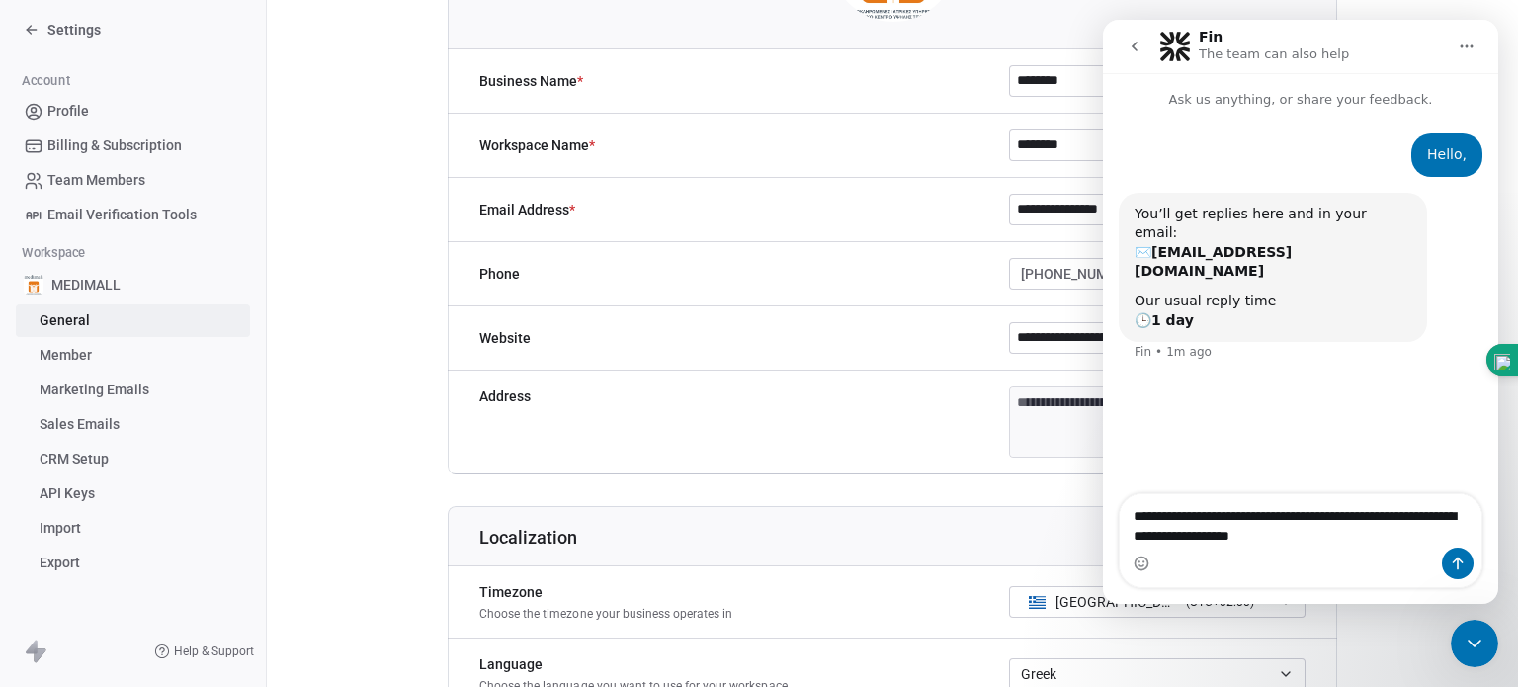
click at [104, 390] on span "Marketing Emails" at bounding box center [95, 389] width 110 height 21
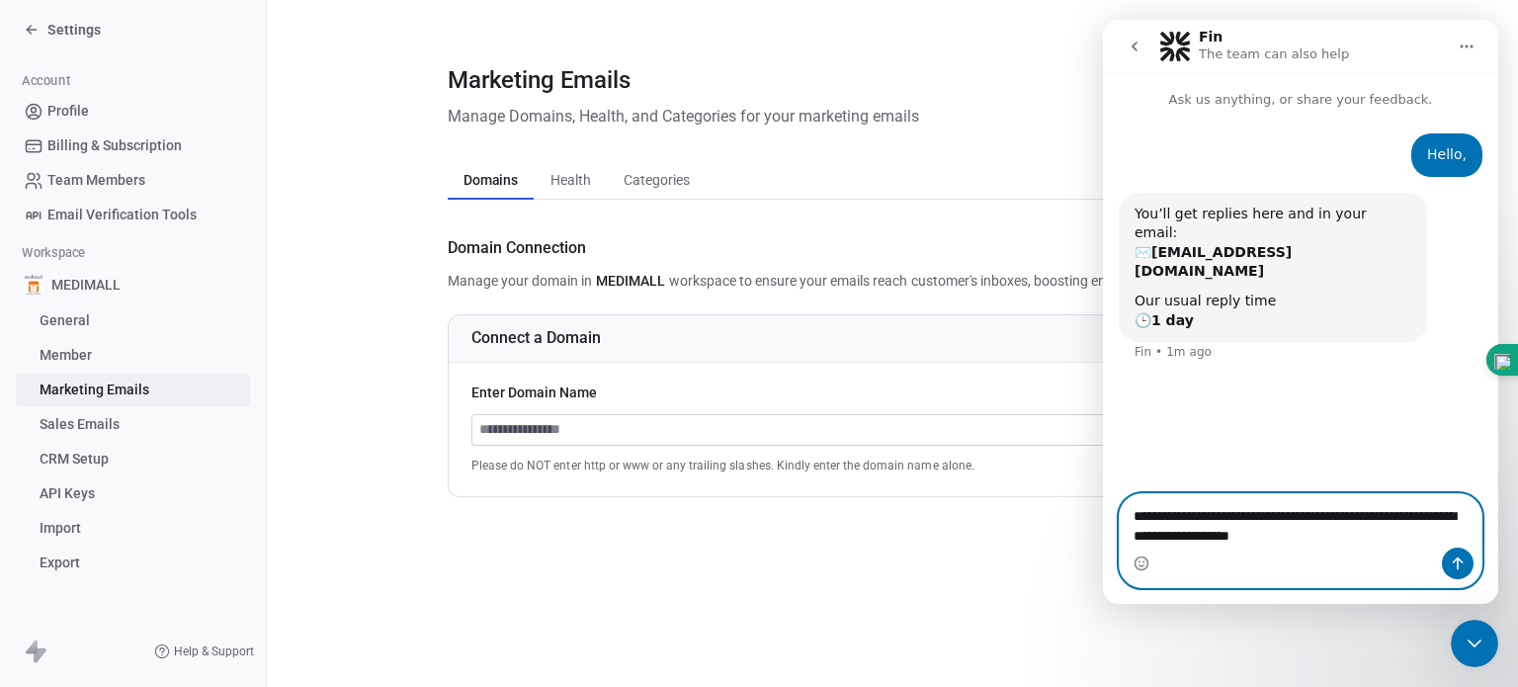
click at [1366, 532] on textarea "**********" at bounding box center [1301, 520] width 362 height 53
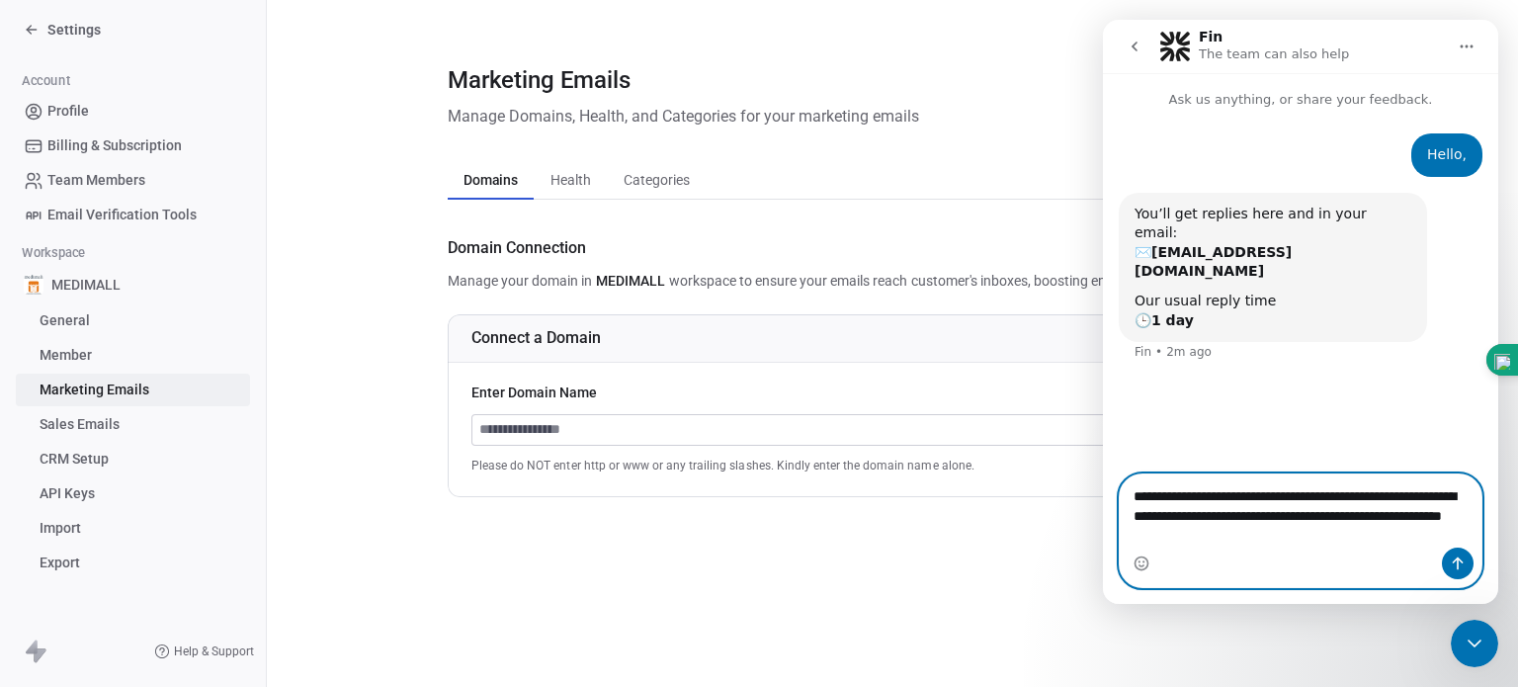
paste textarea "**********"
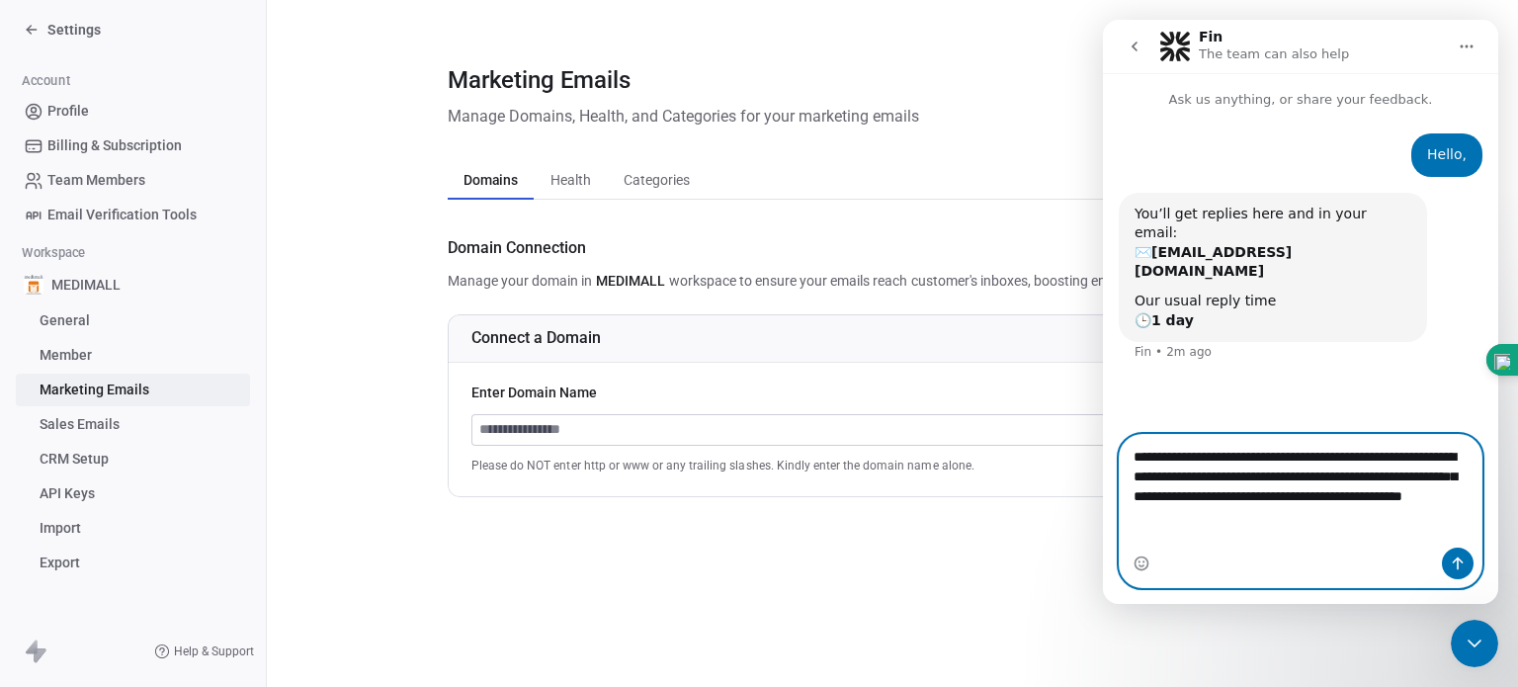
type textarea "**********"
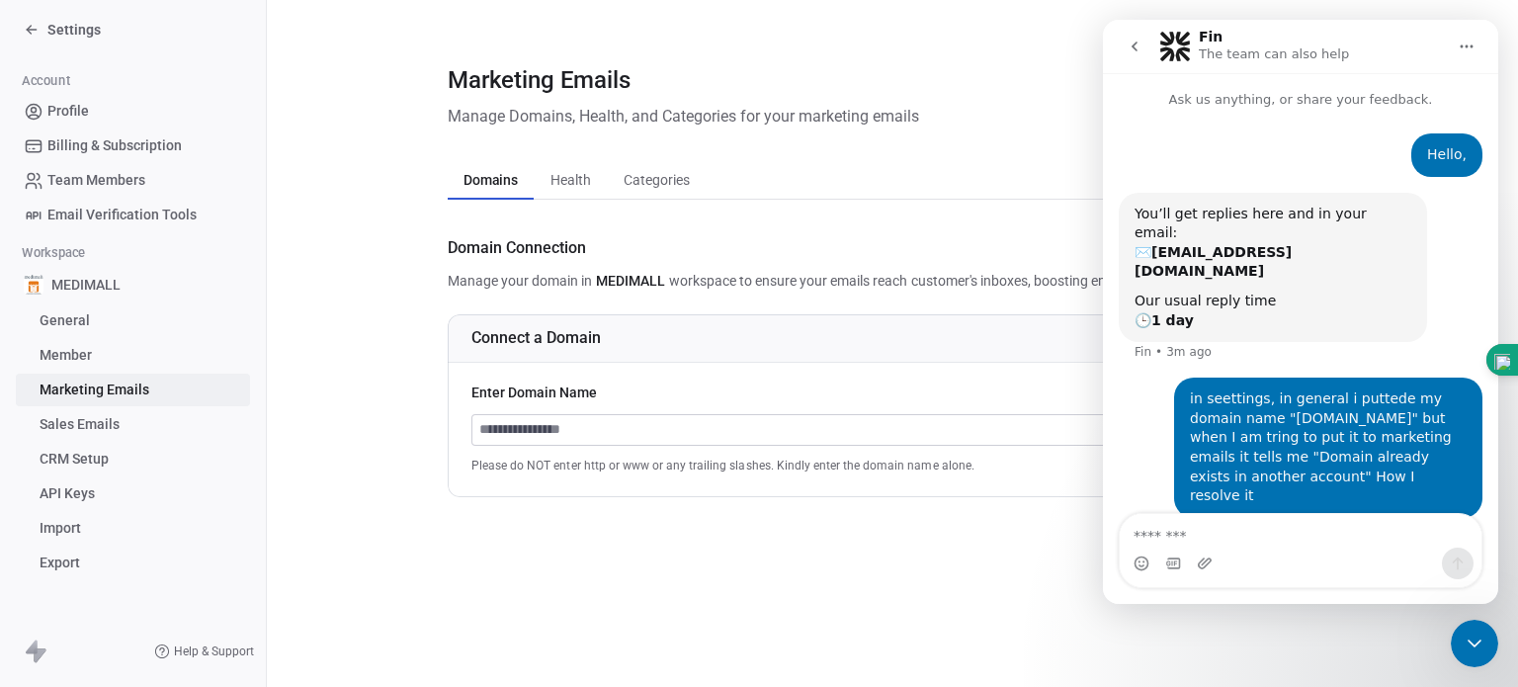
click at [1140, 45] on icon "go back" at bounding box center [1134, 47] width 16 height 16
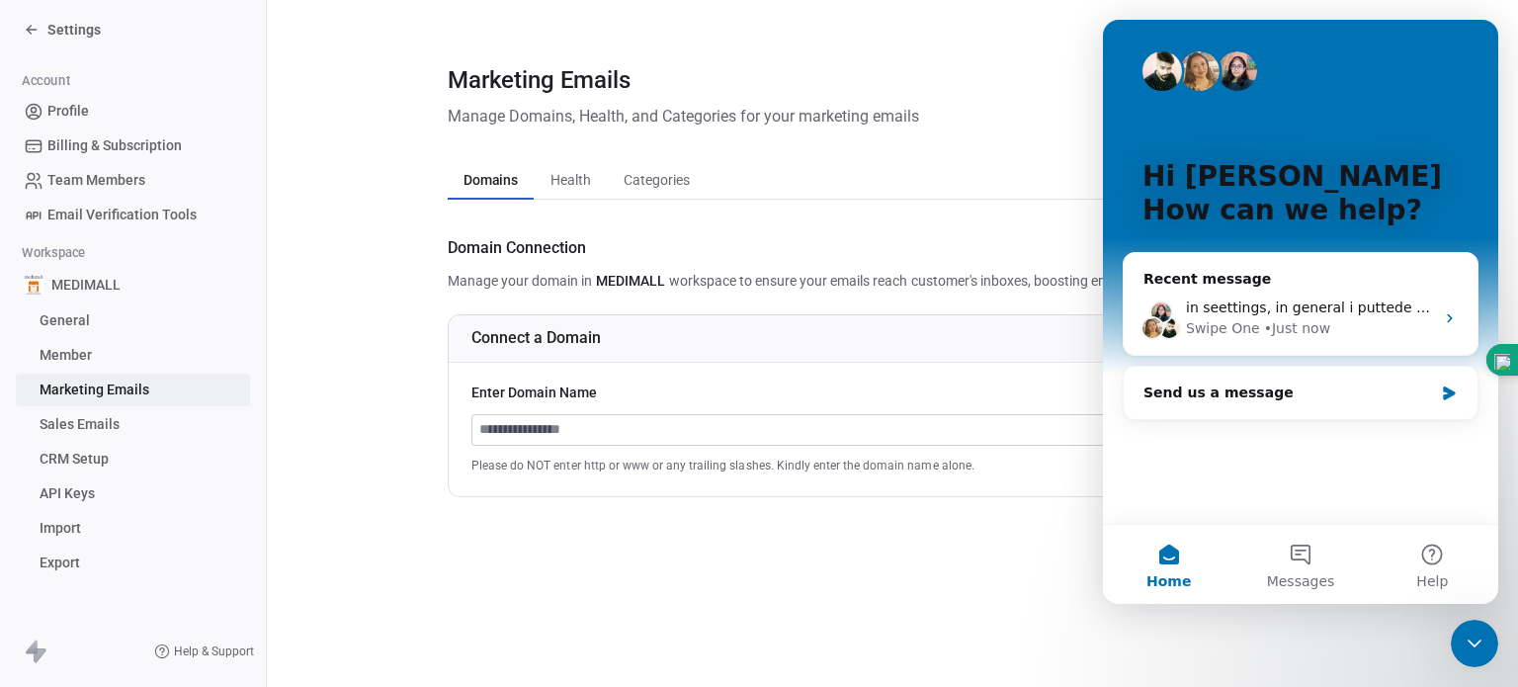
click at [1049, 81] on div "Marketing Emails" at bounding box center [892, 80] width 889 height 34
click at [1291, 78] on div "Intercom messenger" at bounding box center [1300, 71] width 316 height 40
